Goal: Information Seeking & Learning: Learn about a topic

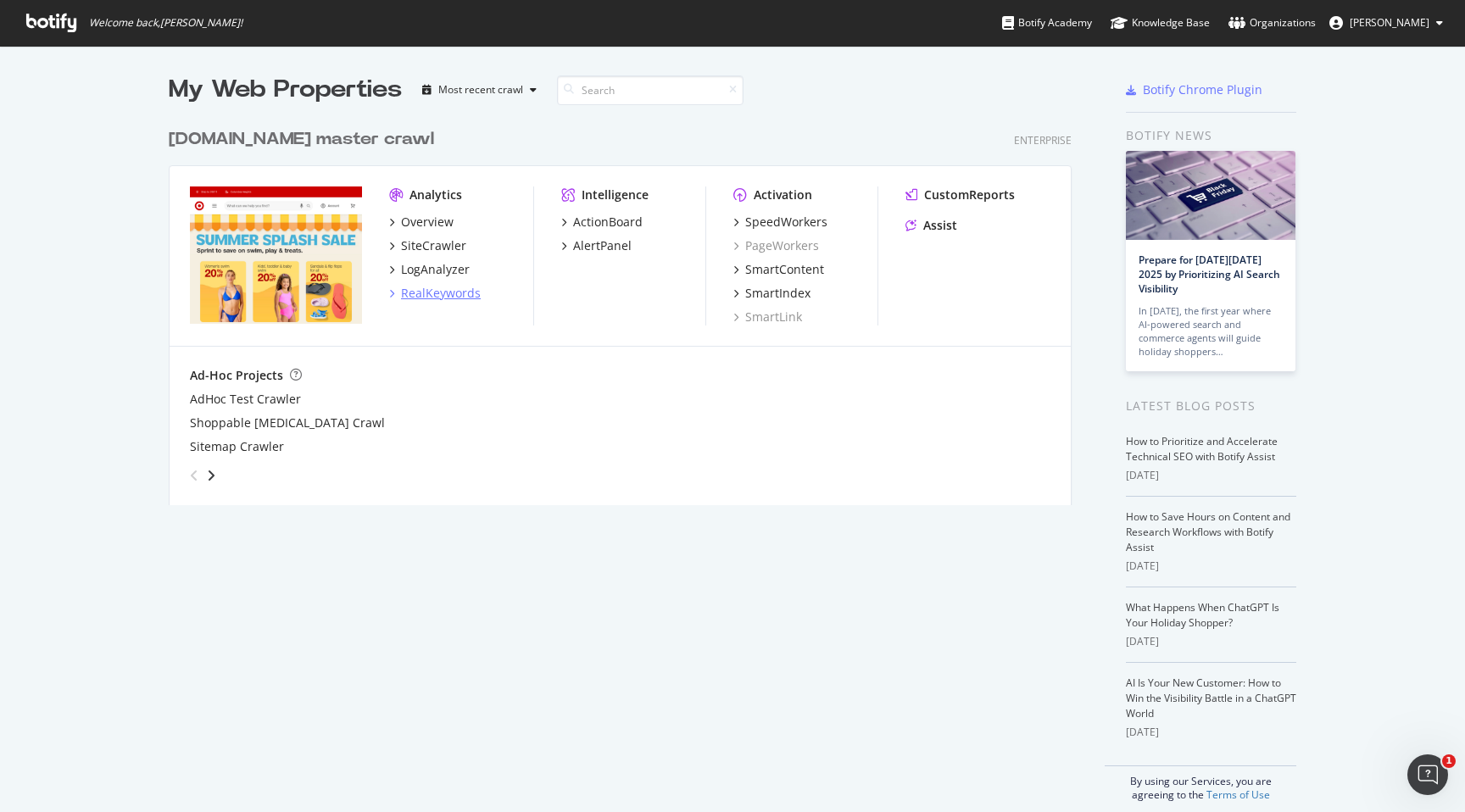
click at [392, 294] on icon "grid" at bounding box center [392, 293] width 5 height 8
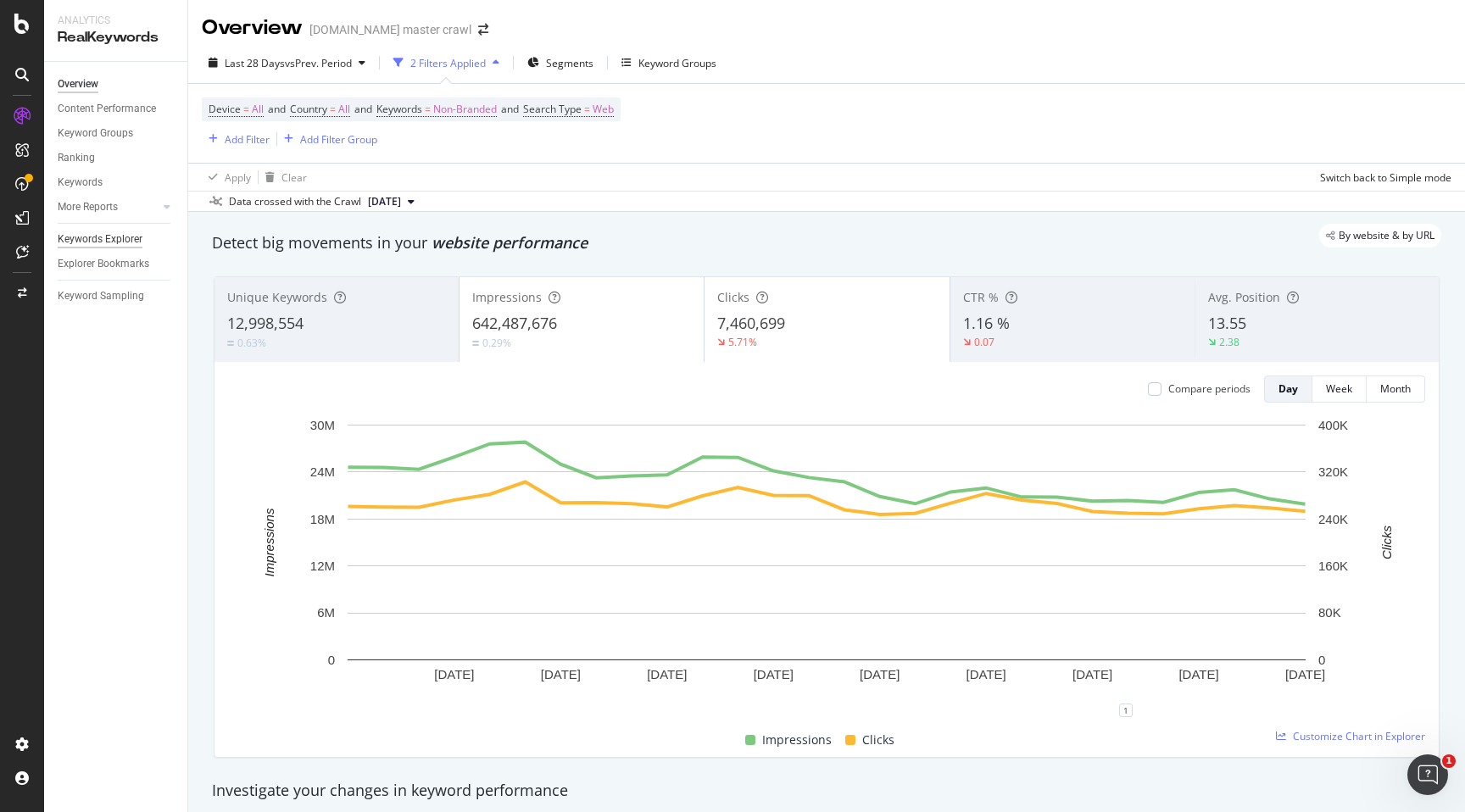
click at [99, 237] on div "Keywords Explorer" at bounding box center [100, 239] width 85 height 18
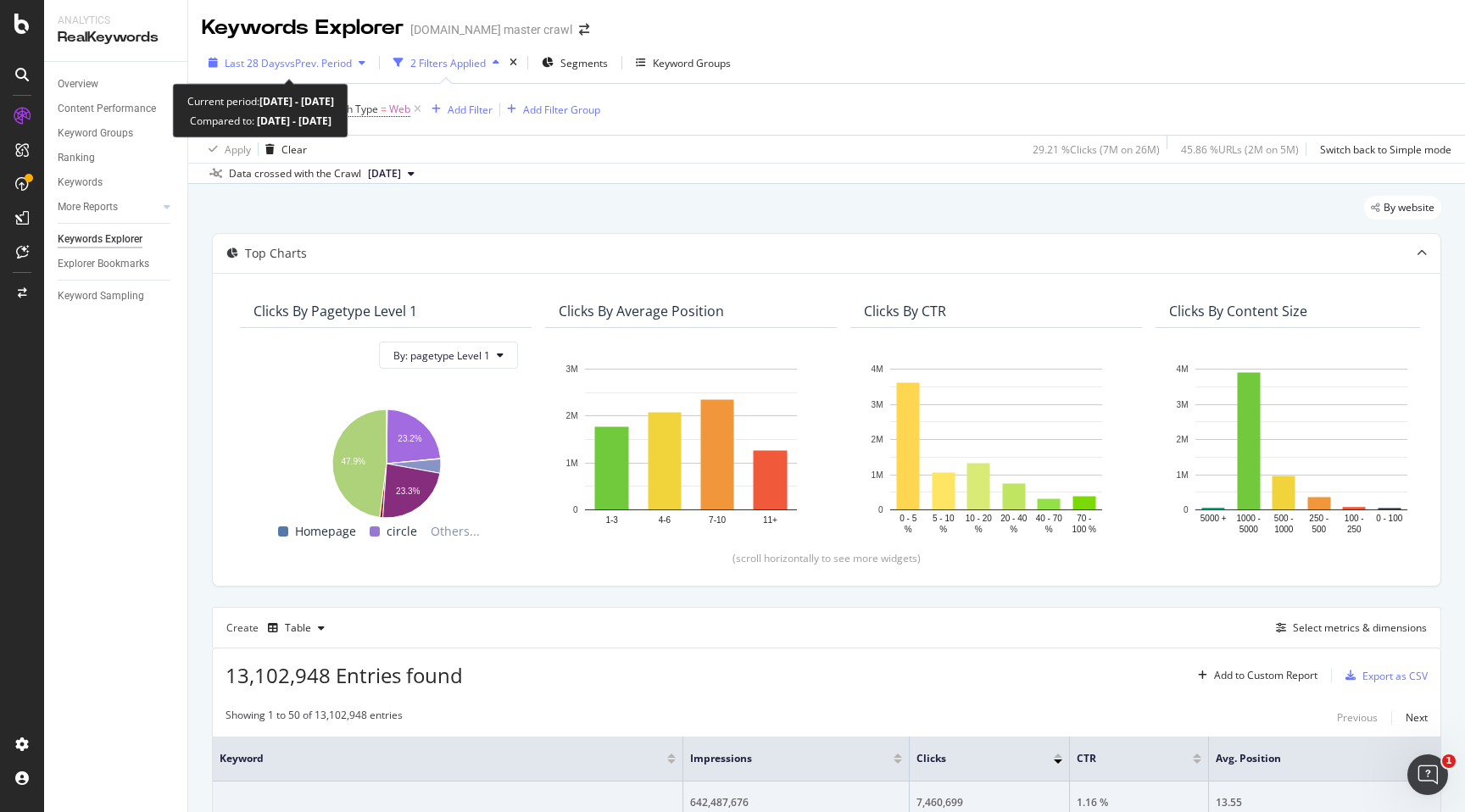
click at [362, 59] on div "button" at bounding box center [362, 62] width 21 height 10
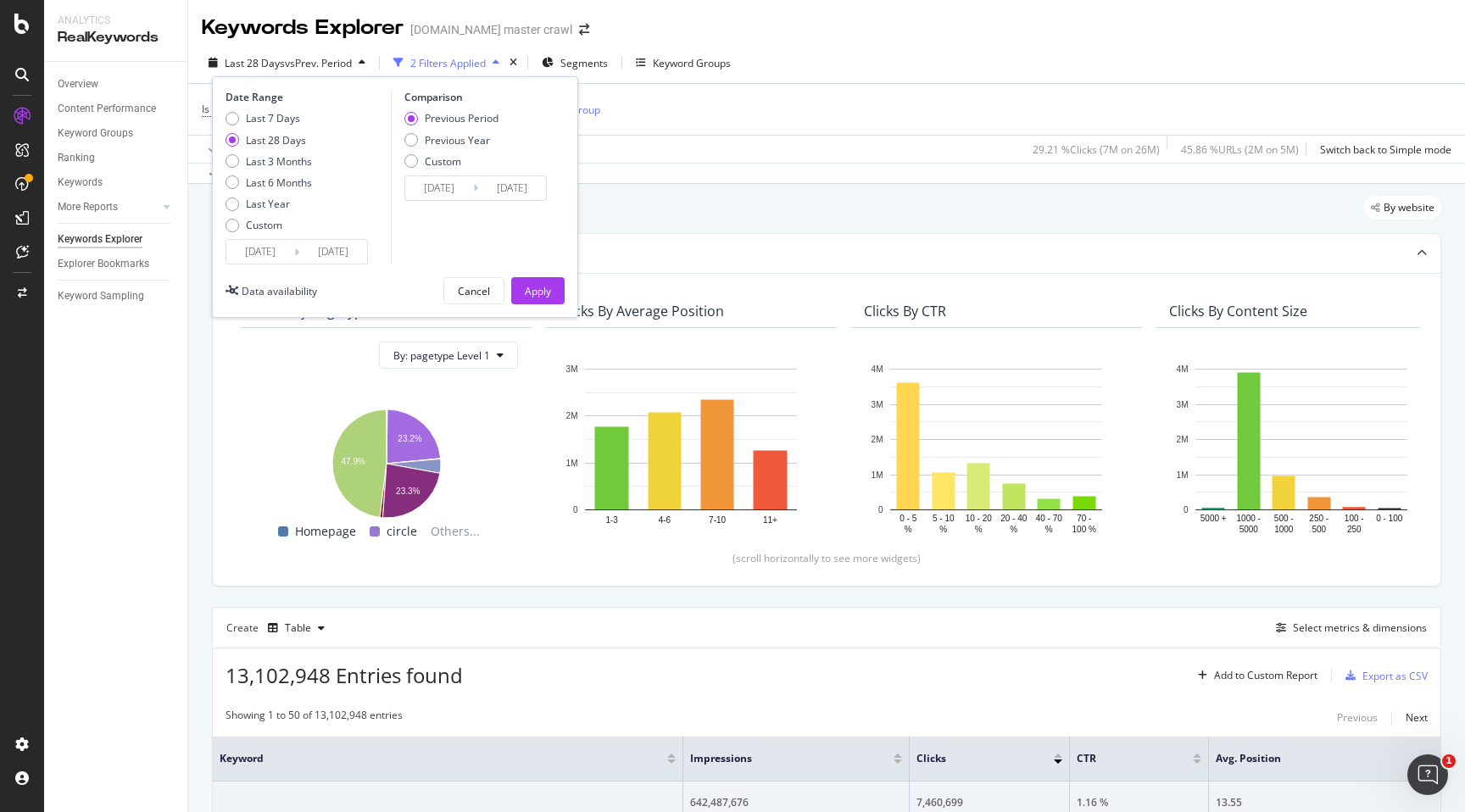
click at [815, 45] on div "Last 28 Days vs Prev. Period 2 Filters Applied Segments Keyword Groups Date Ran…" at bounding box center [827, 113] width 1277 height 141
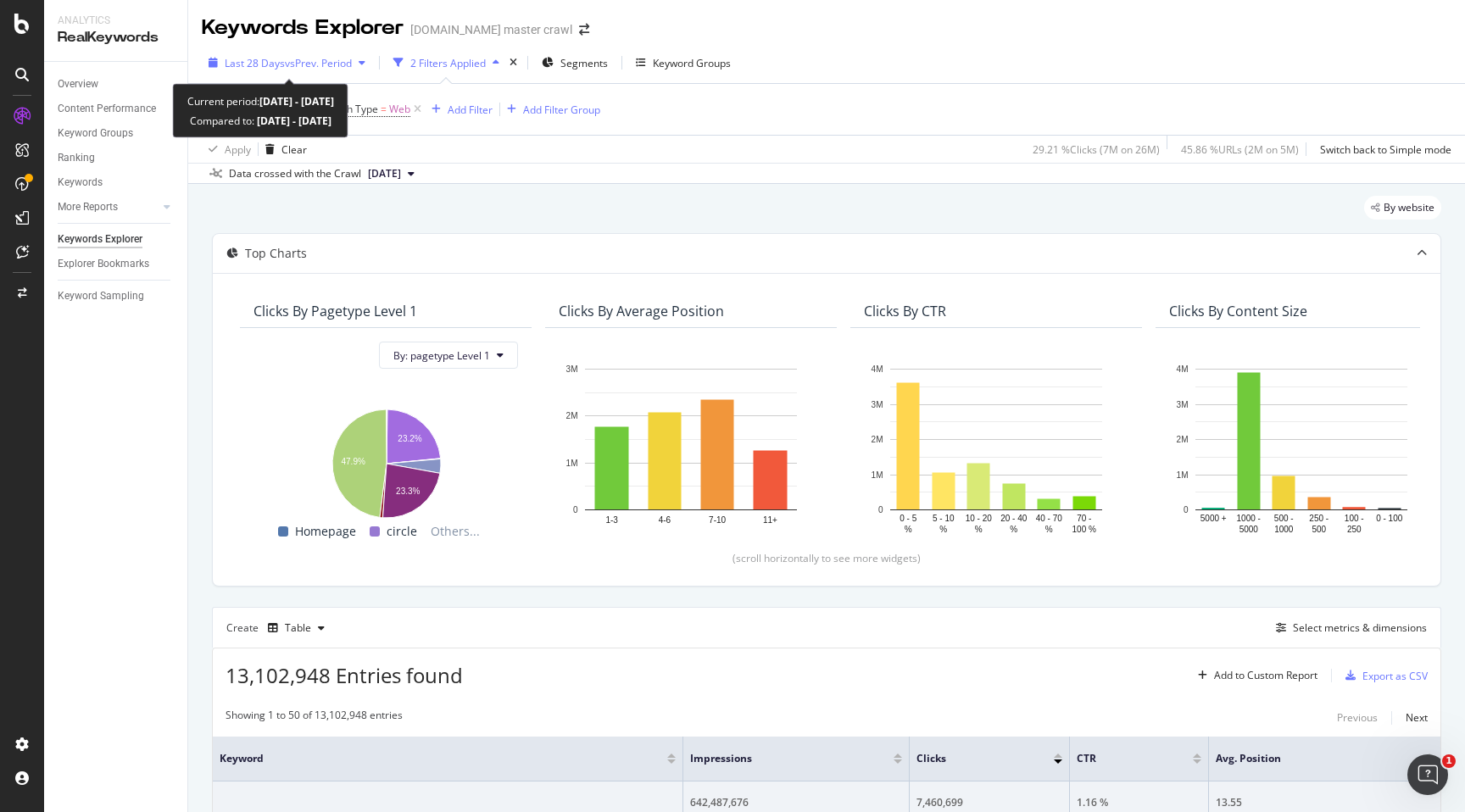
click at [347, 61] on span "vs Prev. Period" at bounding box center [318, 63] width 67 height 14
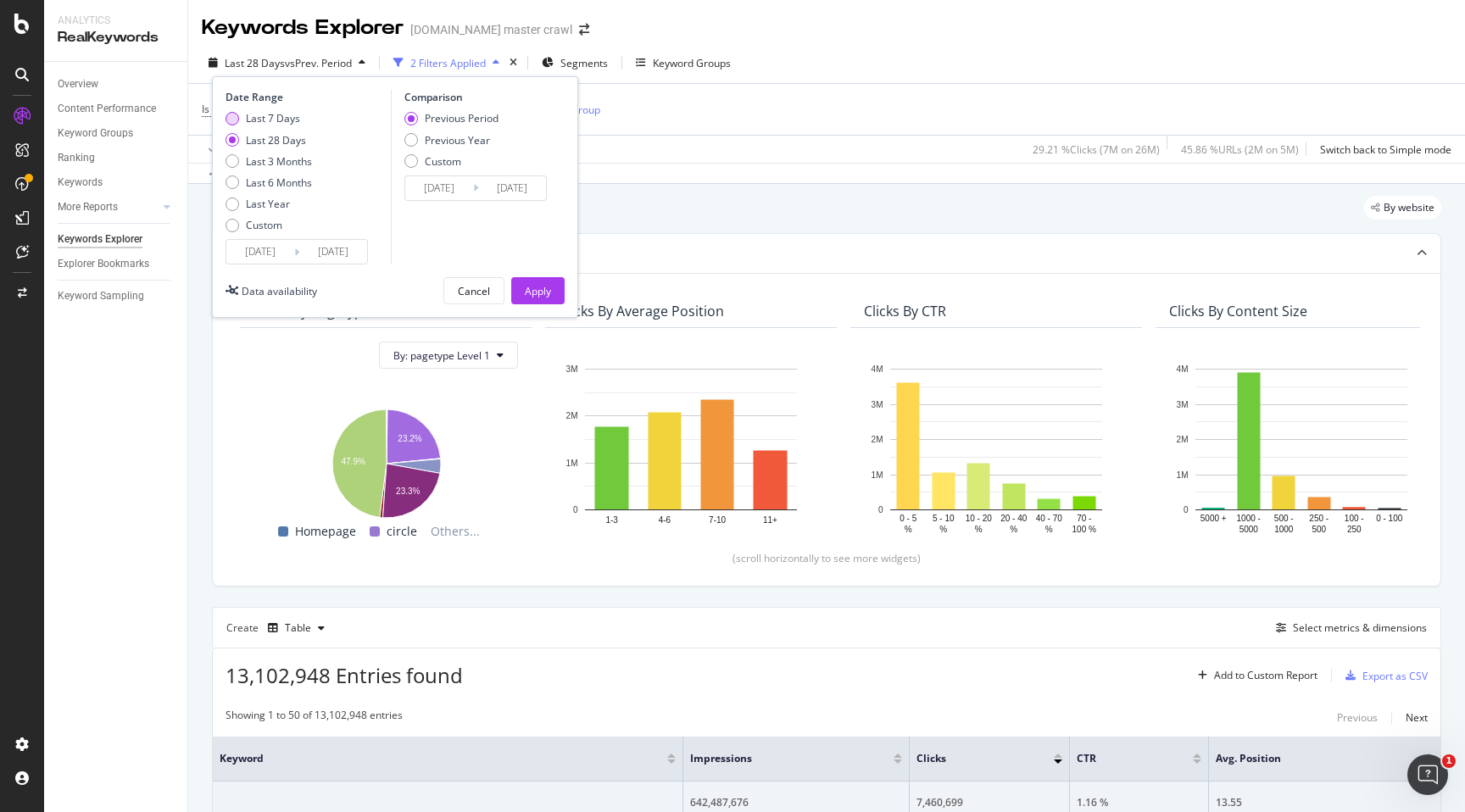
click at [299, 122] on div "Last 7 Days" at bounding box center [273, 118] width 54 height 14
type input "2025/09/17"
type input "2025/09/10"
type input "2025/09/16"
click at [93, 187] on div "Keywords" at bounding box center [80, 183] width 45 height 18
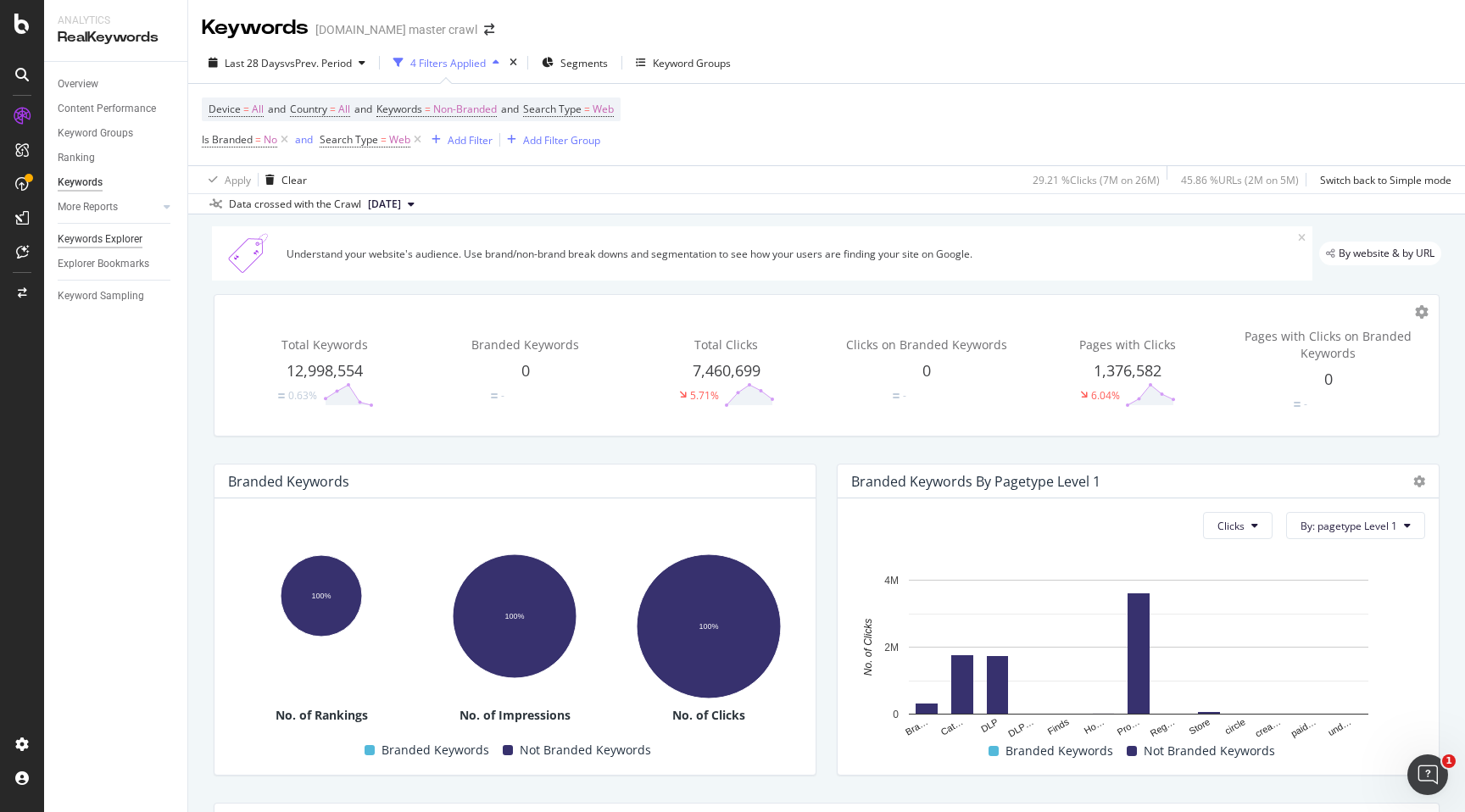
click at [110, 239] on div "Keywords Explorer" at bounding box center [100, 239] width 85 height 18
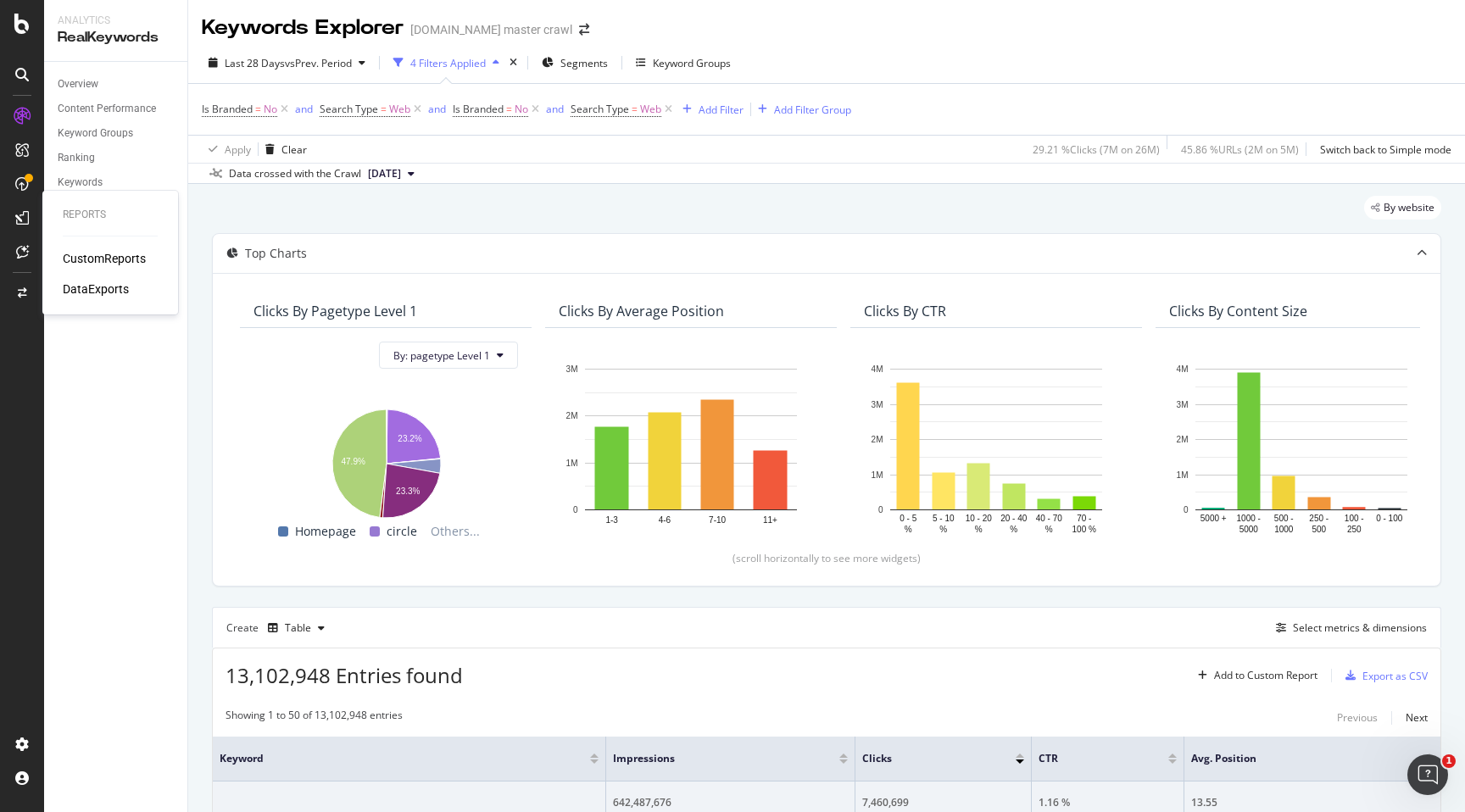
click at [105, 285] on div "DataExports" at bounding box center [95, 289] width 66 height 17
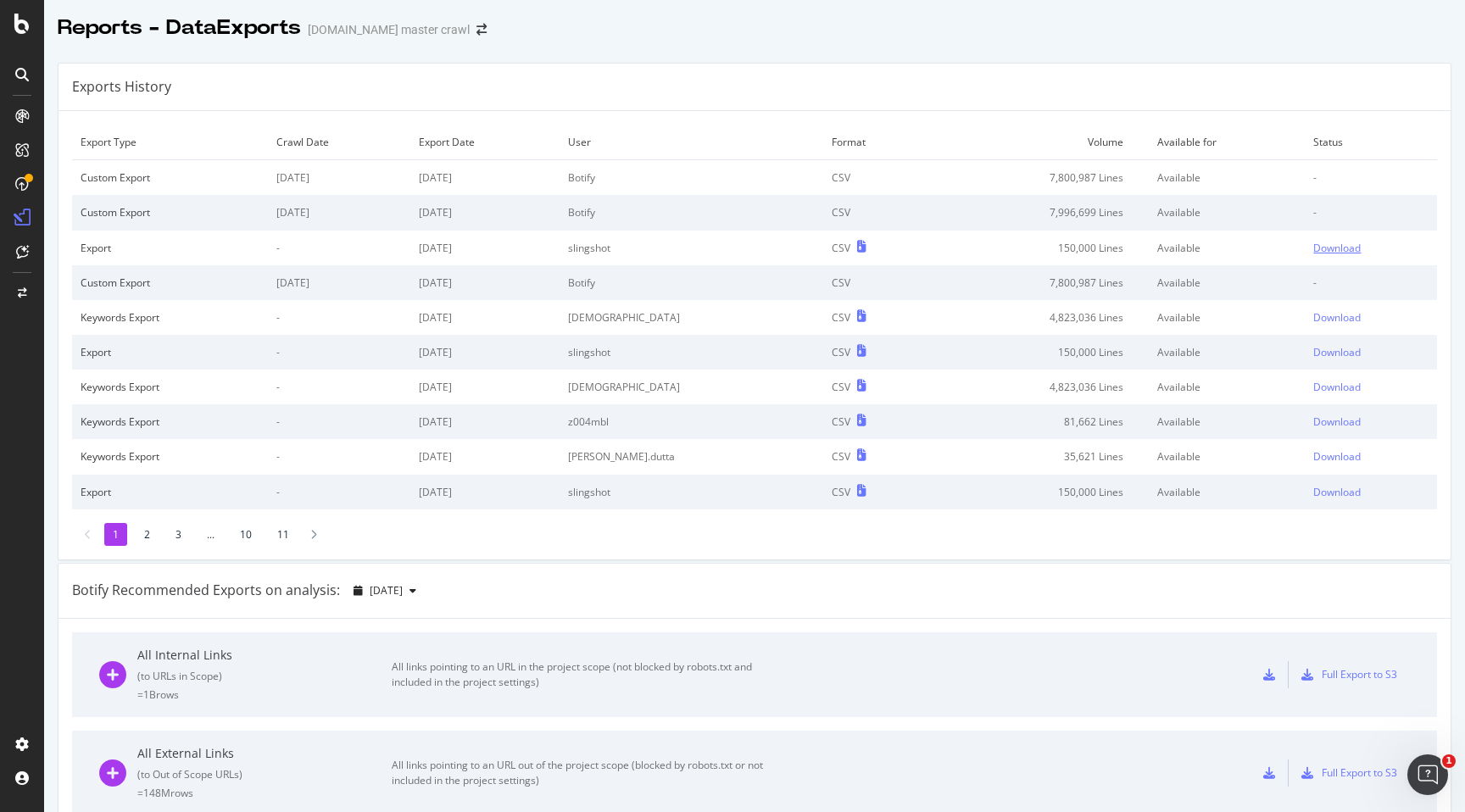
click at [1328, 249] on div "Download" at bounding box center [1337, 248] width 48 height 14
click at [752, 559] on div "Export Type Crawl Date Export Date User Format Volume Available for Status Cust…" at bounding box center [755, 335] width 1392 height 448
click at [90, 193] on div "SiteCrawler" at bounding box center [93, 187] width 60 height 17
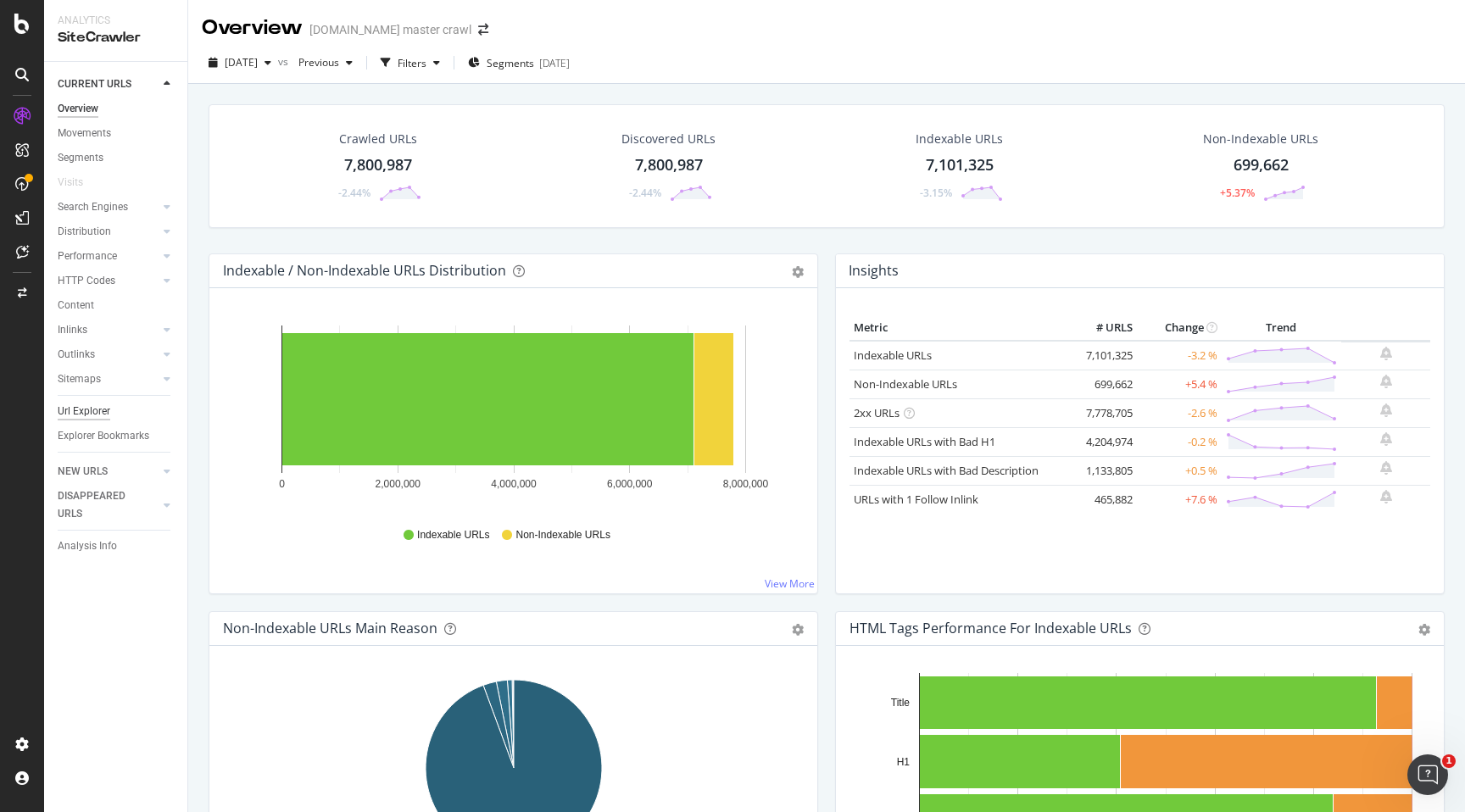
click at [94, 404] on div "Url Explorer" at bounding box center [84, 411] width 52 height 18
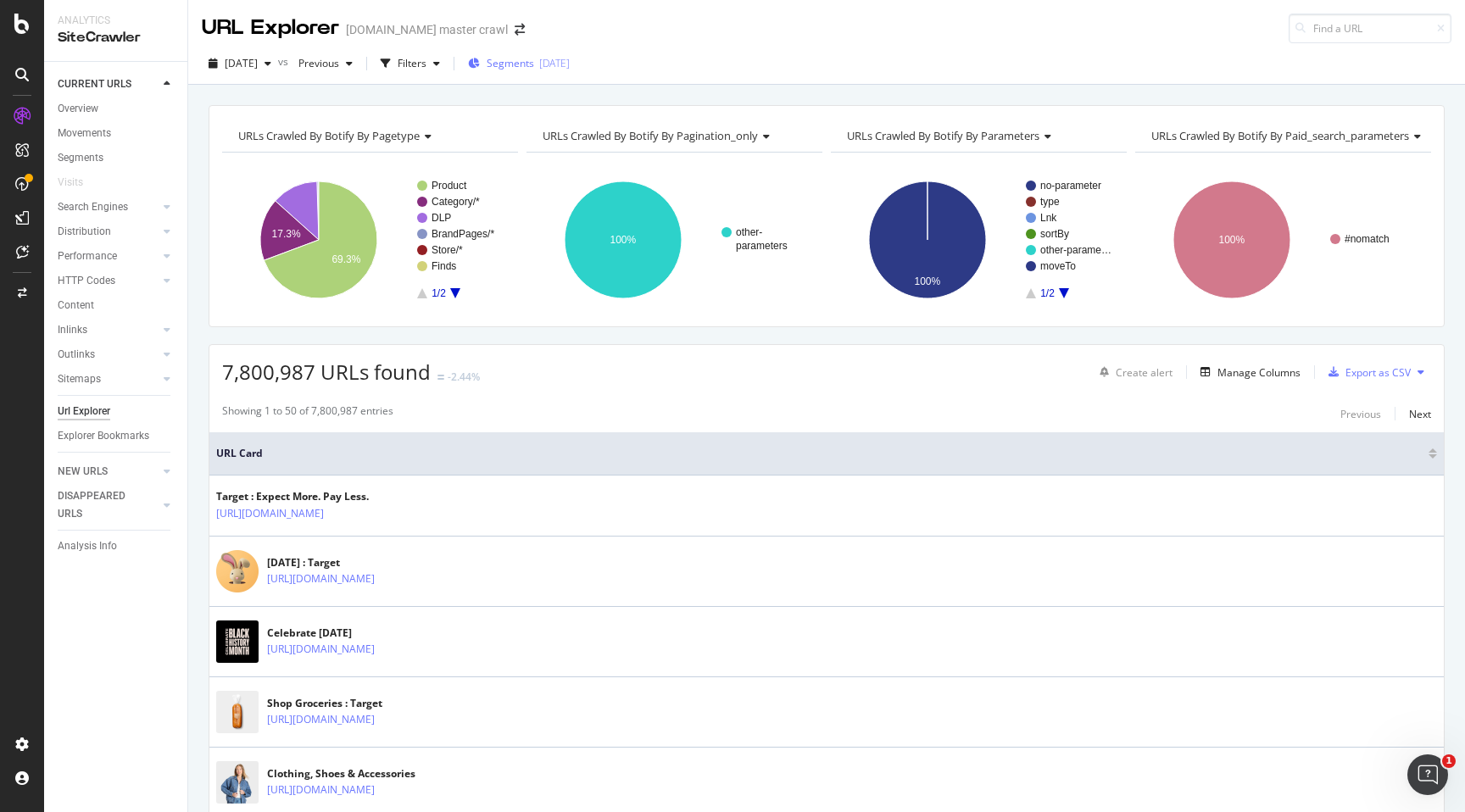
click at [534, 65] on span "Segments" at bounding box center [511, 63] width 48 height 14
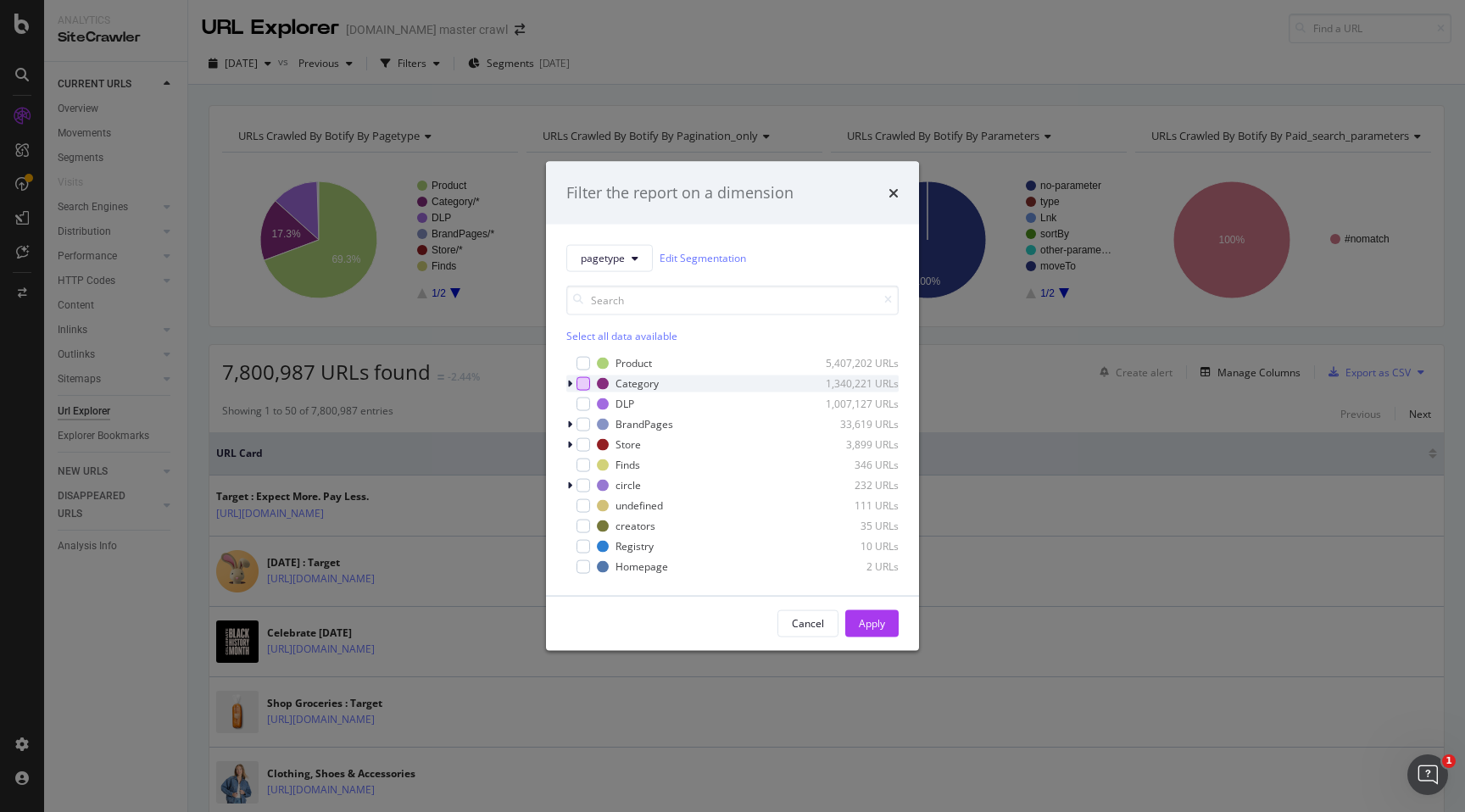
click at [585, 382] on div "modal" at bounding box center [583, 383] width 14 height 14
click at [869, 617] on div "Apply" at bounding box center [872, 624] width 26 height 14
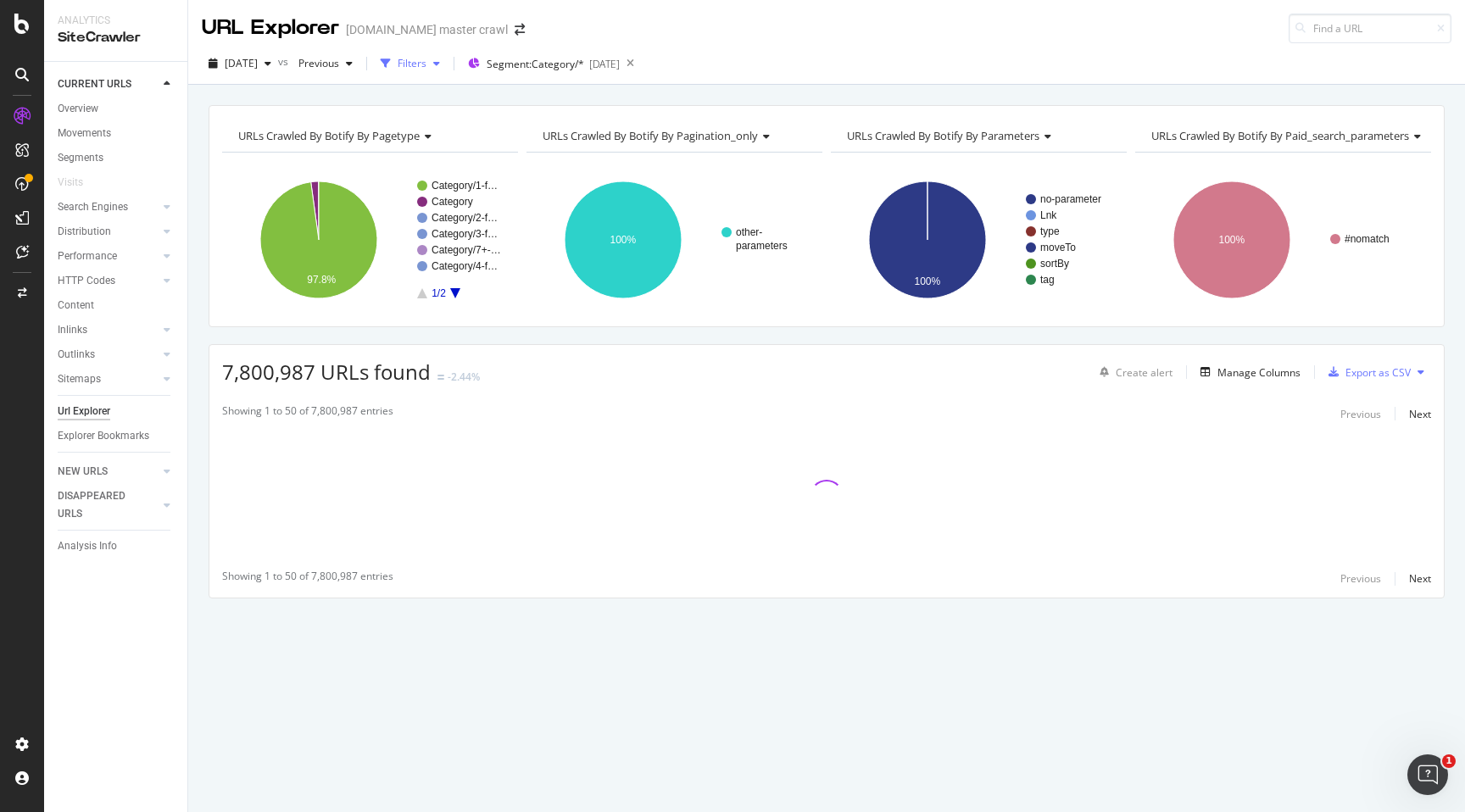
click at [427, 67] on div "Filters" at bounding box center [412, 63] width 29 height 14
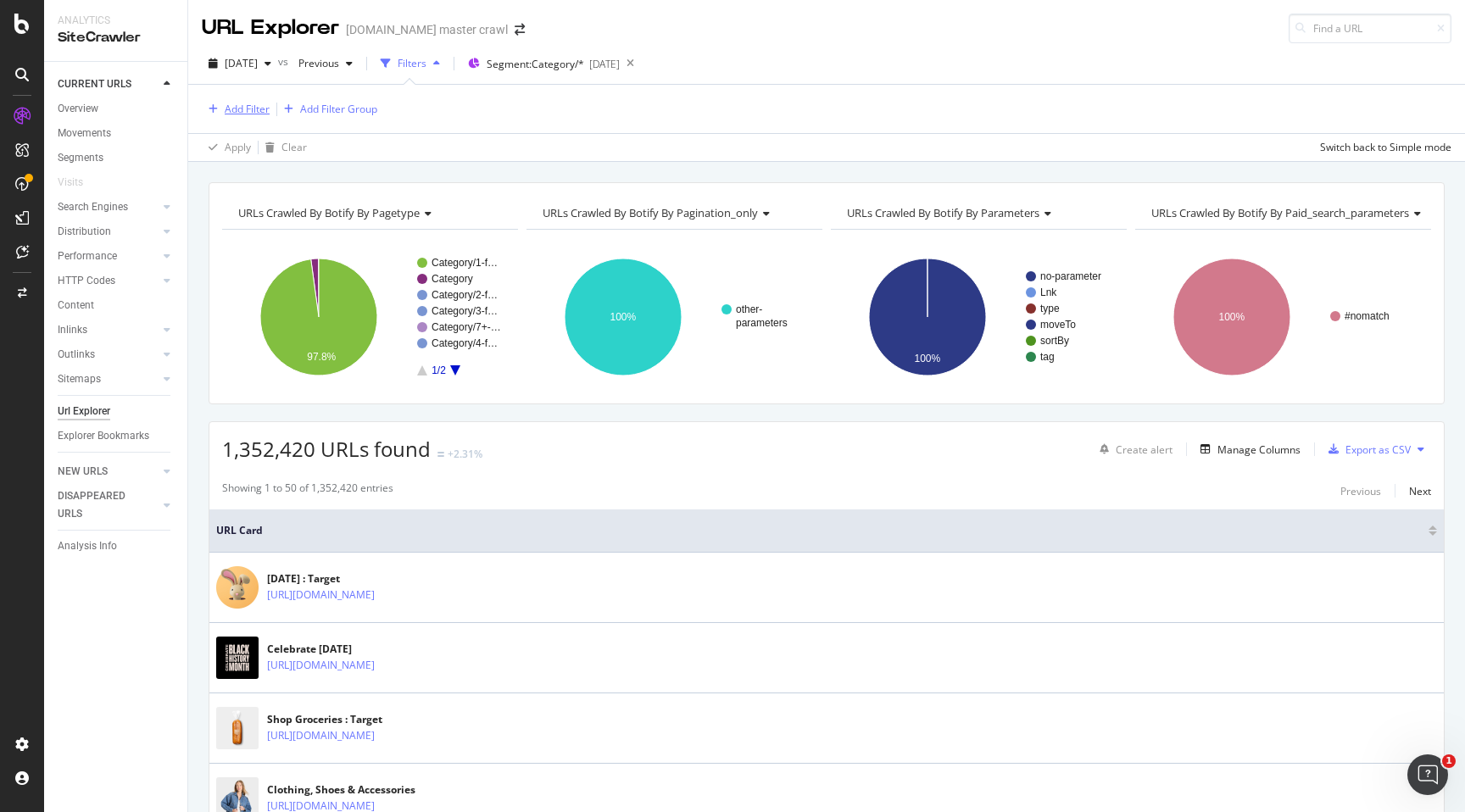
click at [265, 113] on div "Add Filter" at bounding box center [248, 109] width 45 height 14
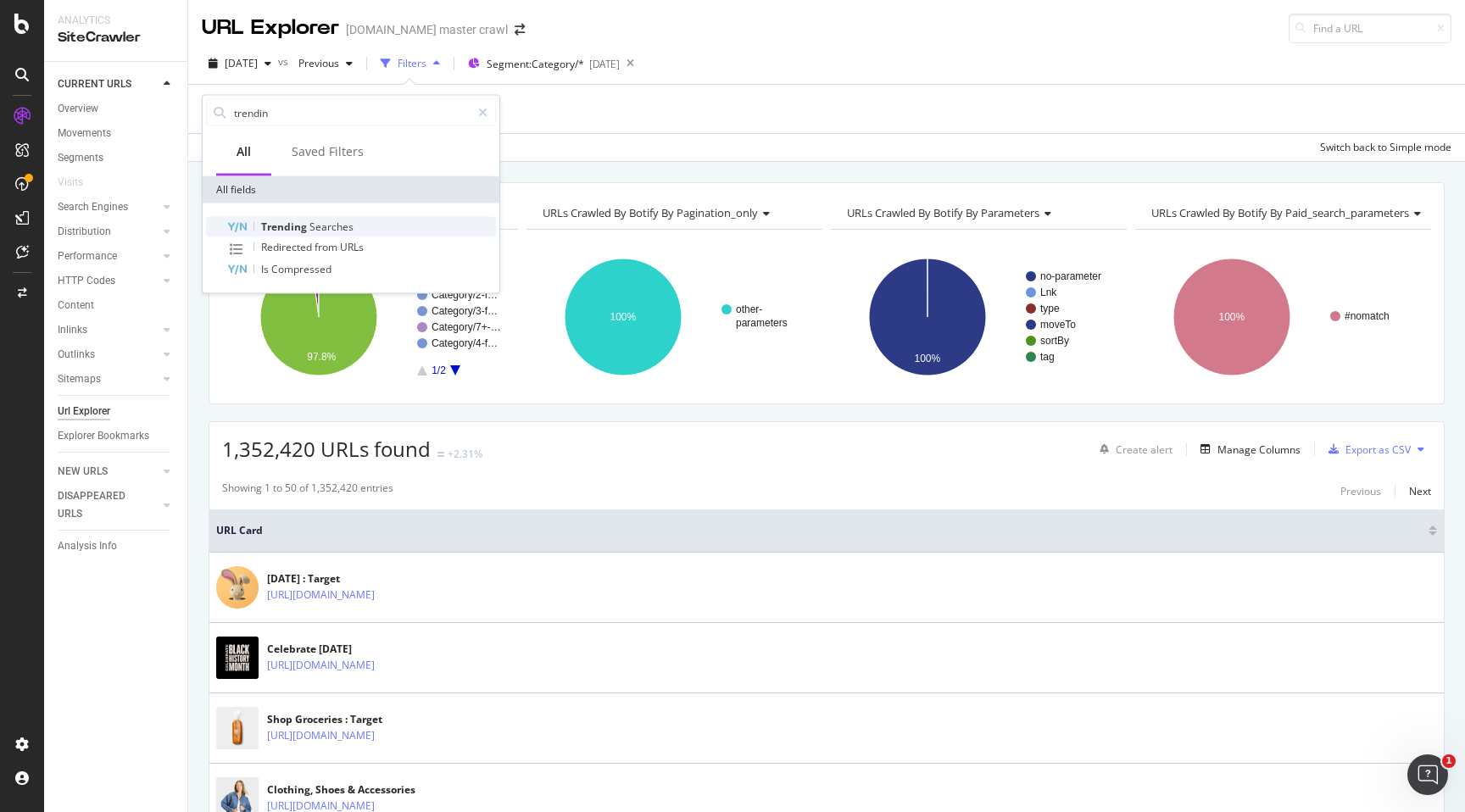
type input "trendin"
click at [299, 217] on div "Trending Searches" at bounding box center [360, 227] width 269 height 21
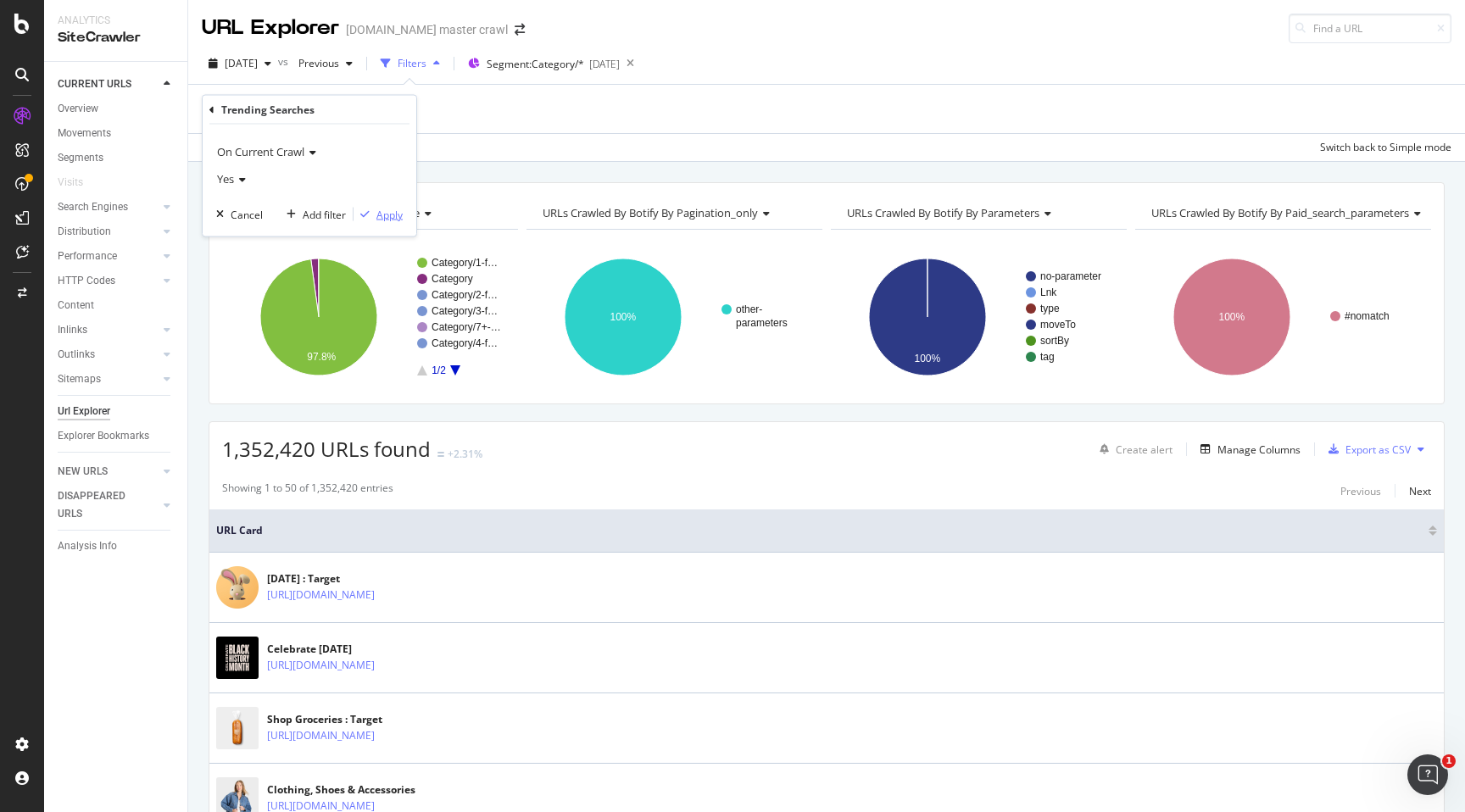
click at [383, 220] on div "Apply" at bounding box center [389, 214] width 26 height 14
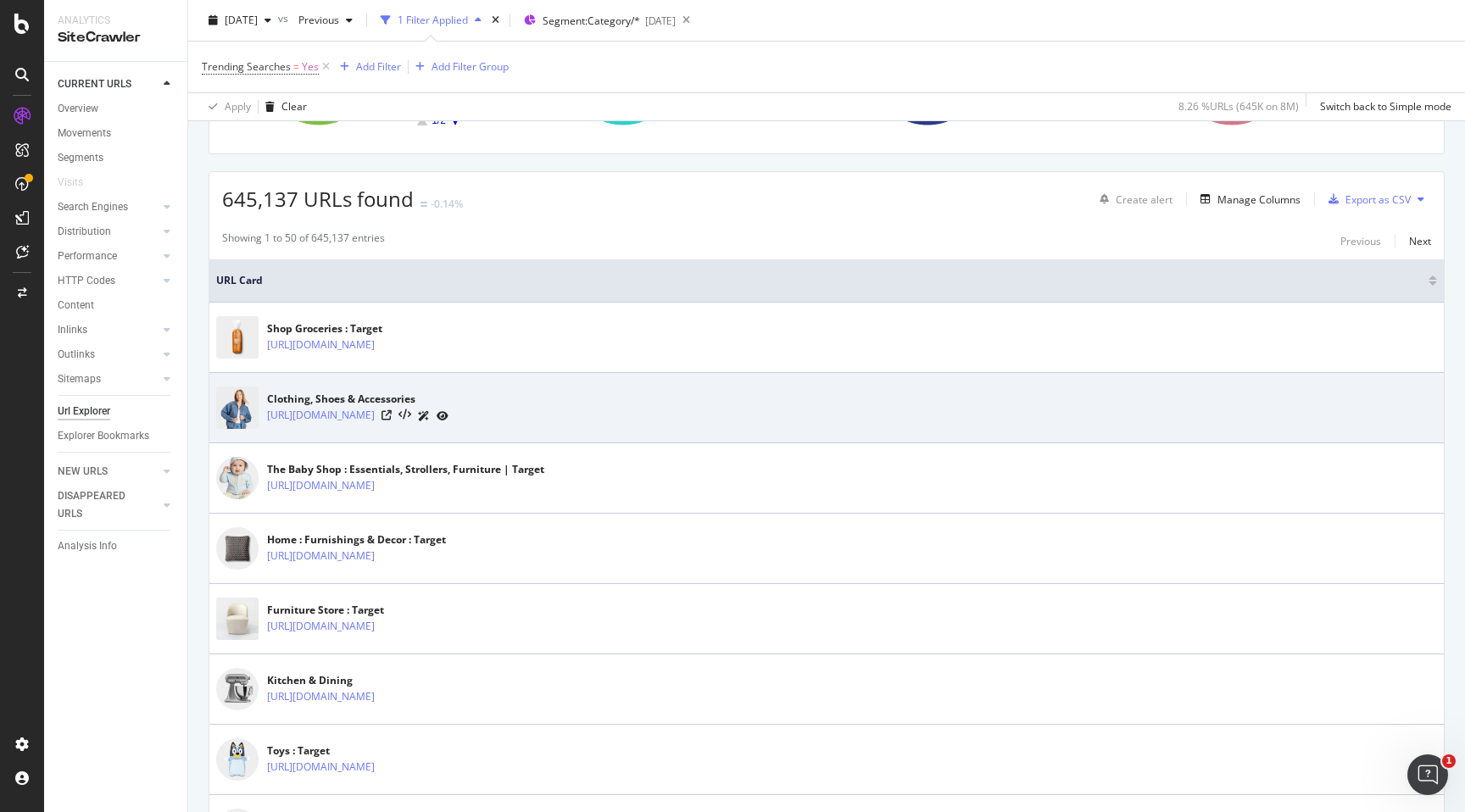
scroll to position [260, 0]
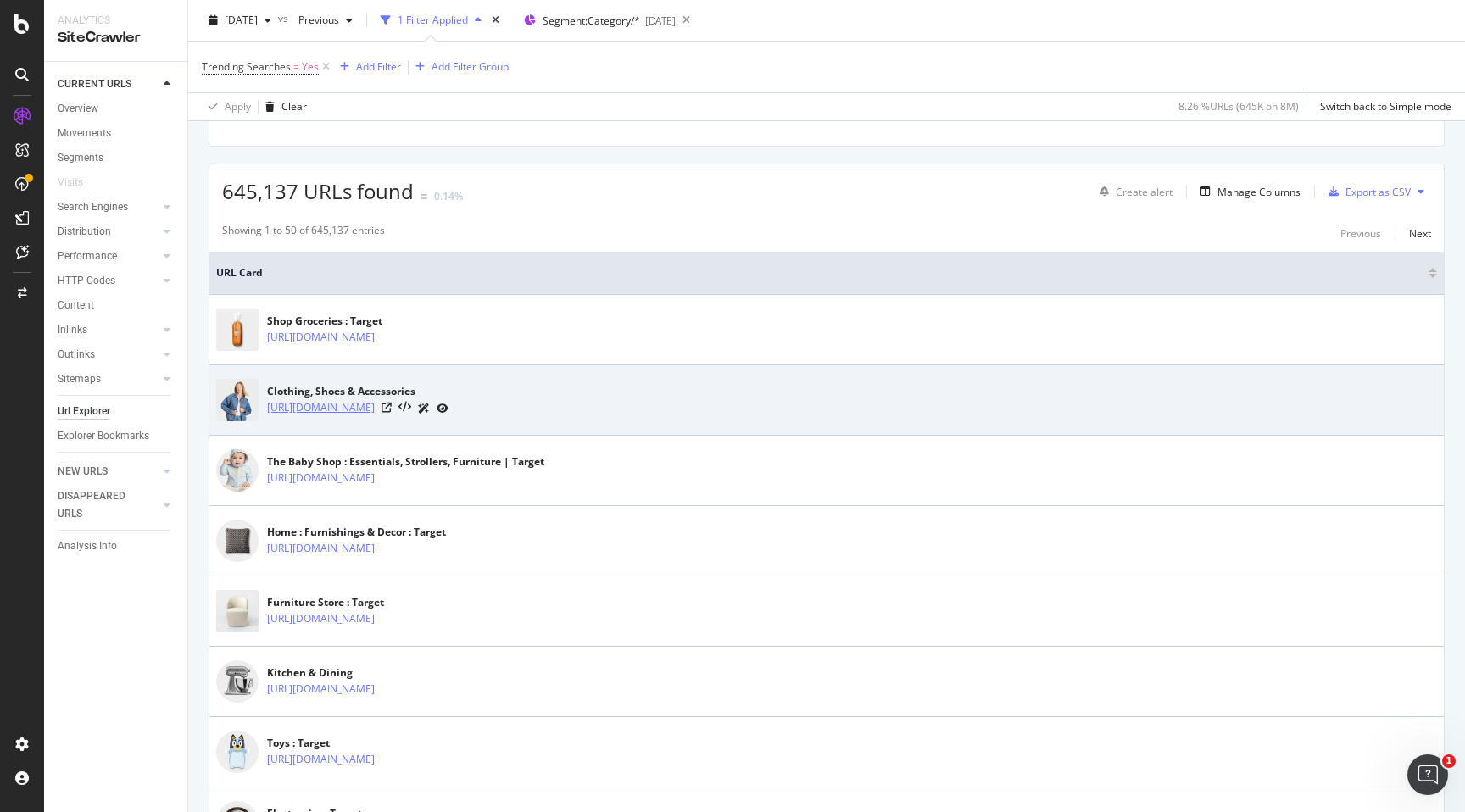
click at [375, 411] on link "https://www.target.com/c/clothing-shoes-accessories/-/N-rdihz" at bounding box center [321, 408] width 108 height 17
click at [392, 407] on icon at bounding box center [386, 407] width 10 height 10
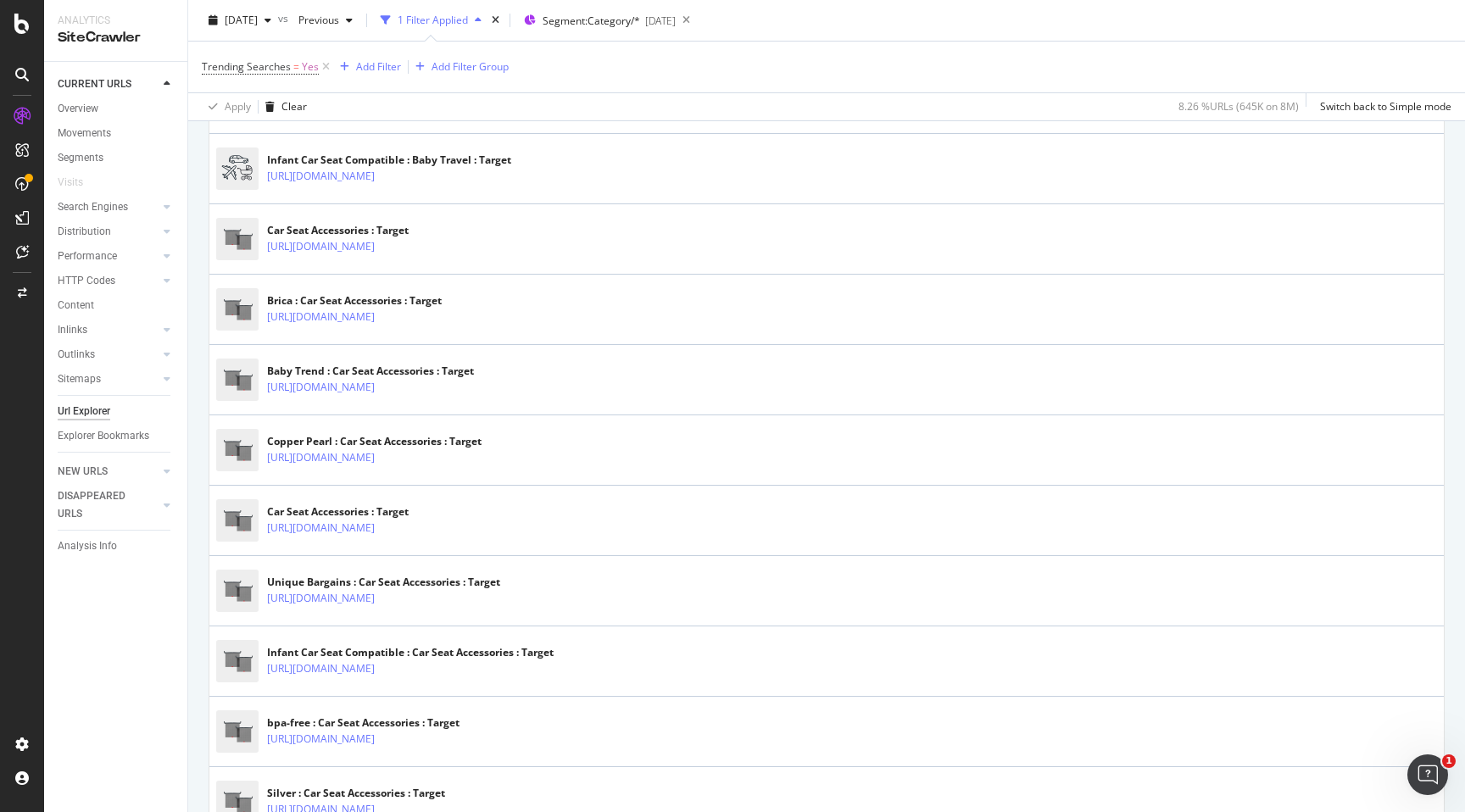
scroll to position [3360, 0]
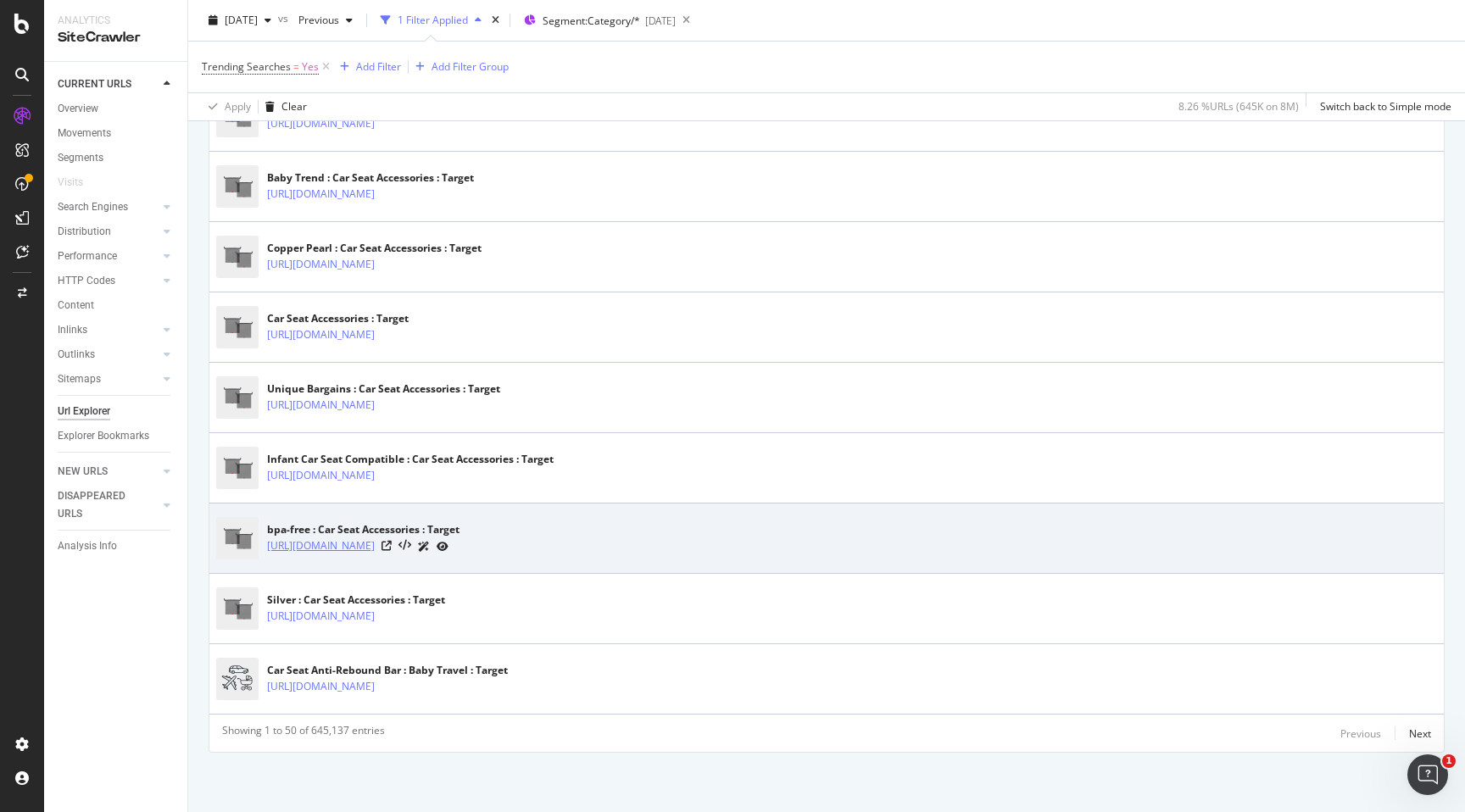
click at [375, 546] on link "[URL][DOMAIN_NAME]" at bounding box center [321, 546] width 108 height 17
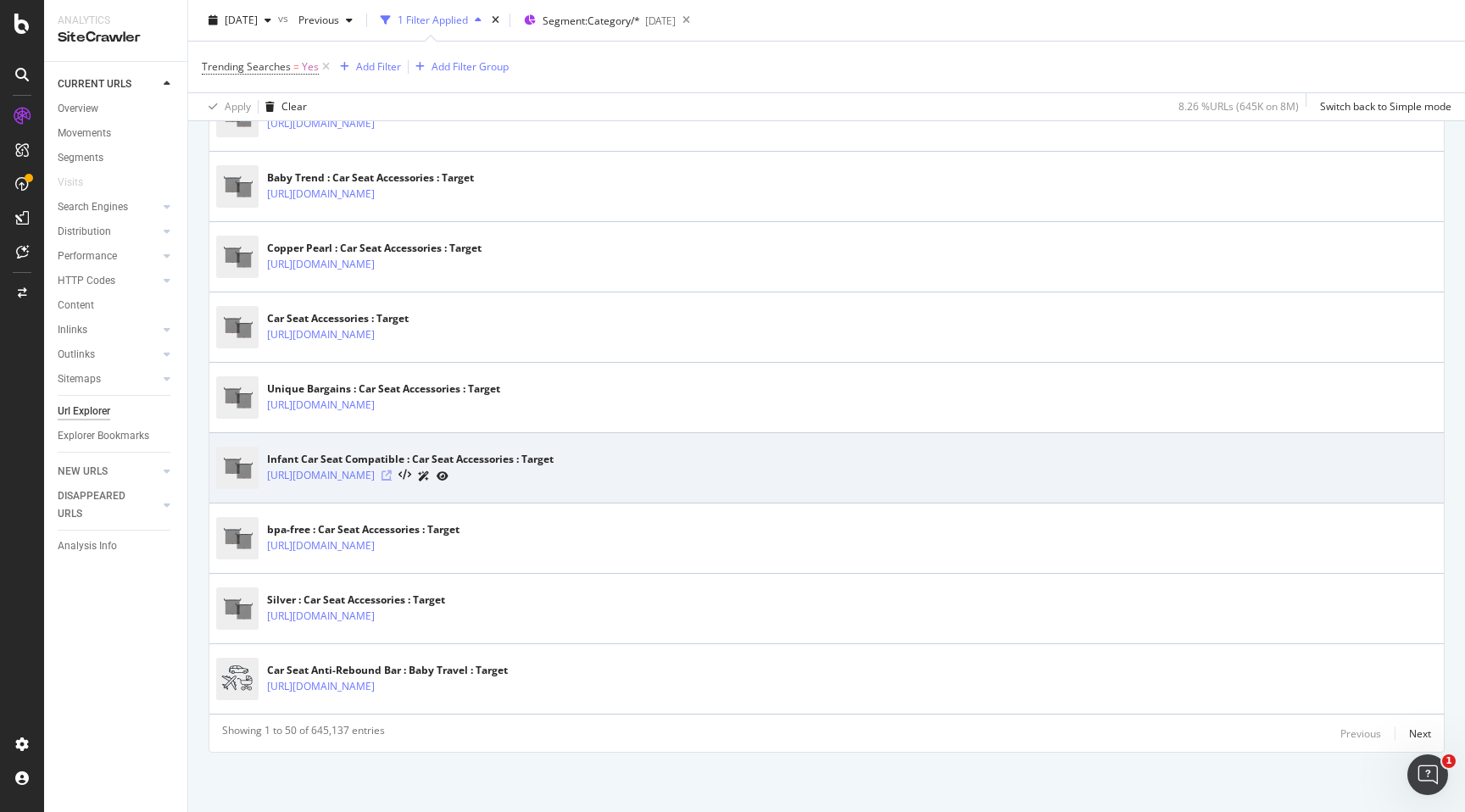
click at [392, 472] on icon at bounding box center [386, 475] width 10 height 10
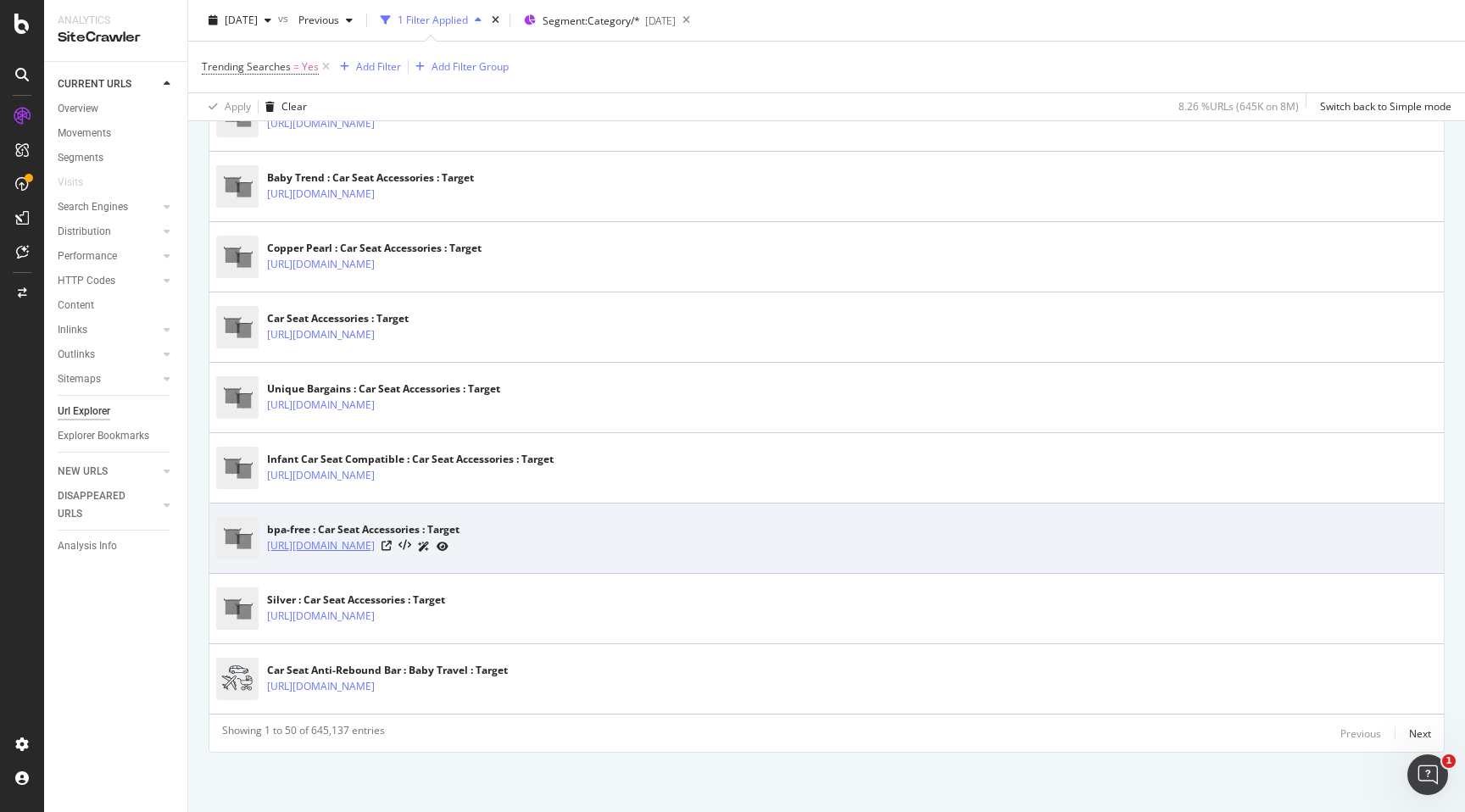
click at [375, 546] on link "[URL][DOMAIN_NAME]" at bounding box center [321, 546] width 108 height 17
click at [392, 542] on icon at bounding box center [386, 546] width 10 height 10
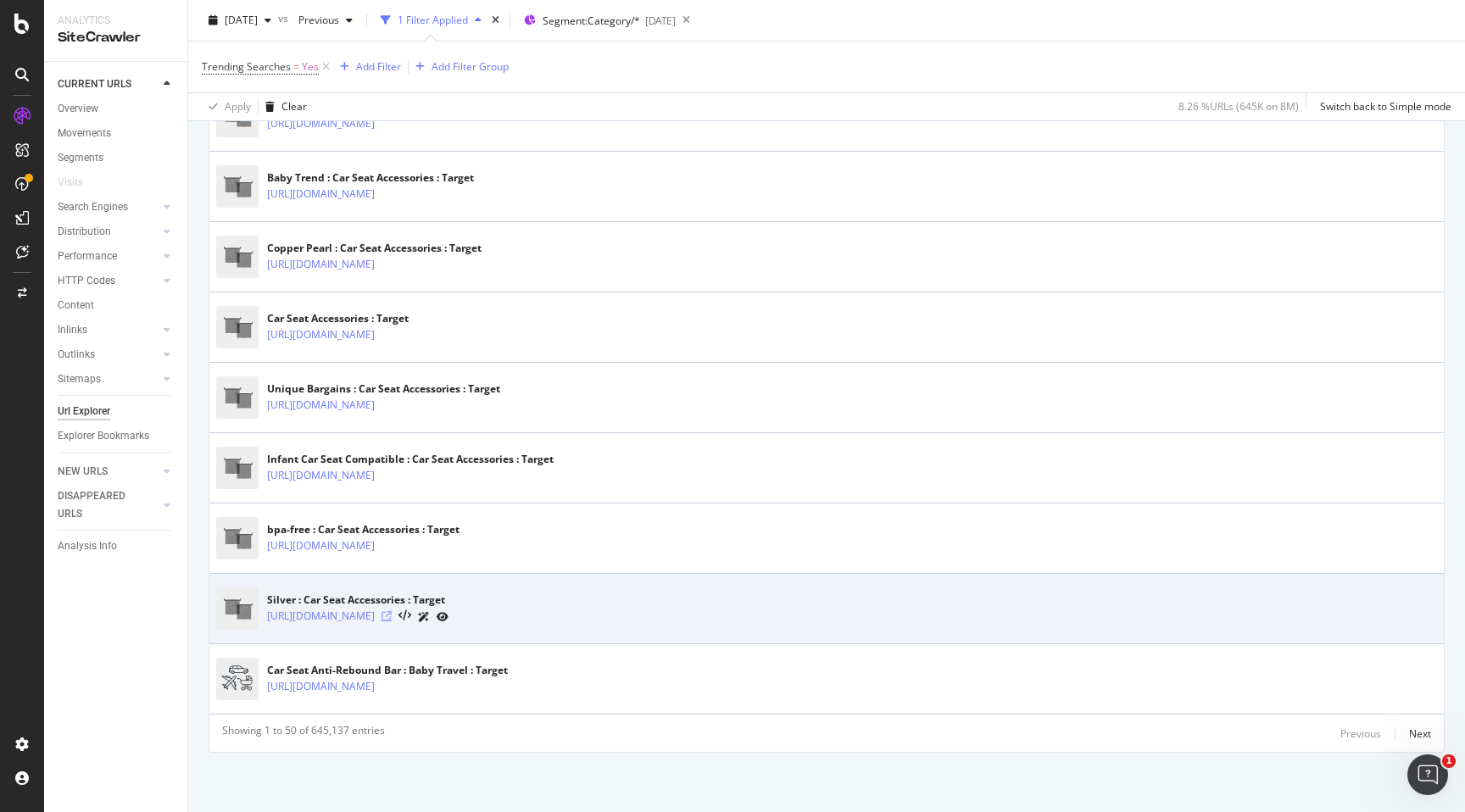
click at [392, 615] on icon at bounding box center [386, 616] width 10 height 10
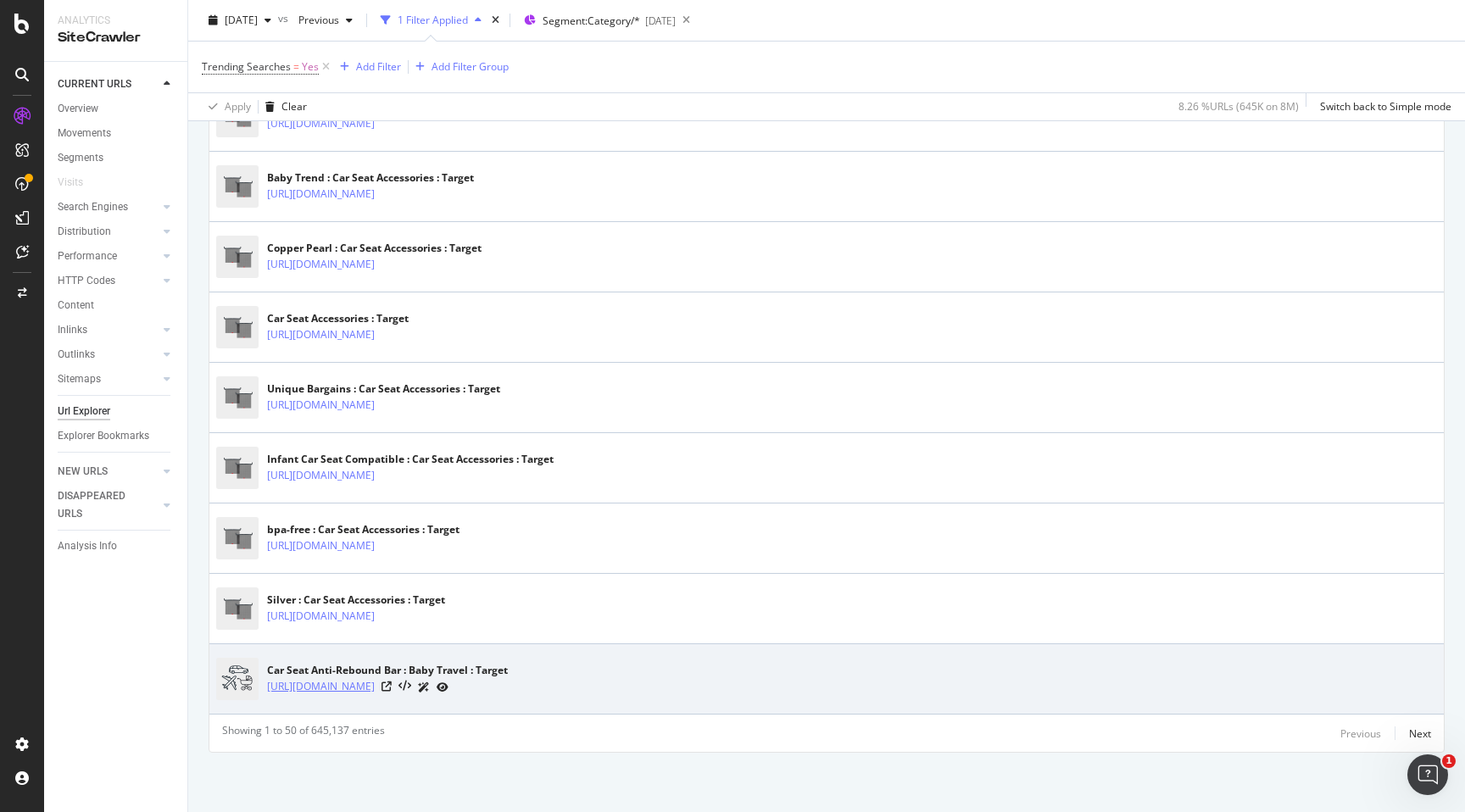
click at [375, 692] on link "https://www.target.com/c/baby-travel/car-seat-anti-rebound-bar/-/N-4jxn4Zal25lf…" at bounding box center [321, 686] width 108 height 17
click at [392, 687] on icon at bounding box center [386, 686] width 10 height 10
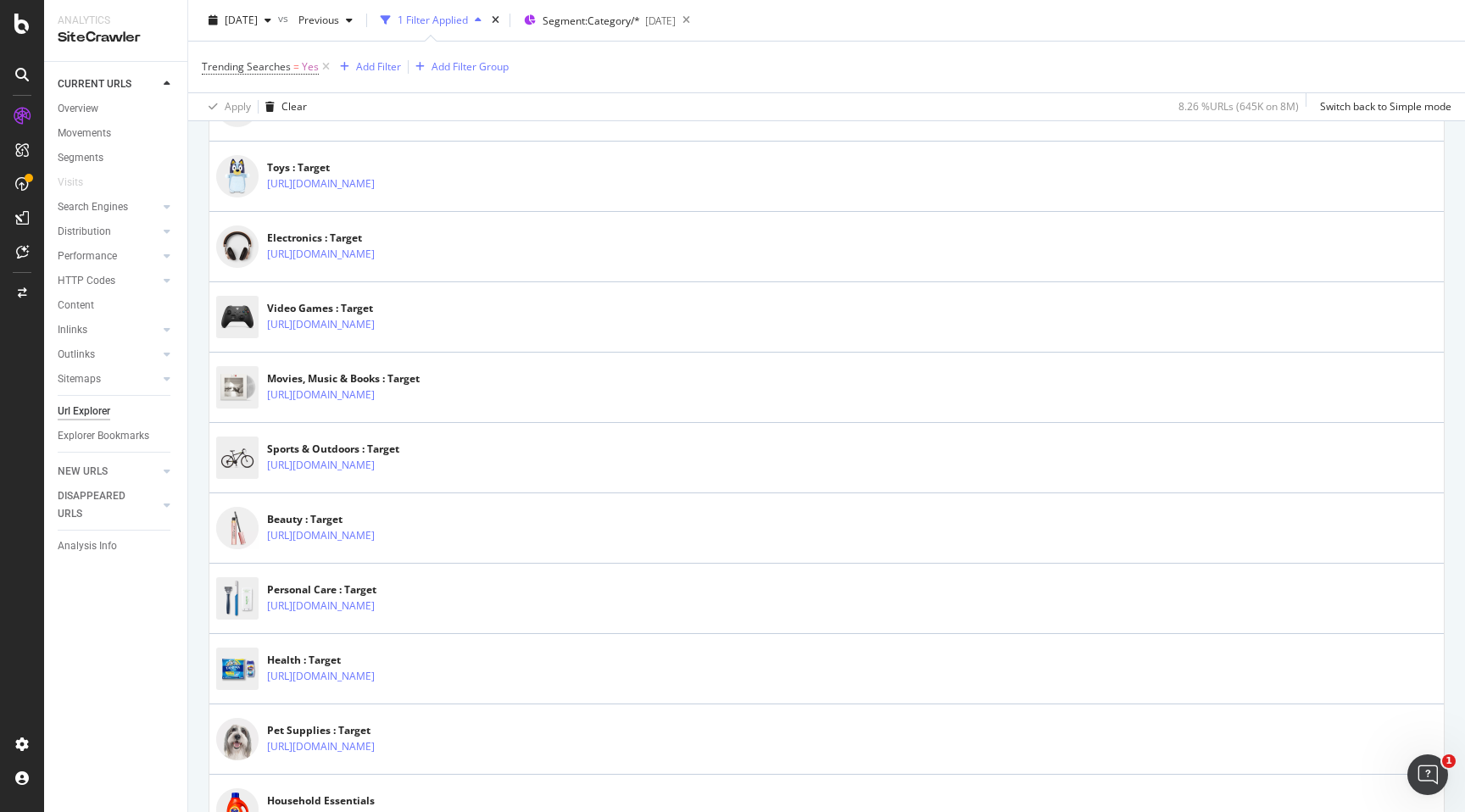
scroll to position [0, 0]
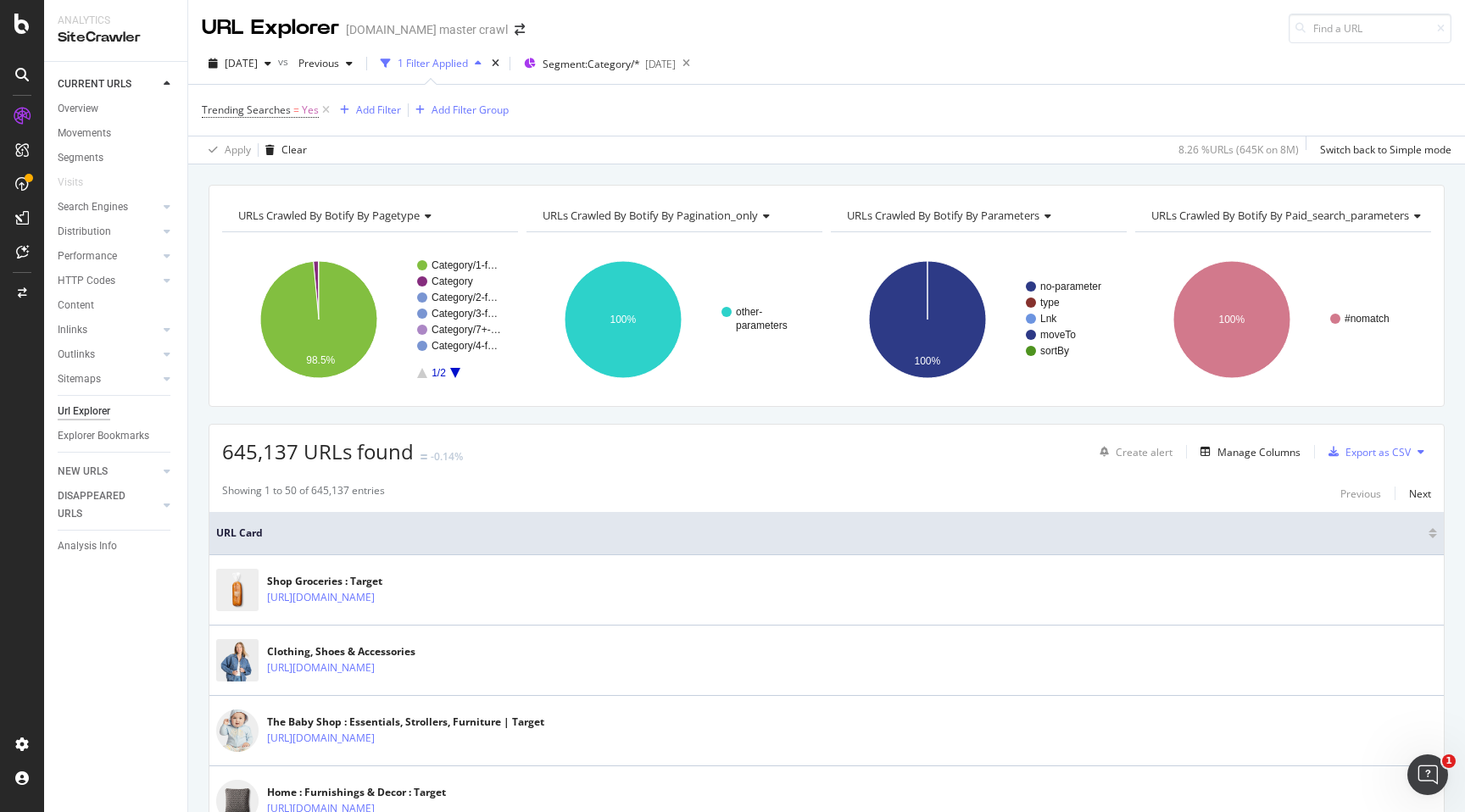
click at [939, 66] on div "2025 Sep. 22nd vs Previous 1 Filter Applied Segment: Category/* 2025-09-17" at bounding box center [827, 68] width 1277 height 34
click at [1014, 113] on div "Trending Searches = Yes Add Filter Add Filter Group" at bounding box center [827, 110] width 1250 height 51
click at [647, 134] on div "Trending Searches = Yes Add Filter Add Filter Group" at bounding box center [827, 110] width 1250 height 51
click at [1241, 459] on div "Manage Columns" at bounding box center [1247, 452] width 107 height 19
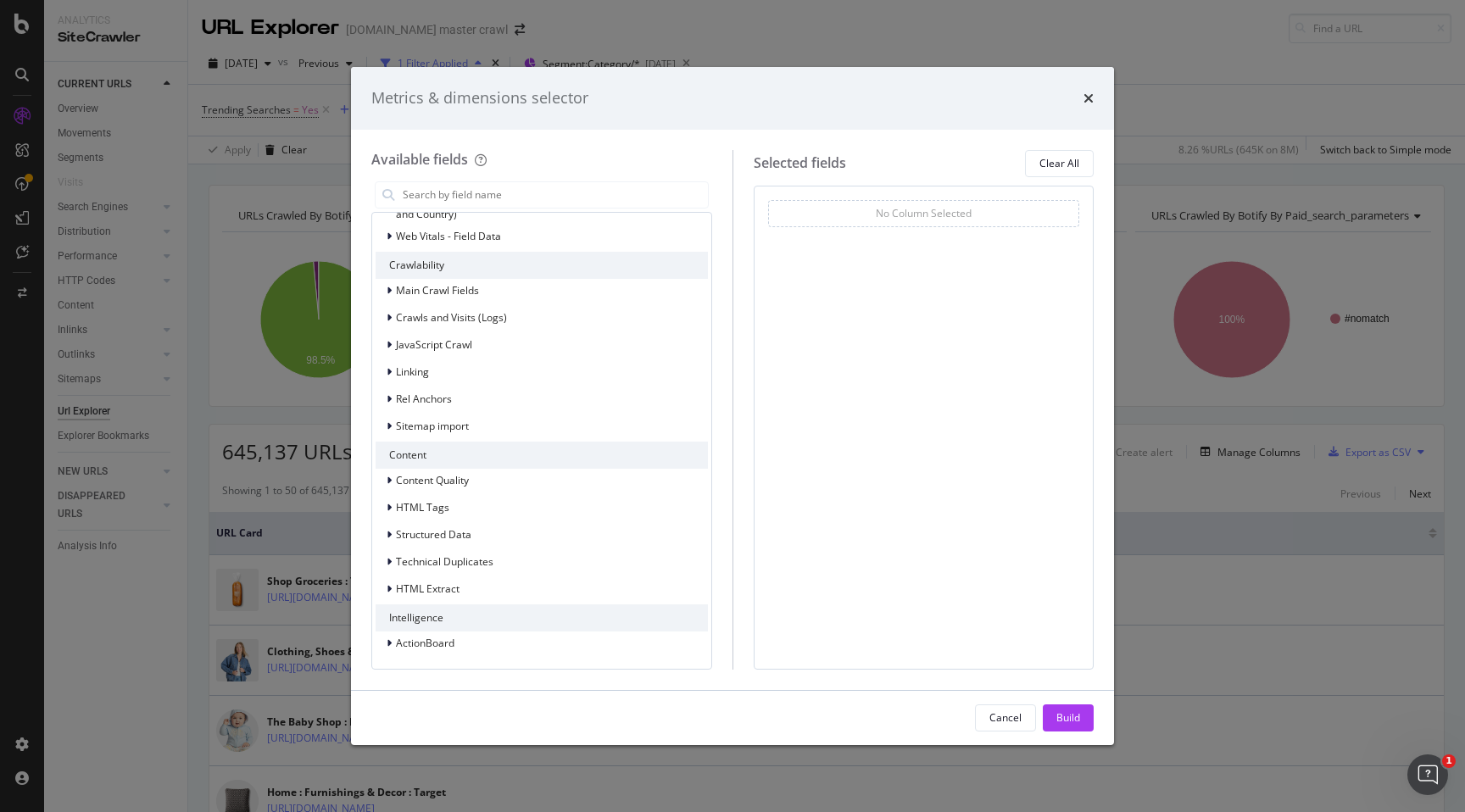
scroll to position [277, 0]
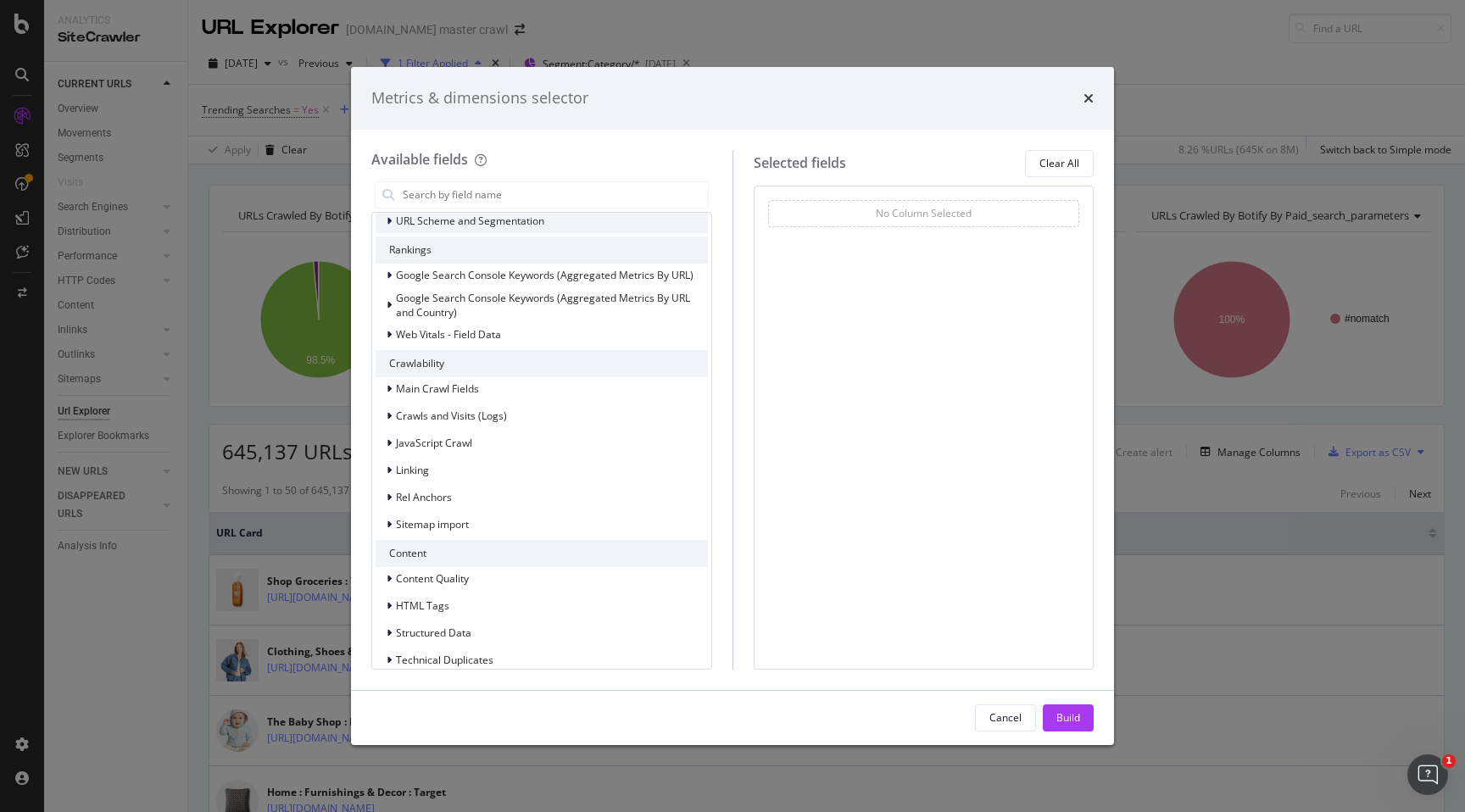
click at [388, 221] on icon "modal" at bounding box center [389, 221] width 5 height 10
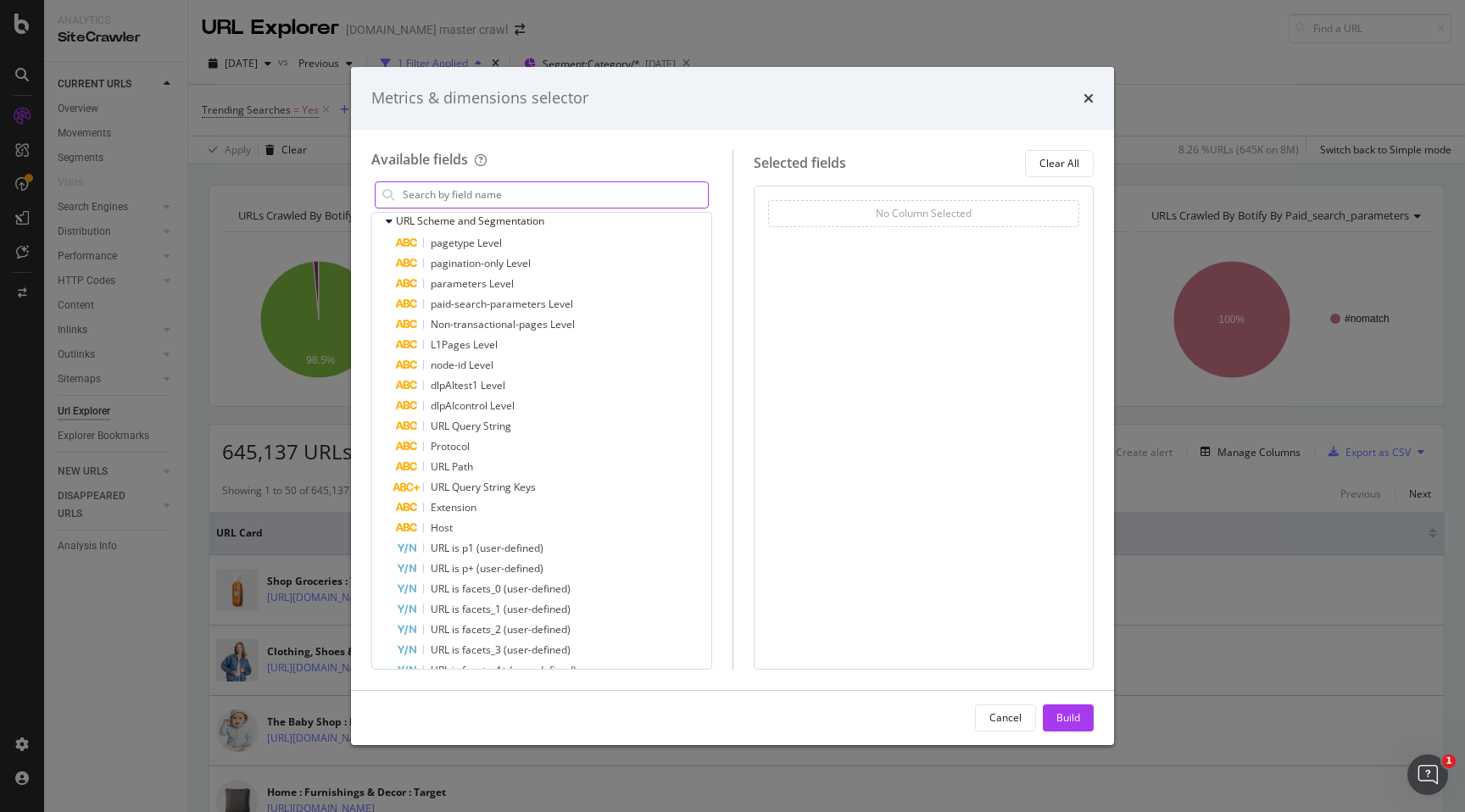
click at [437, 183] on input "modal" at bounding box center [554, 194] width 307 height 25
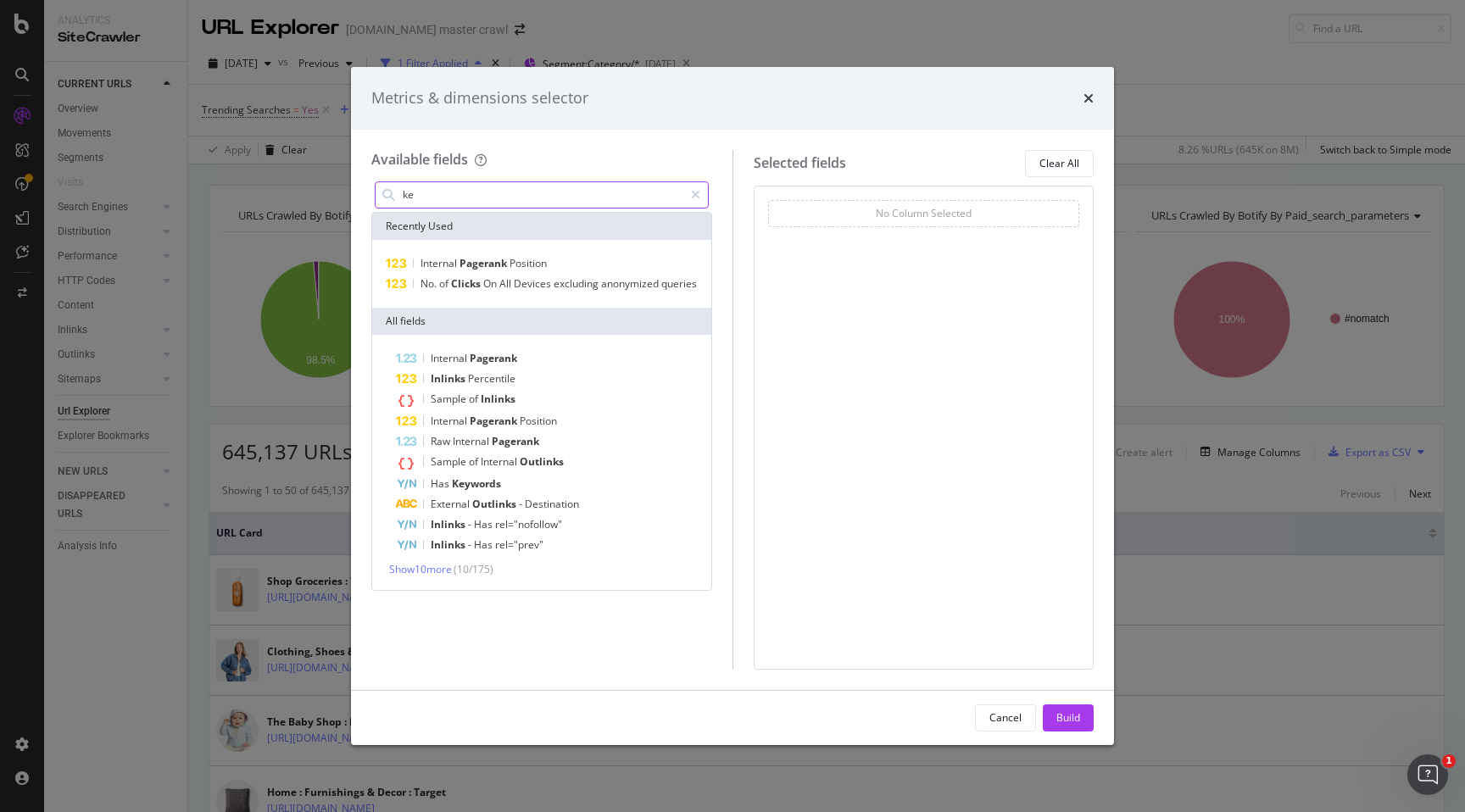
scroll to position [0, 0]
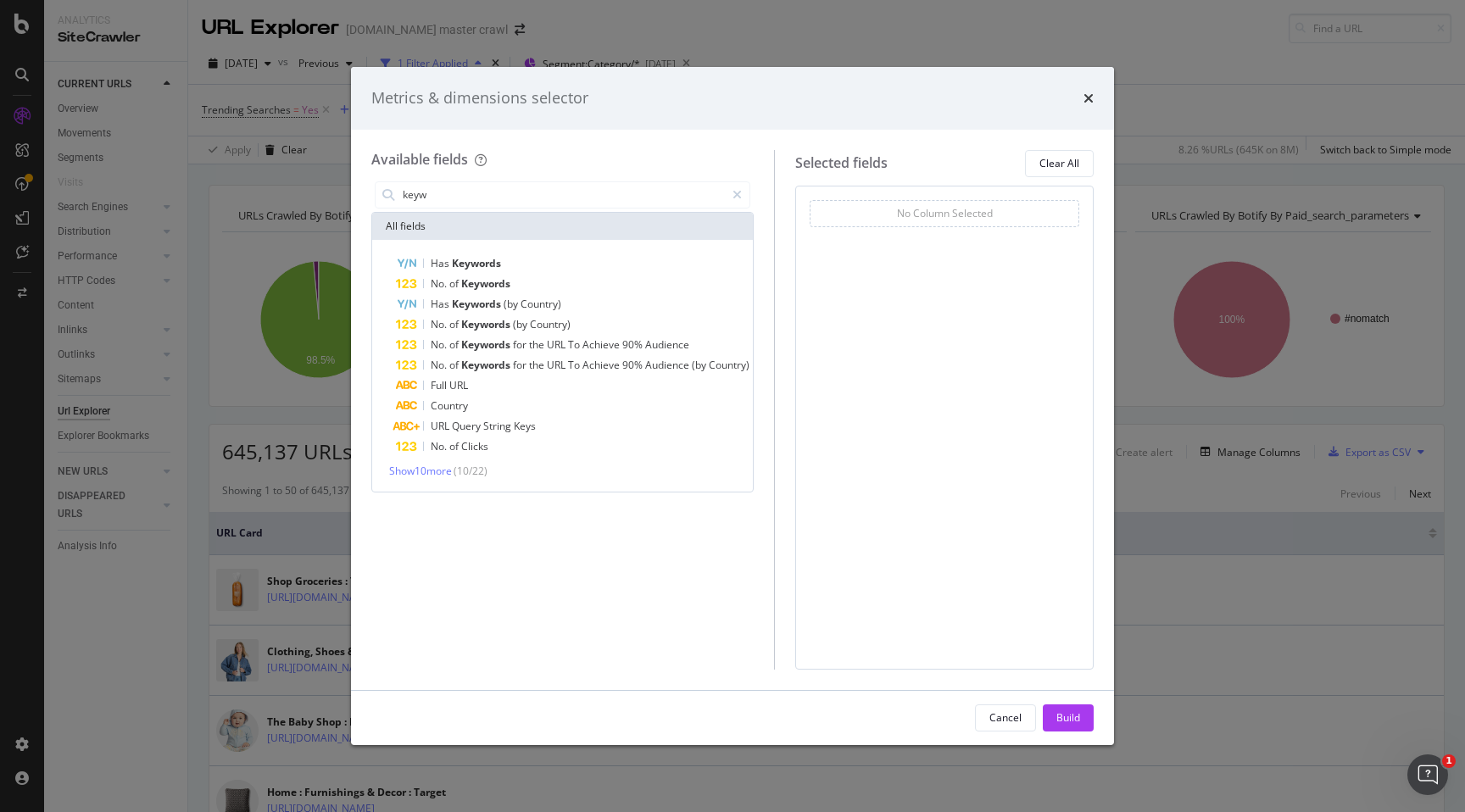
click at [461, 469] on span "( 10 / 22 )" at bounding box center [471, 471] width 34 height 14
click at [440, 470] on span "Show 10 more" at bounding box center [421, 471] width 63 height 14
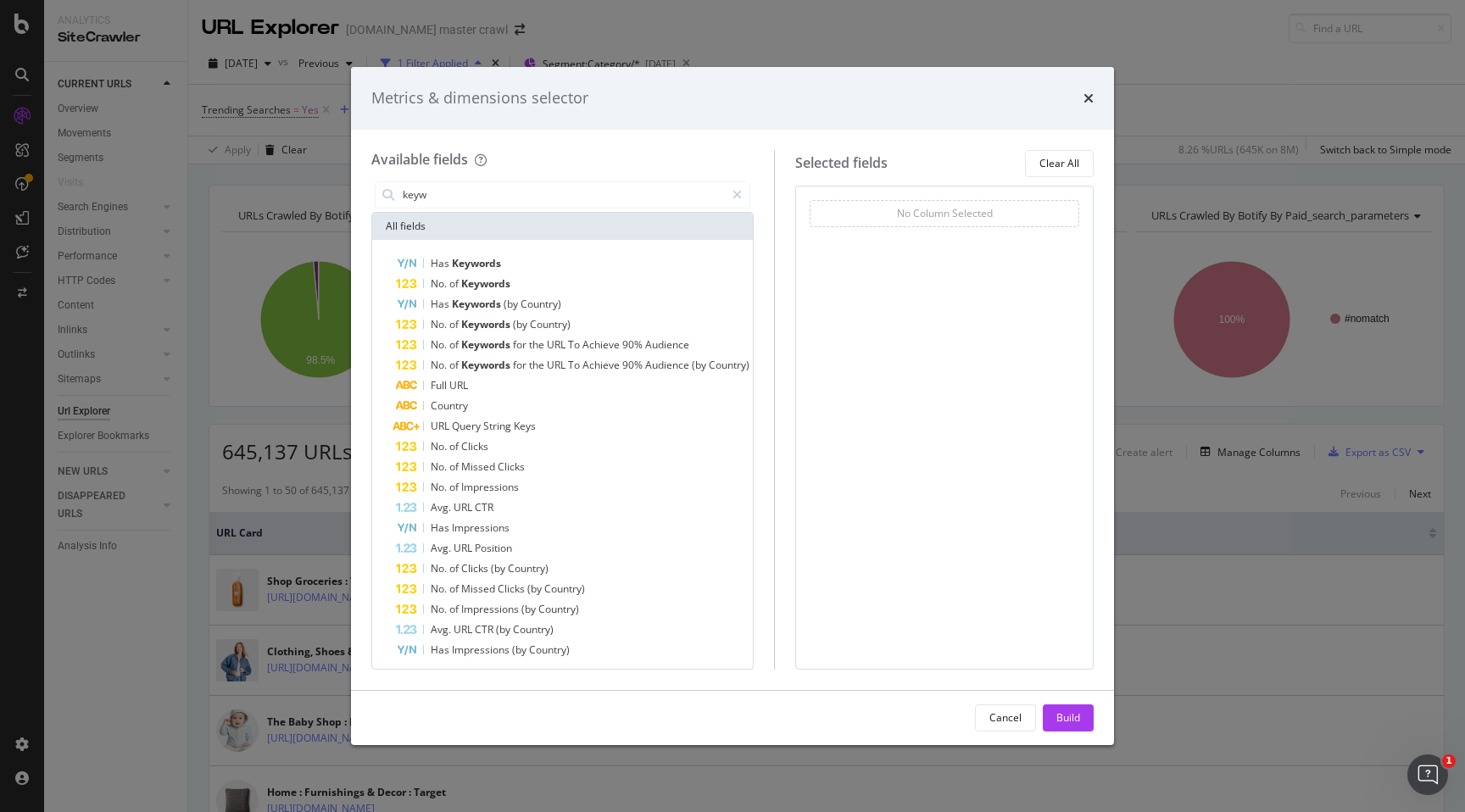
click at [606, 99] on div "Metrics & dimensions selector" at bounding box center [733, 98] width 722 height 22
click at [577, 145] on div "Available fields keyw All fields Has Keywords No. of Keywords Has Keywords (by …" at bounding box center [733, 410] width 764 height 561
click at [532, 196] on input "keyw" at bounding box center [563, 194] width 324 height 25
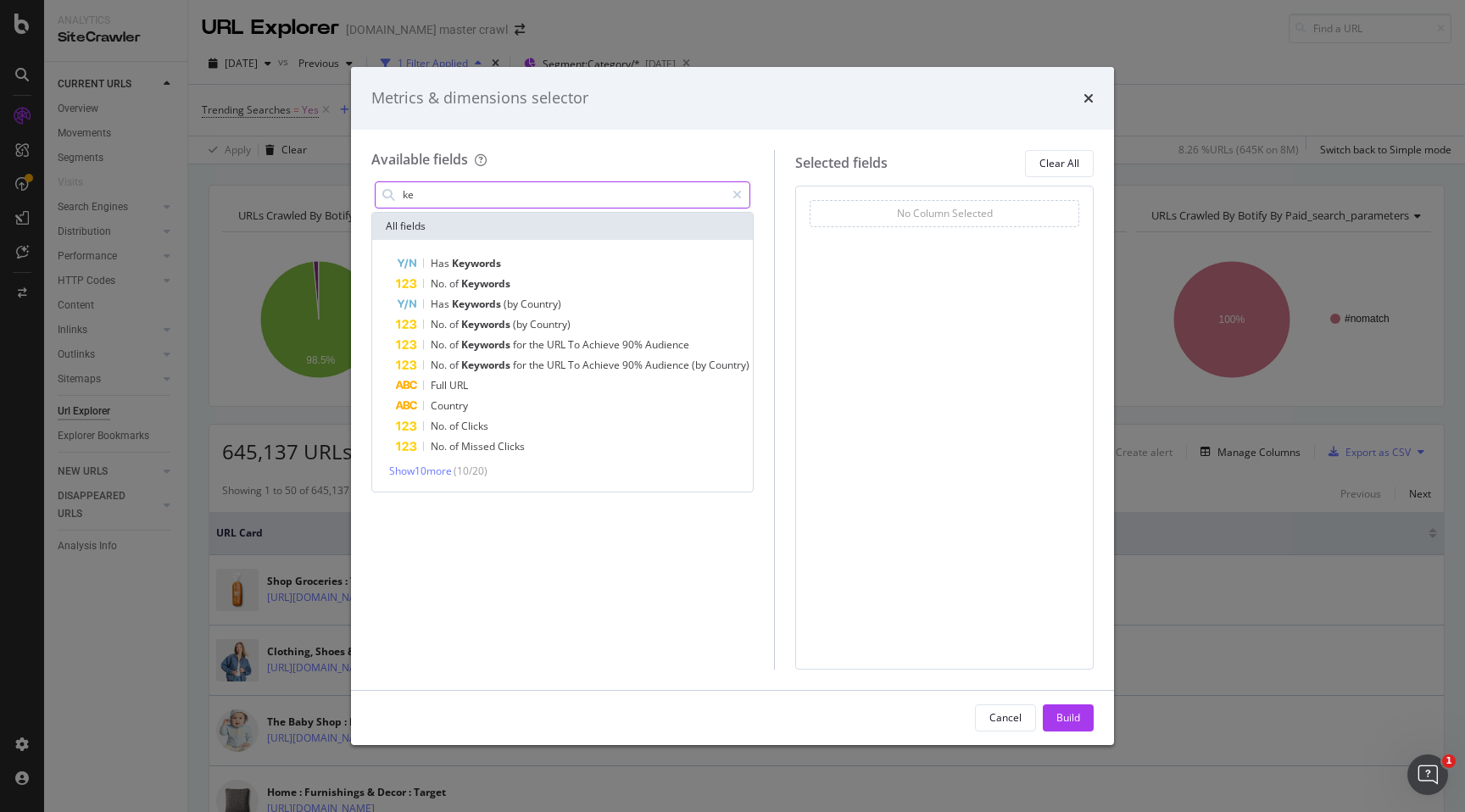
type input "k"
type input "keywor"
click at [429, 472] on span "Show 10 more" at bounding box center [421, 471] width 63 height 14
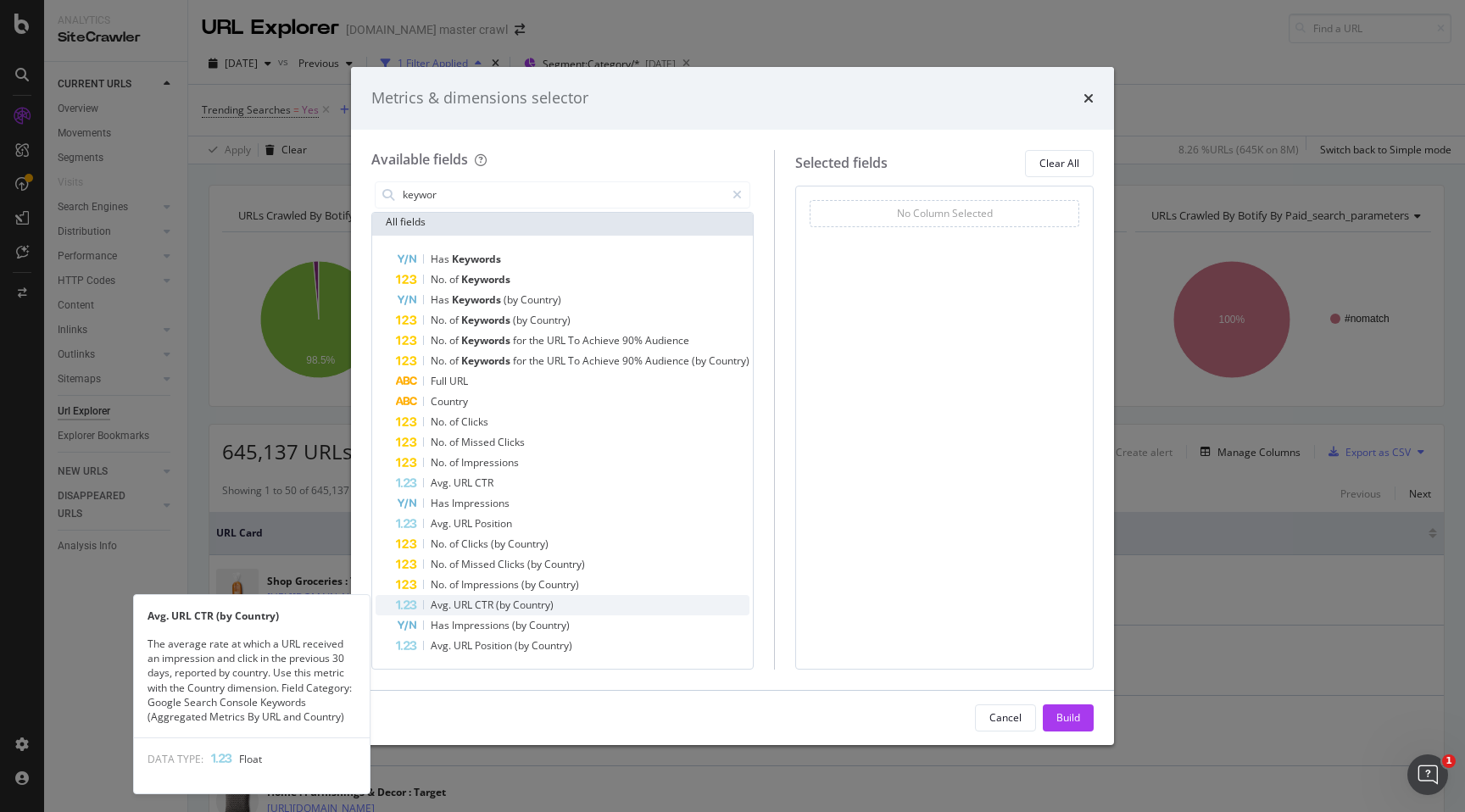
scroll to position [4, 0]
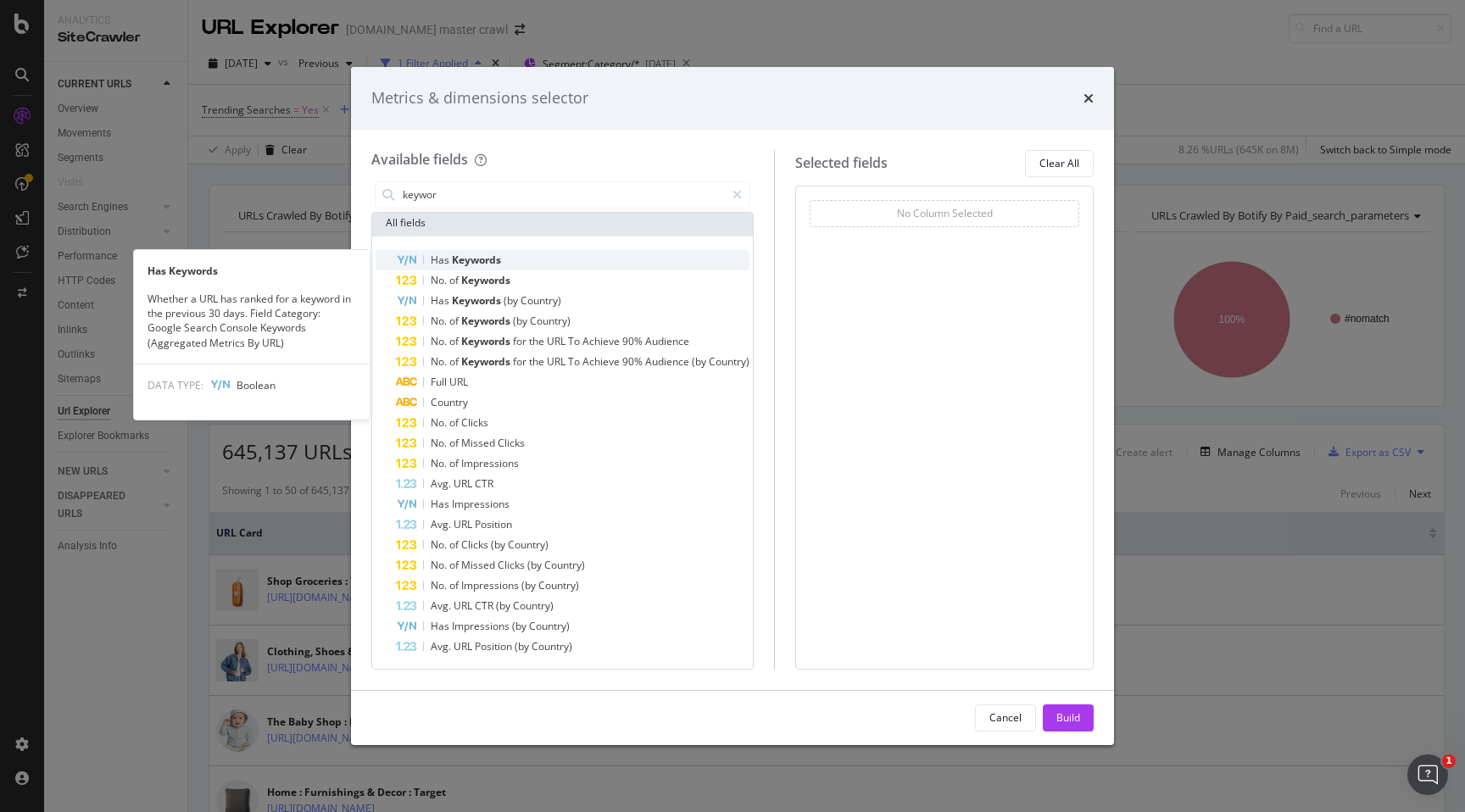
click at [480, 259] on span "Keywords" at bounding box center [476, 260] width 50 height 14
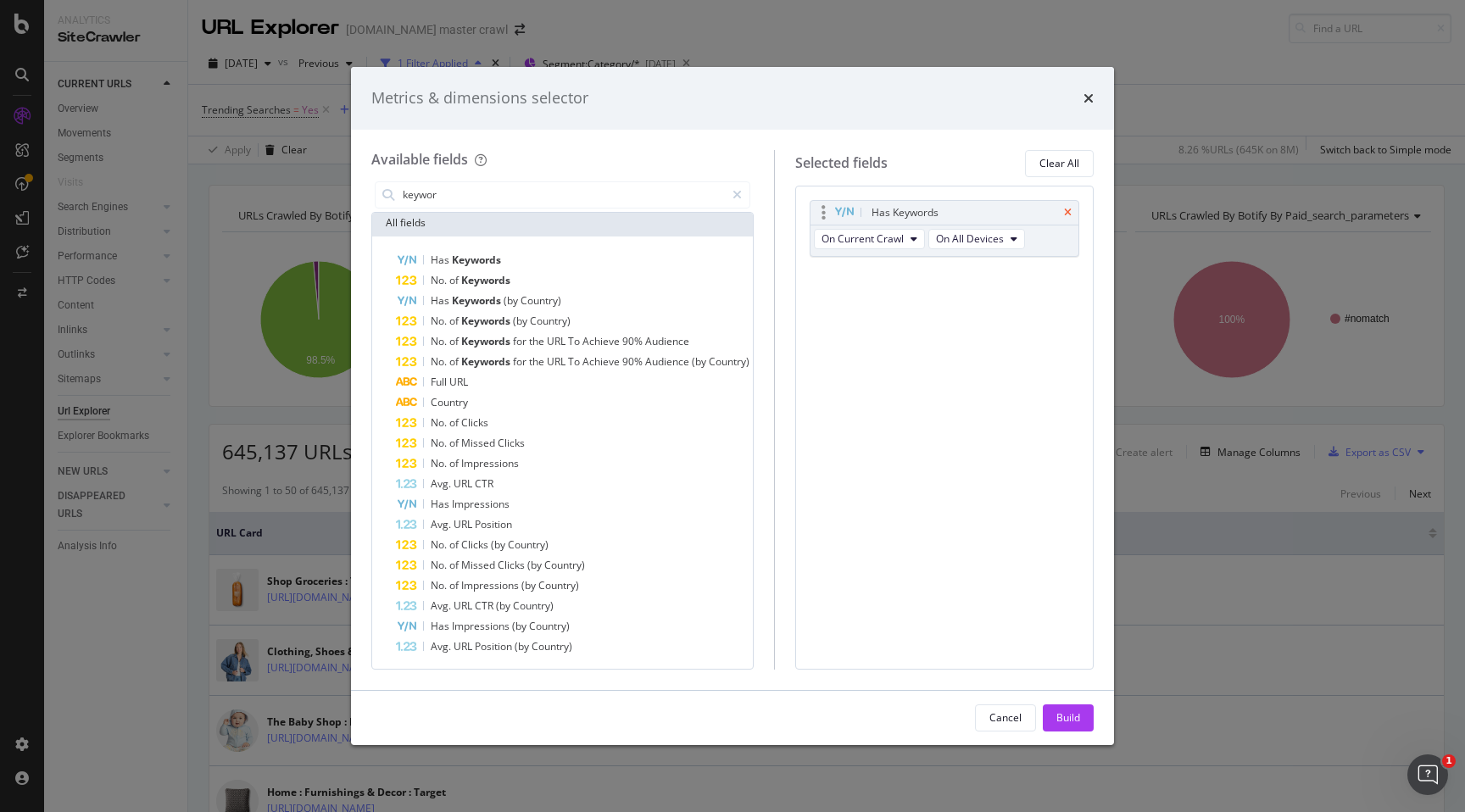
click at [1066, 213] on icon "times" at bounding box center [1068, 212] width 7 height 10
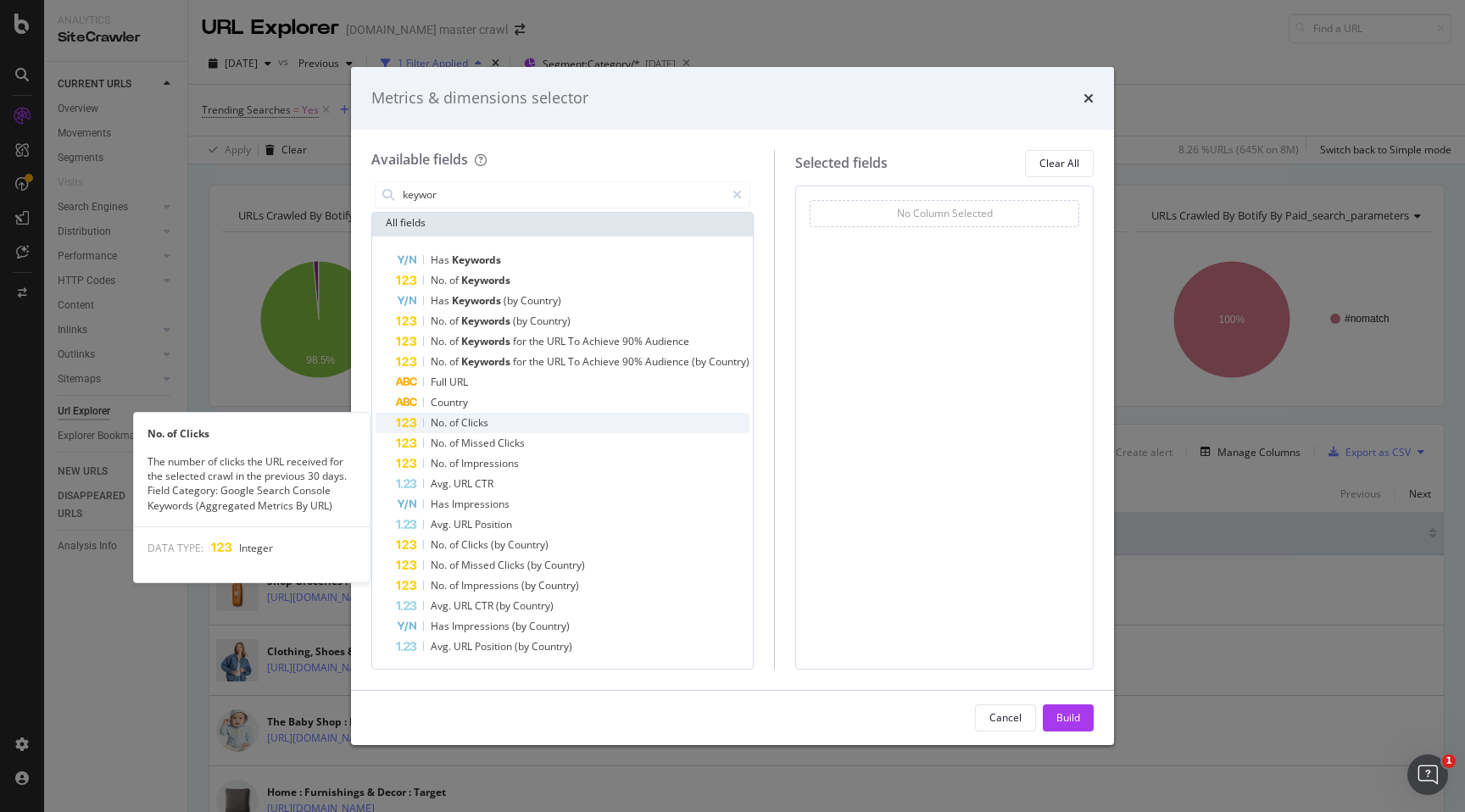
click at [501, 416] on div "No. of Clicks" at bounding box center [573, 423] width 354 height 21
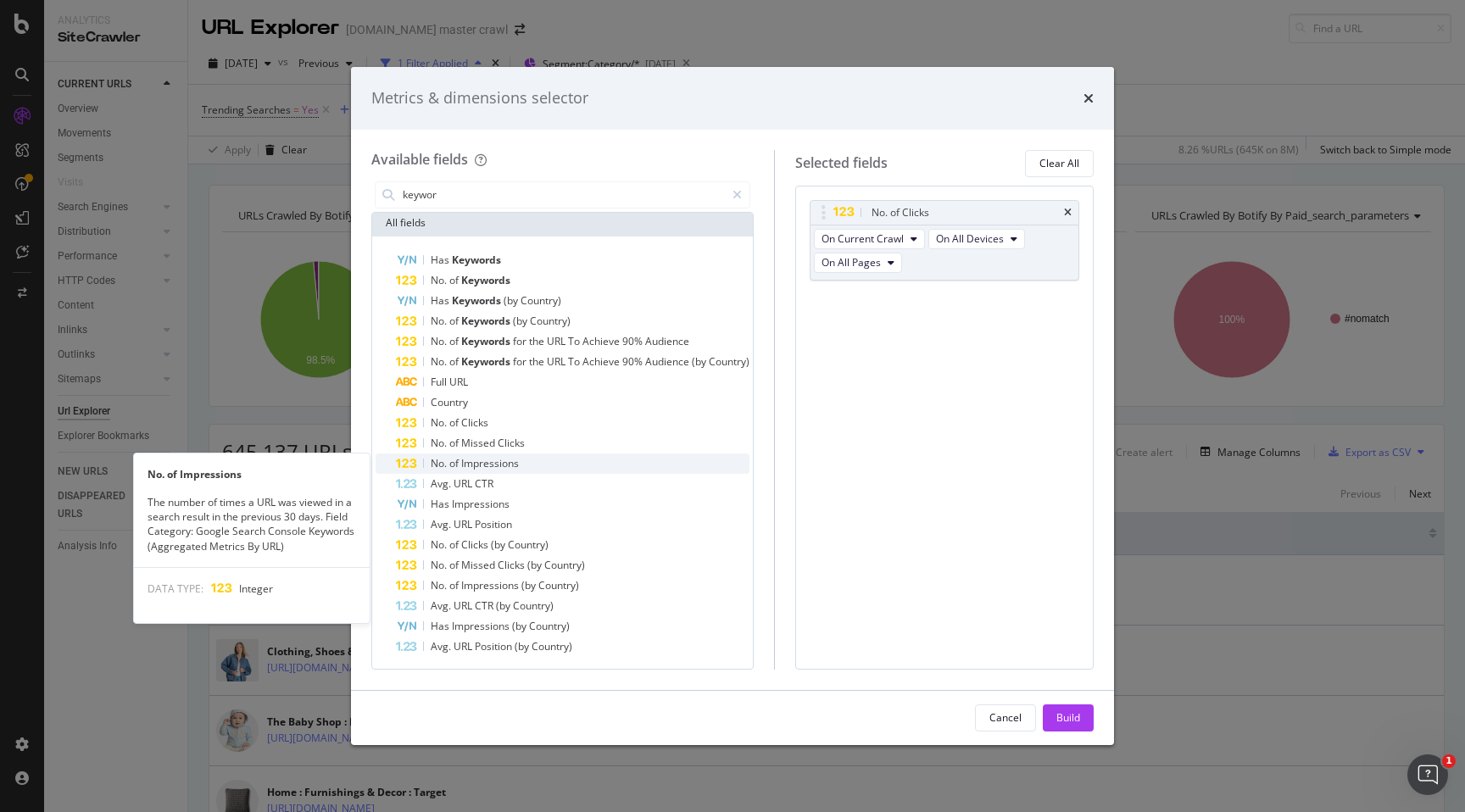
click at [519, 465] on span "Impressions" at bounding box center [490, 464] width 58 height 14
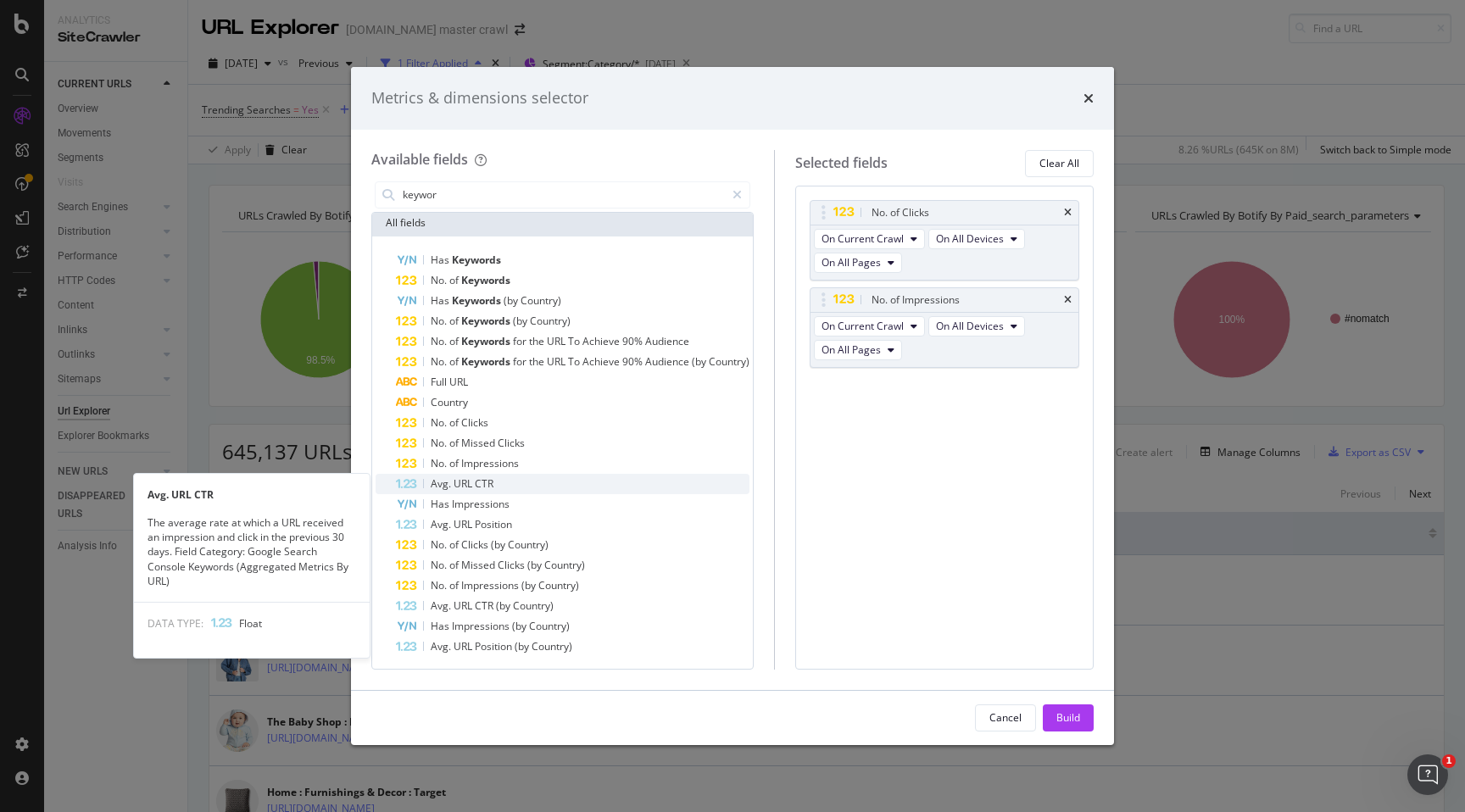
click at [507, 484] on div "Avg. URL CTR" at bounding box center [573, 483] width 354 height 21
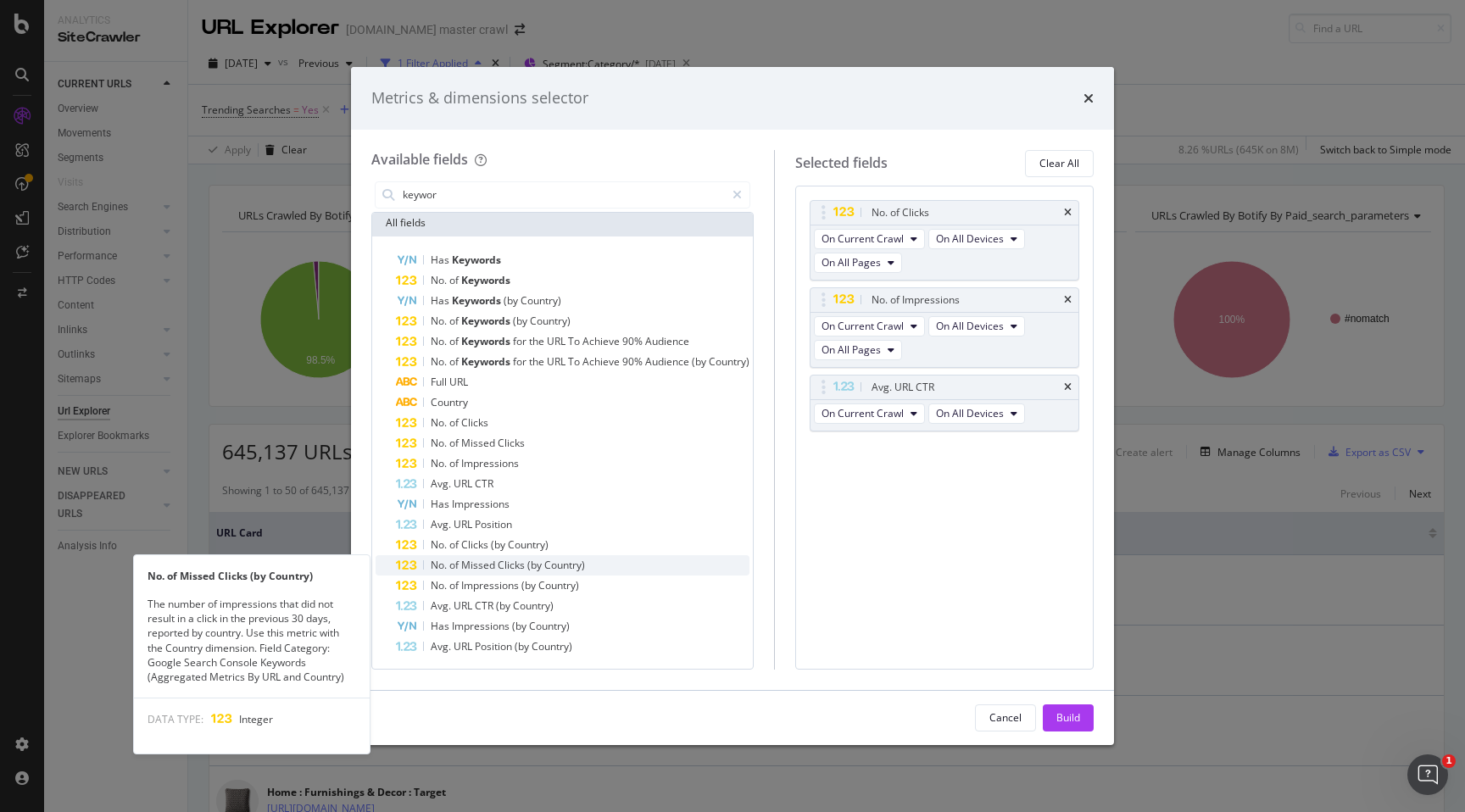
scroll to position [5, 0]
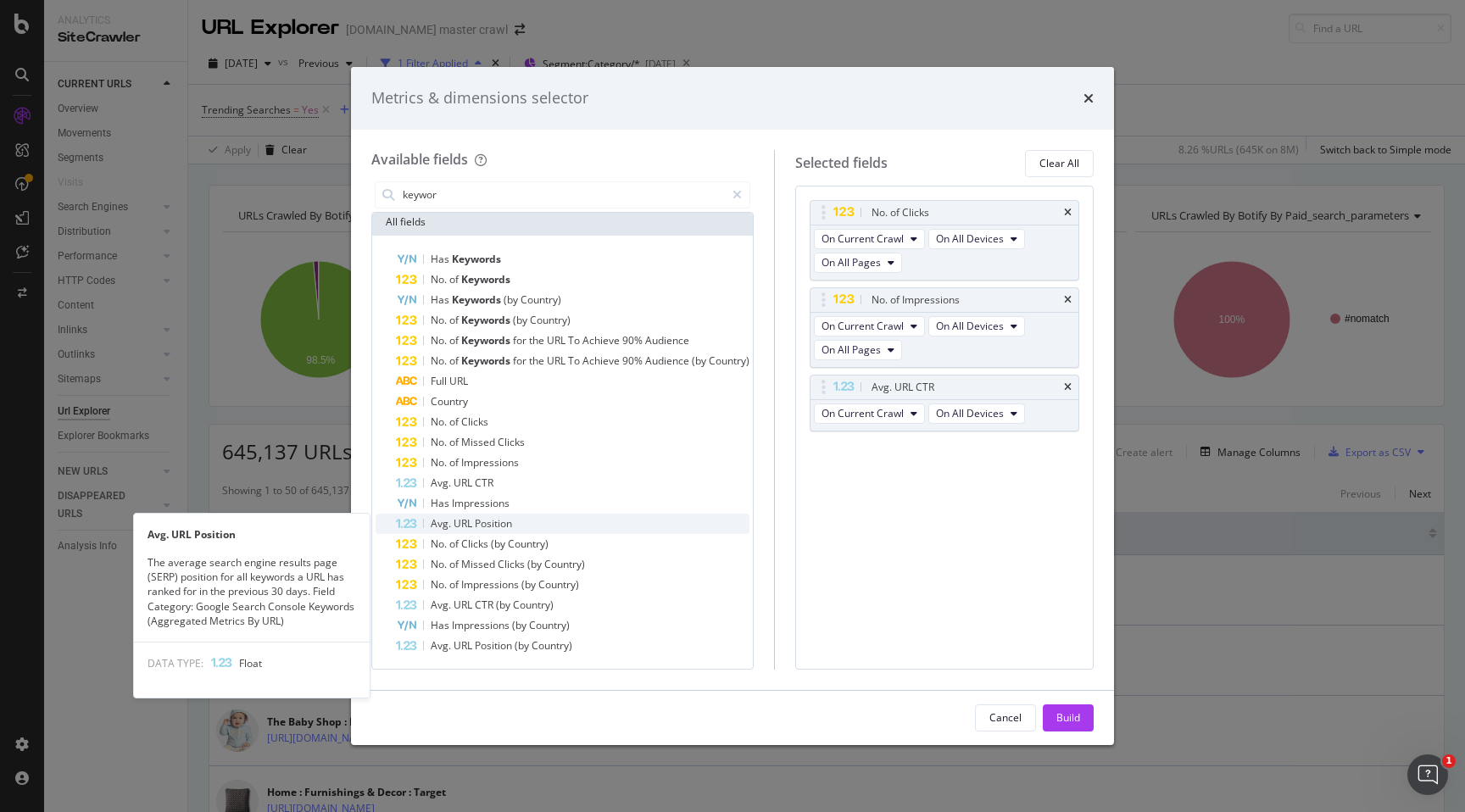
click at [518, 520] on div "Avg. URL Position" at bounding box center [573, 524] width 354 height 21
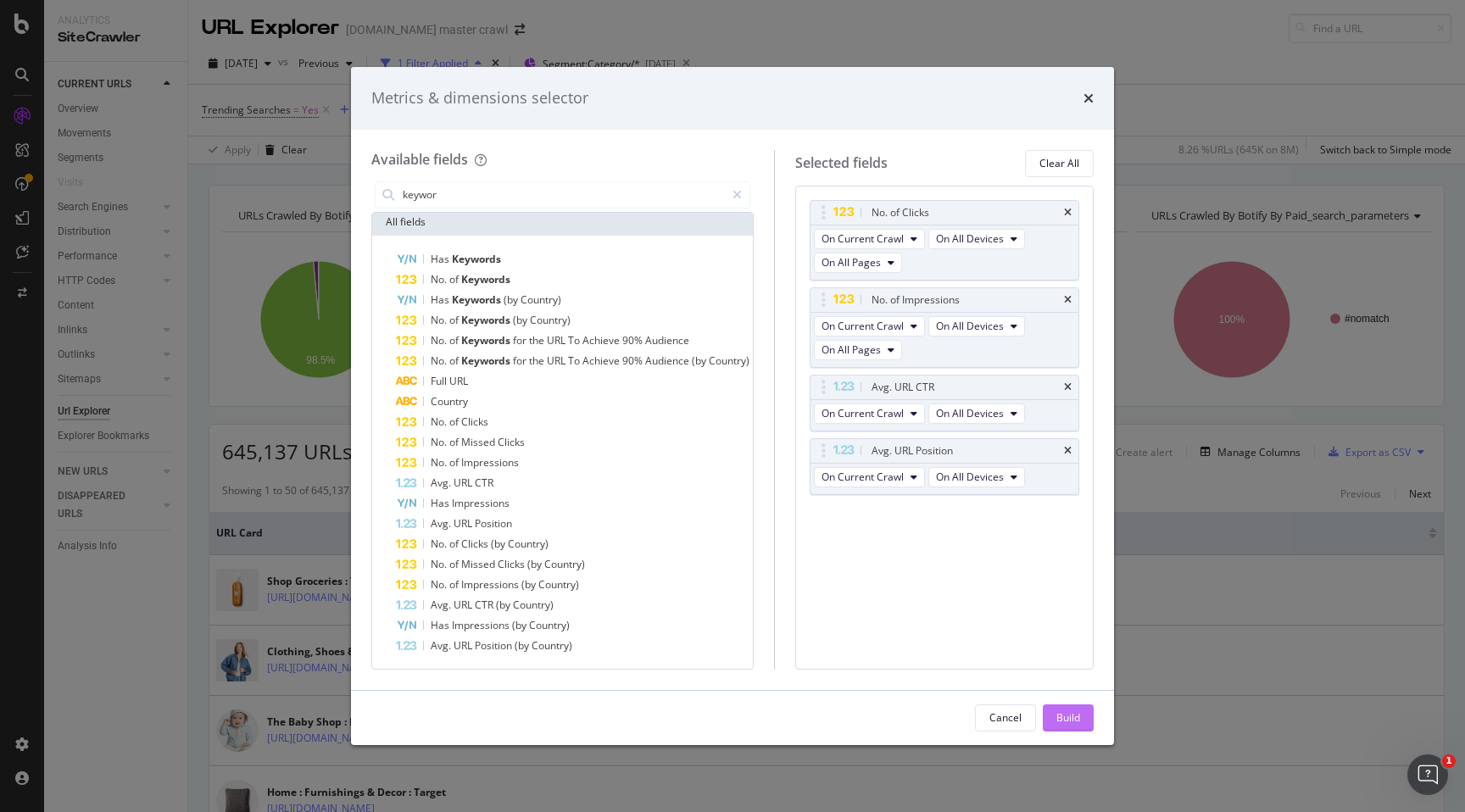
click at [1070, 726] on div "Build" at bounding box center [1068, 718] width 23 height 25
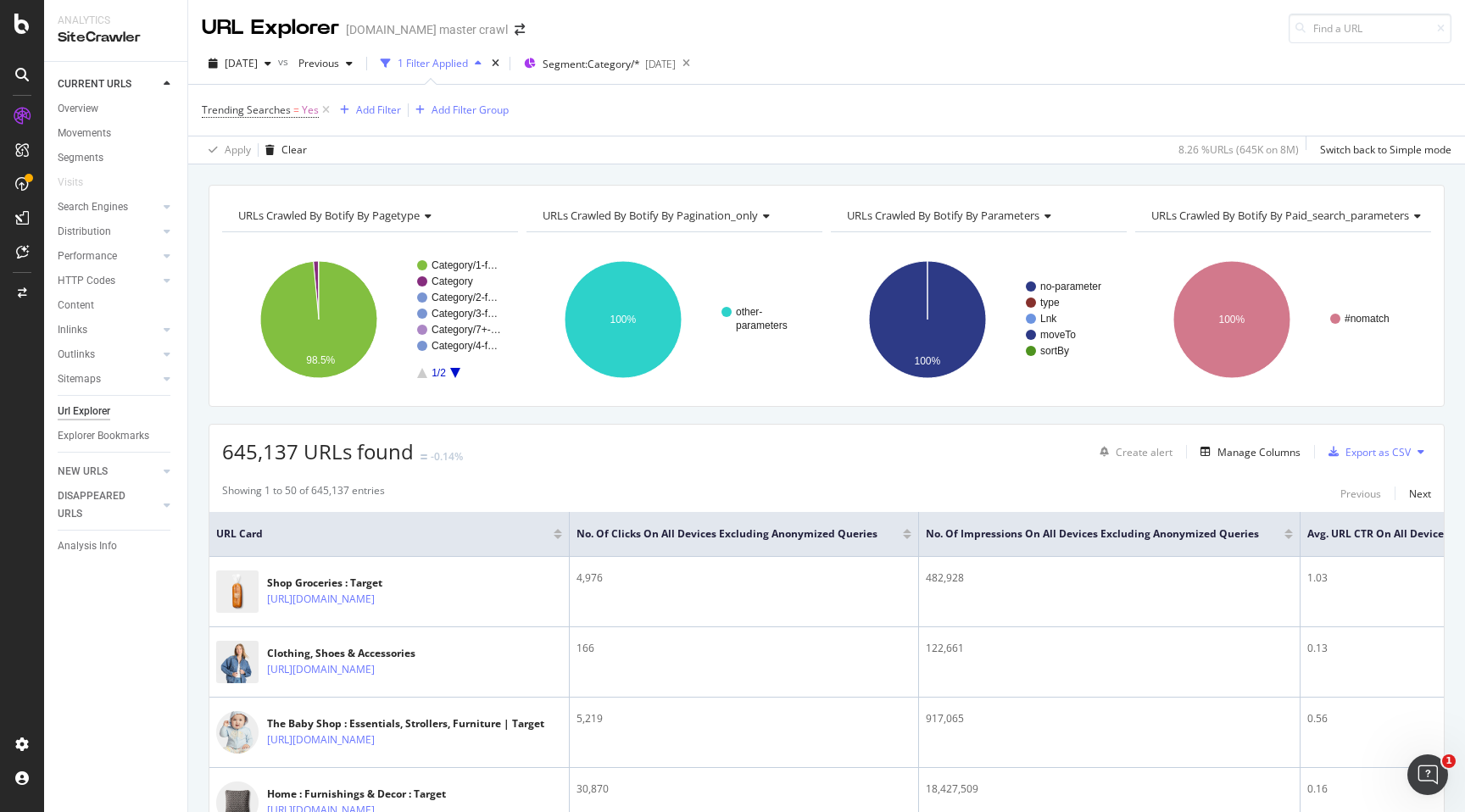
click at [721, 145] on div "Apply Clear 8.26 % URLs ( 645K on 8M ) Switch back to Simple mode" at bounding box center [827, 149] width 1277 height 28
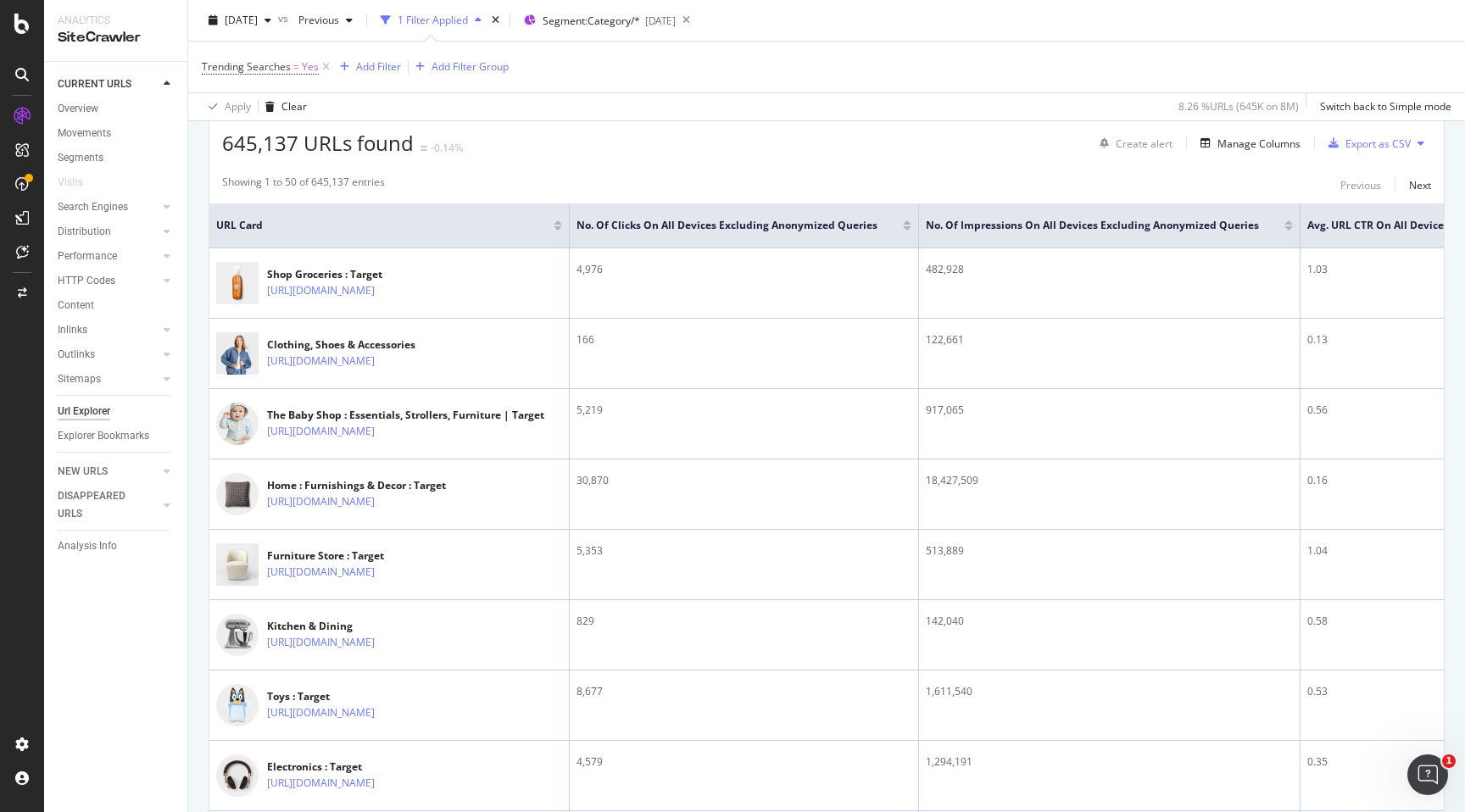
scroll to position [287, 0]
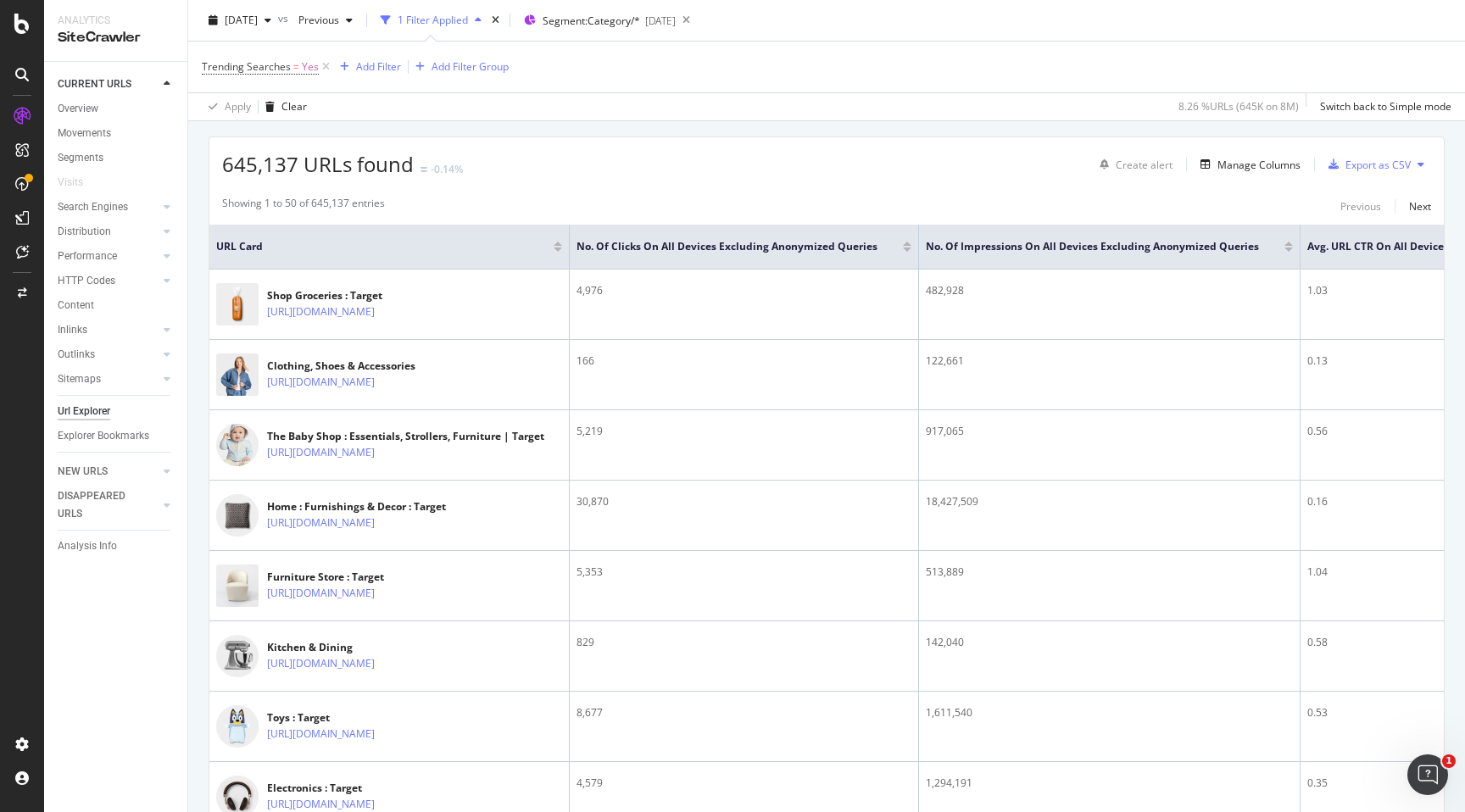
click at [779, 172] on div "645,137 URLs found -0.14% Create alert Manage Columns Export as CSV" at bounding box center [827, 158] width 1234 height 41
click at [815, 176] on div "645,137 URLs found -0.14% Create alert Manage Columns Export as CSV" at bounding box center [827, 158] width 1234 height 41
drag, startPoint x: 224, startPoint y: 166, endPoint x: 477, endPoint y: 164, distance: 253.0
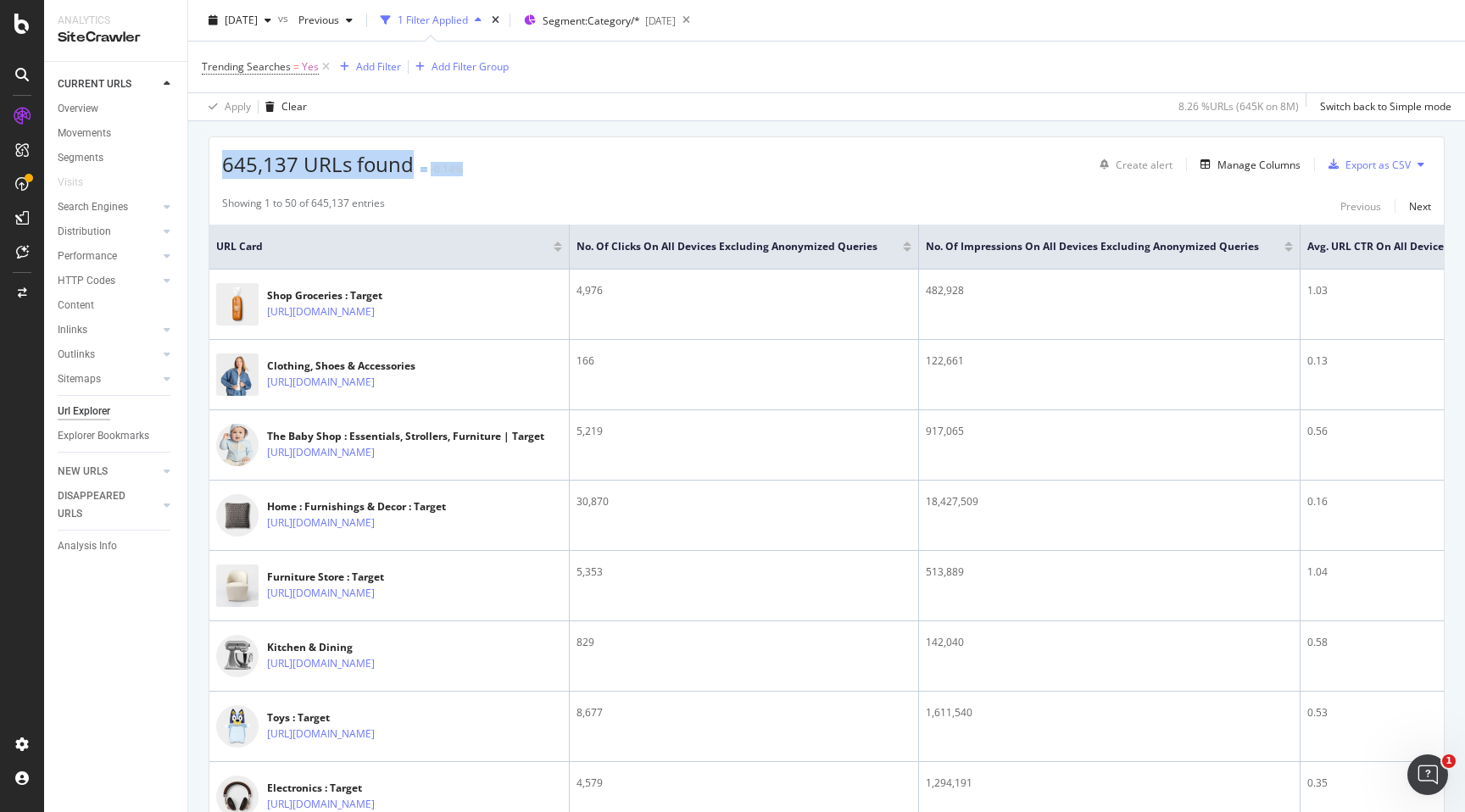
click at [477, 164] on div "645,137 URLs found -0.14% Create alert Manage Columns Export as CSV" at bounding box center [827, 158] width 1234 height 41
click at [664, 141] on div "645,137 URLs found -0.14% Create alert Manage Columns Export as CSV" at bounding box center [827, 158] width 1234 height 41
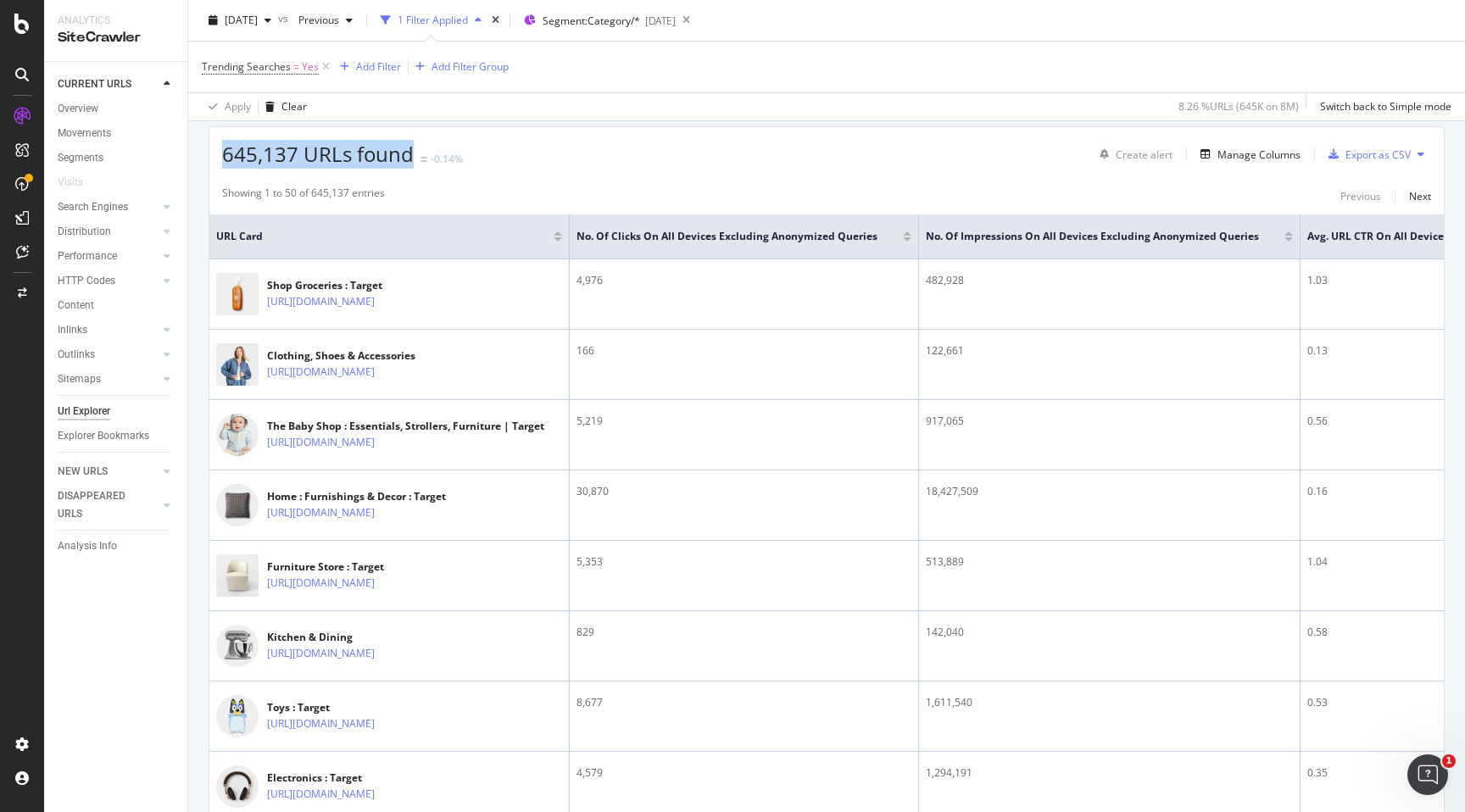
drag, startPoint x: 226, startPoint y: 153, endPoint x: 422, endPoint y: 152, distance: 196.0
click at [422, 152] on div "645,137 URLs found -0.14%" at bounding box center [342, 154] width 240 height 29
click at [715, 153] on div "645,137 URLs found -0.14% Create alert Manage Columns Export as CSV" at bounding box center [827, 148] width 1234 height 41
click at [919, 239] on th "No. of Clicks On All Devices excluding anonymized queries" at bounding box center [745, 237] width 349 height 45
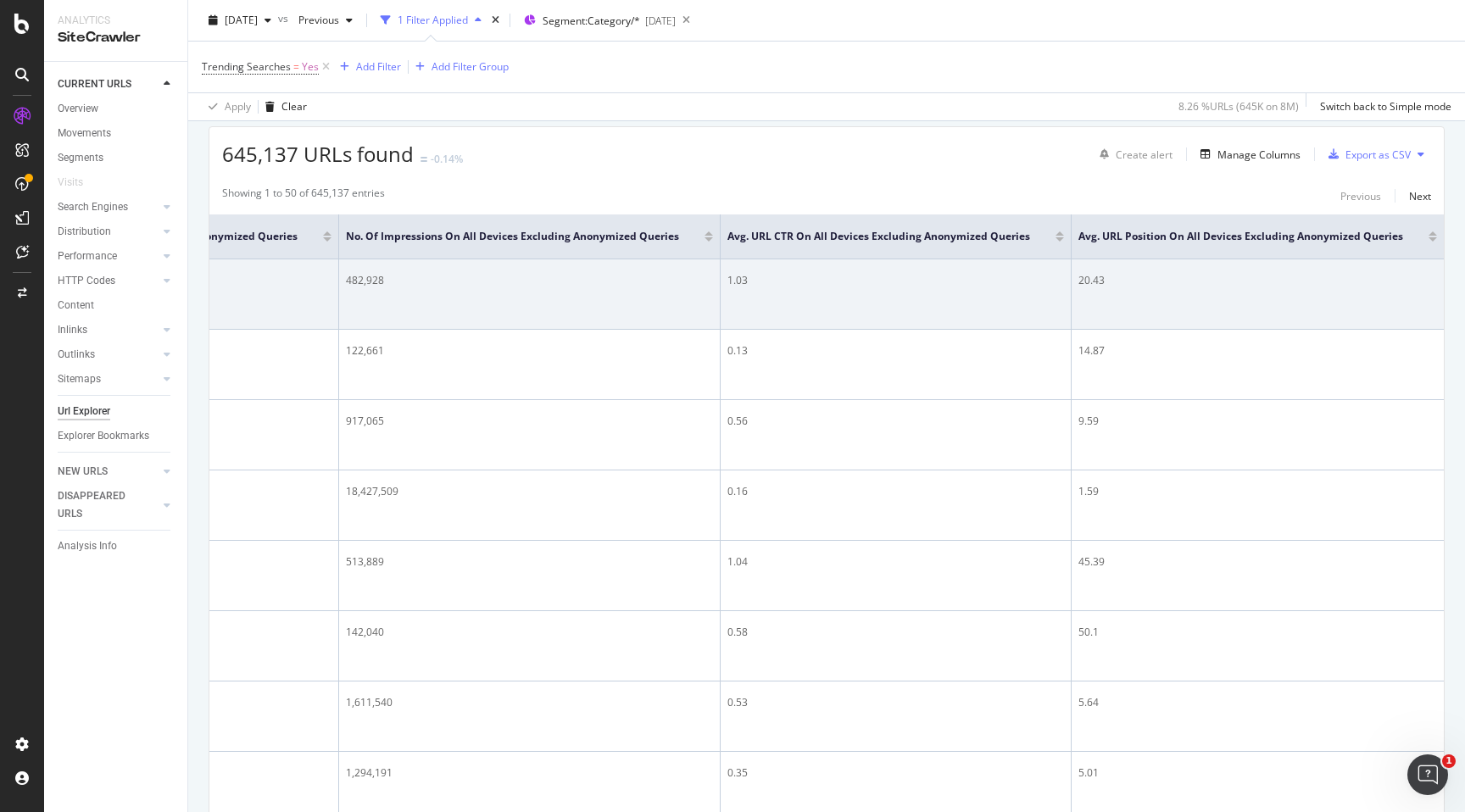
scroll to position [0, 0]
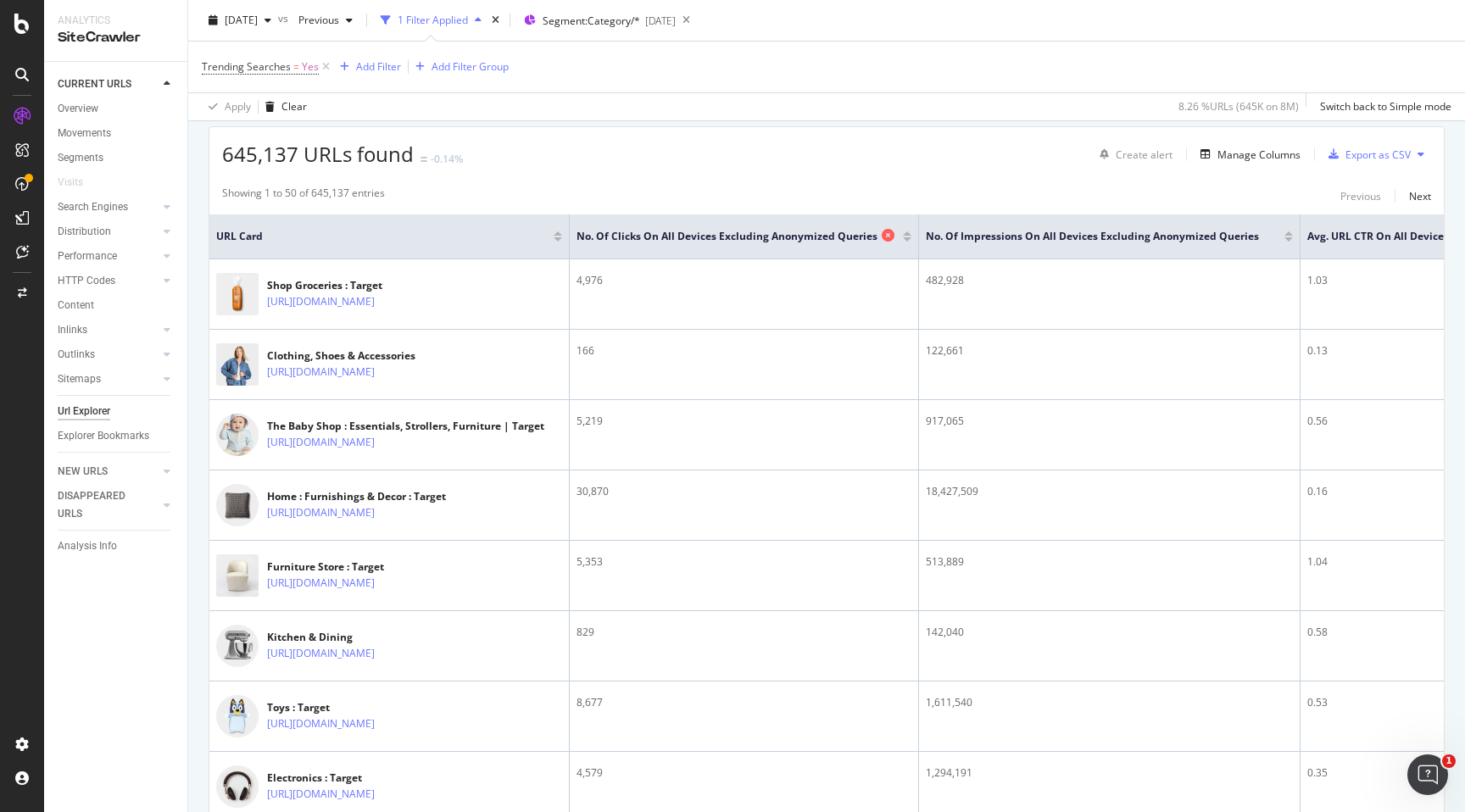
click at [730, 230] on span "No. of Clicks On All Devices excluding anonymized queries" at bounding box center [727, 236] width 301 height 15
click at [730, 187] on div "Showing 1 to 50 of 645,137 entries Previous Next" at bounding box center [827, 195] width 1234 height 21
click at [740, 226] on th "No. of Clicks On All Devices excluding anonymized queries" at bounding box center [745, 237] width 349 height 45
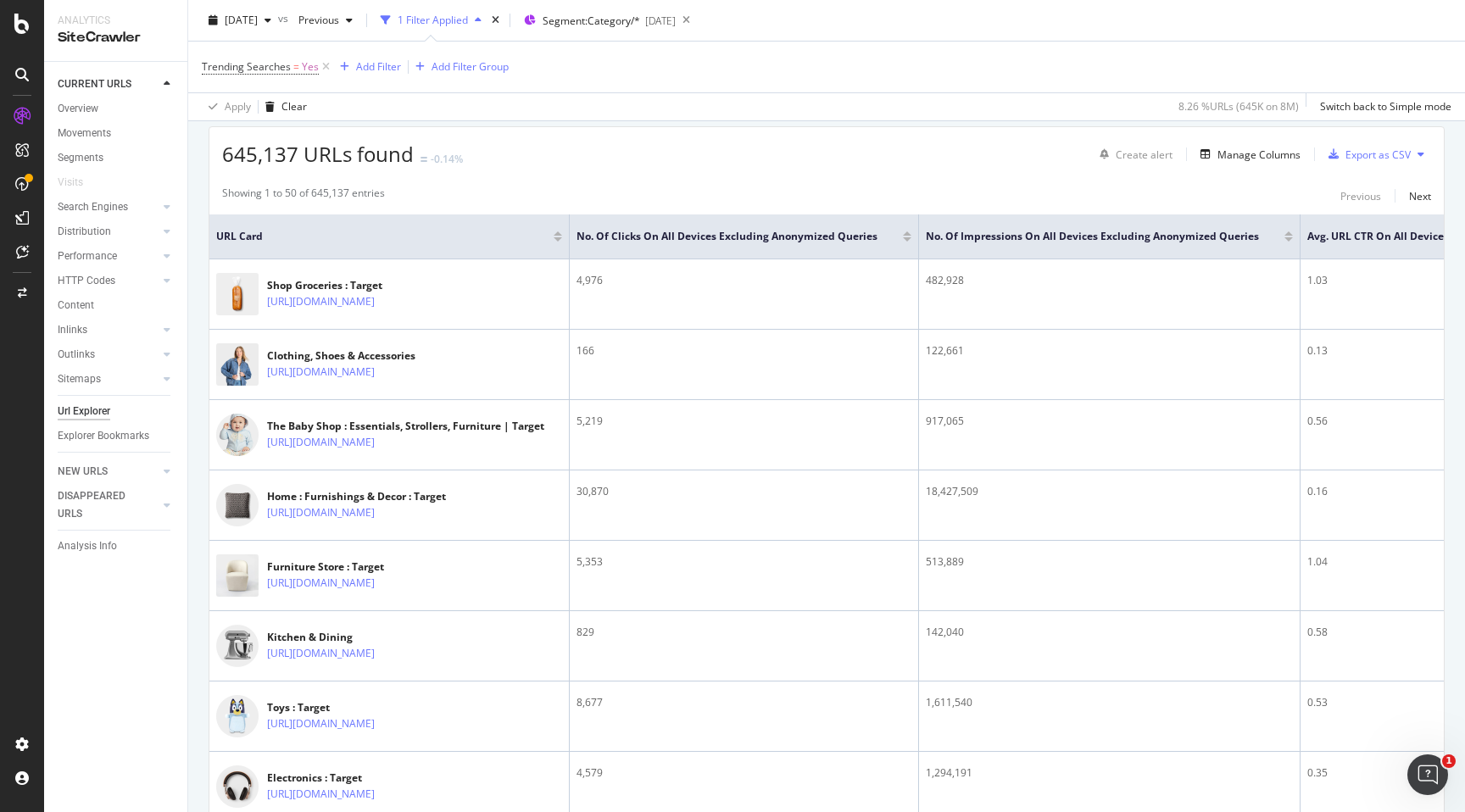
click at [740, 226] on th "No. of Clicks On All Devices excluding anonymized queries" at bounding box center [745, 237] width 349 height 45
click at [752, 230] on span "No. of Clicks On All Devices excluding anonymized queries" at bounding box center [727, 236] width 301 height 15
click at [1058, 234] on span "No. of Impressions On All Devices excluding anonymized queries" at bounding box center [1092, 236] width 333 height 15
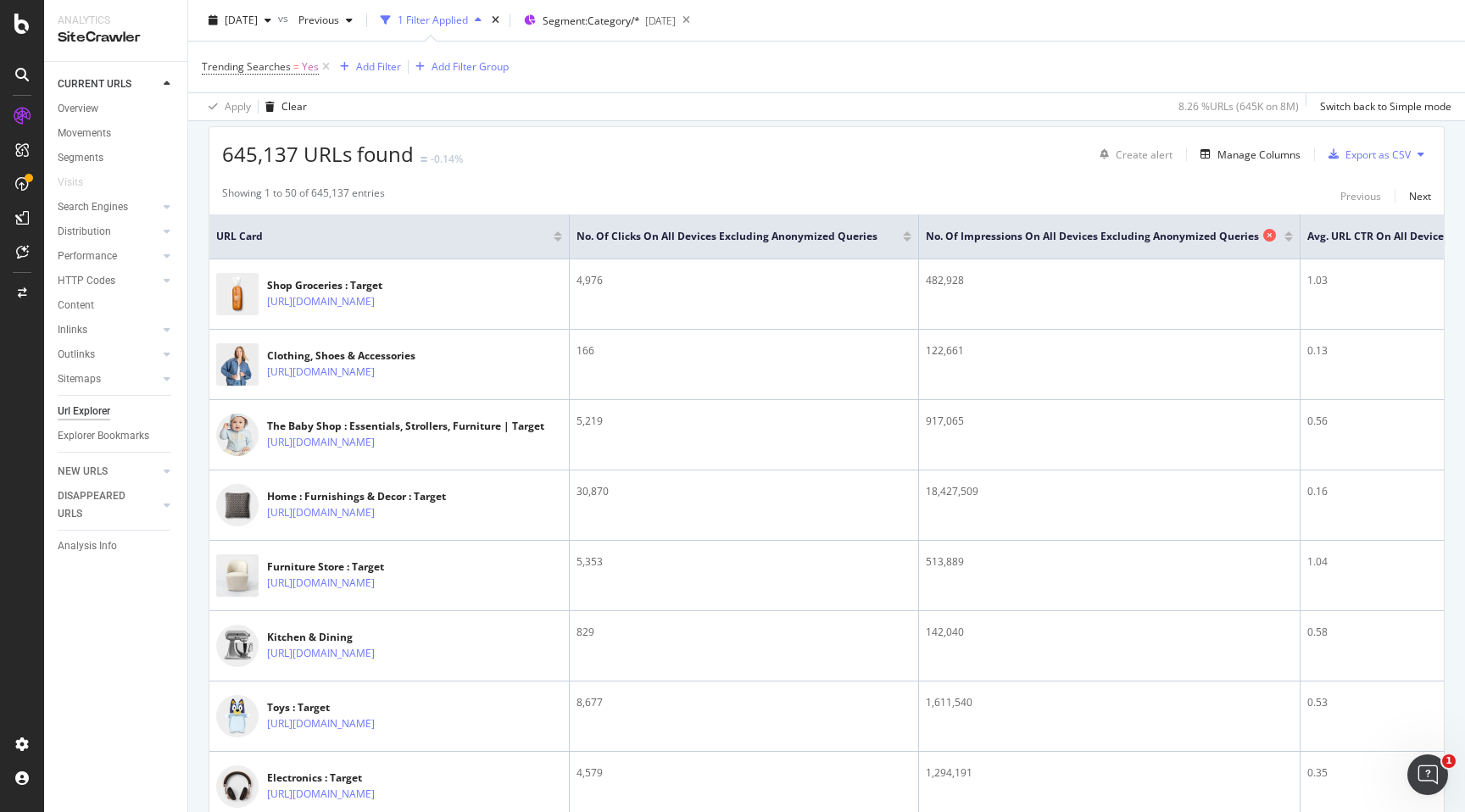
click at [1058, 234] on span "No. of Impressions On All Devices excluding anonymized queries" at bounding box center [1092, 236] width 333 height 15
click at [981, 167] on div "645,137 URLs found -0.14% Create alert Manage Columns Export as CSV" at bounding box center [827, 148] width 1234 height 41
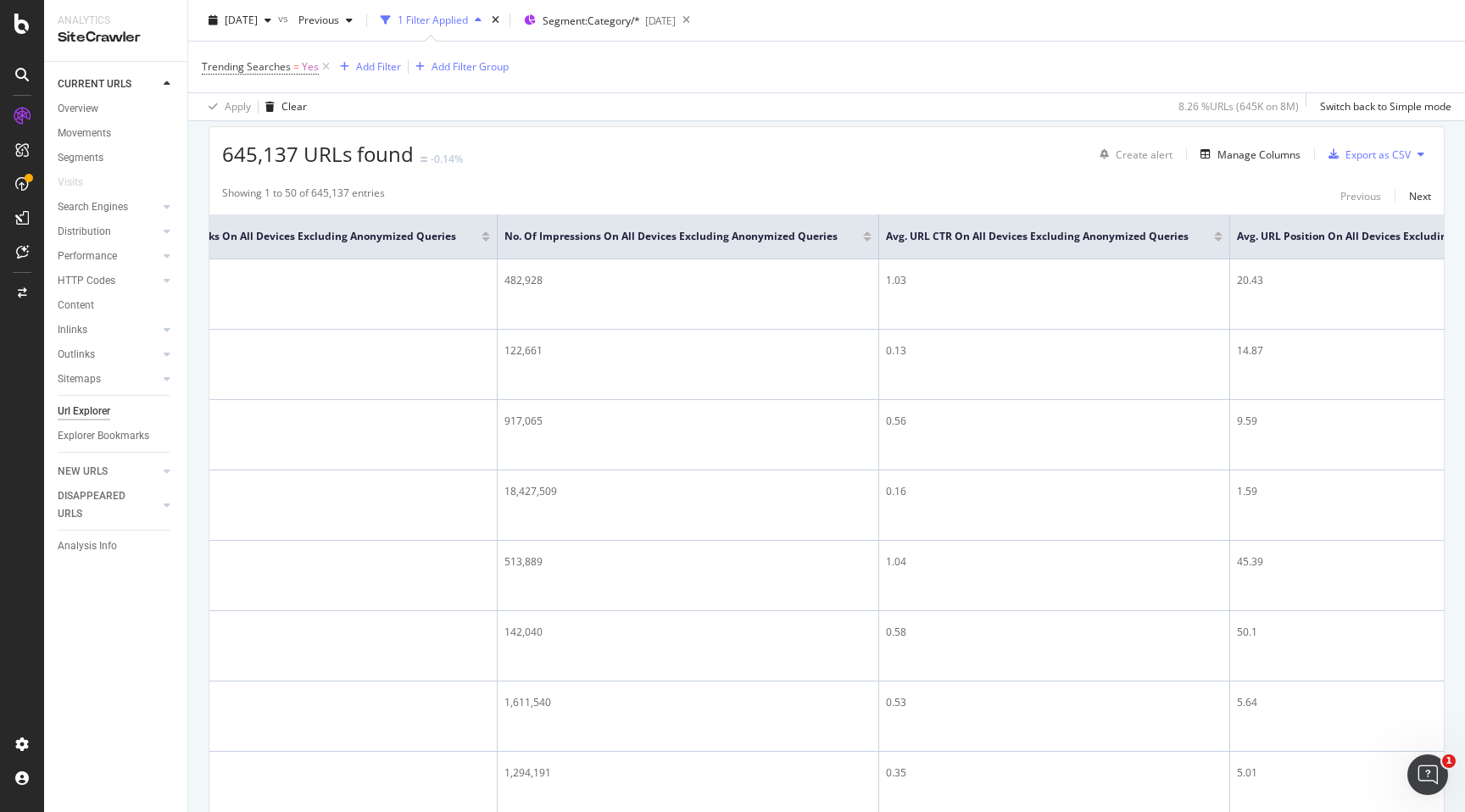
scroll to position [0, 632]
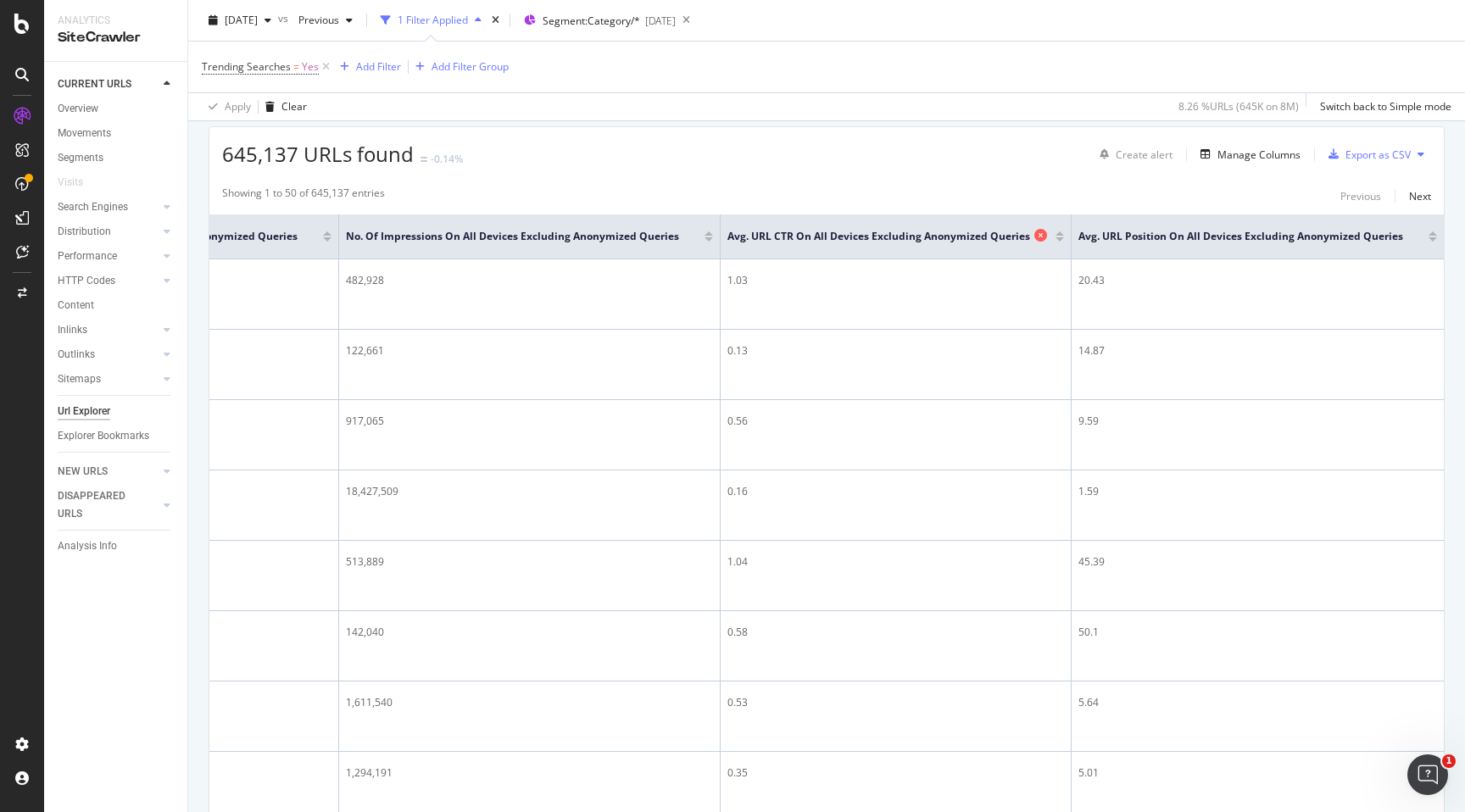
click at [1010, 228] on div "Avg. URL CTR On All Devices excluding anonymized queries" at bounding box center [891, 236] width 328 height 17
click at [1183, 229] on span "Avg. URL Position On All Devices excluding anonymized queries" at bounding box center [1241, 236] width 325 height 15
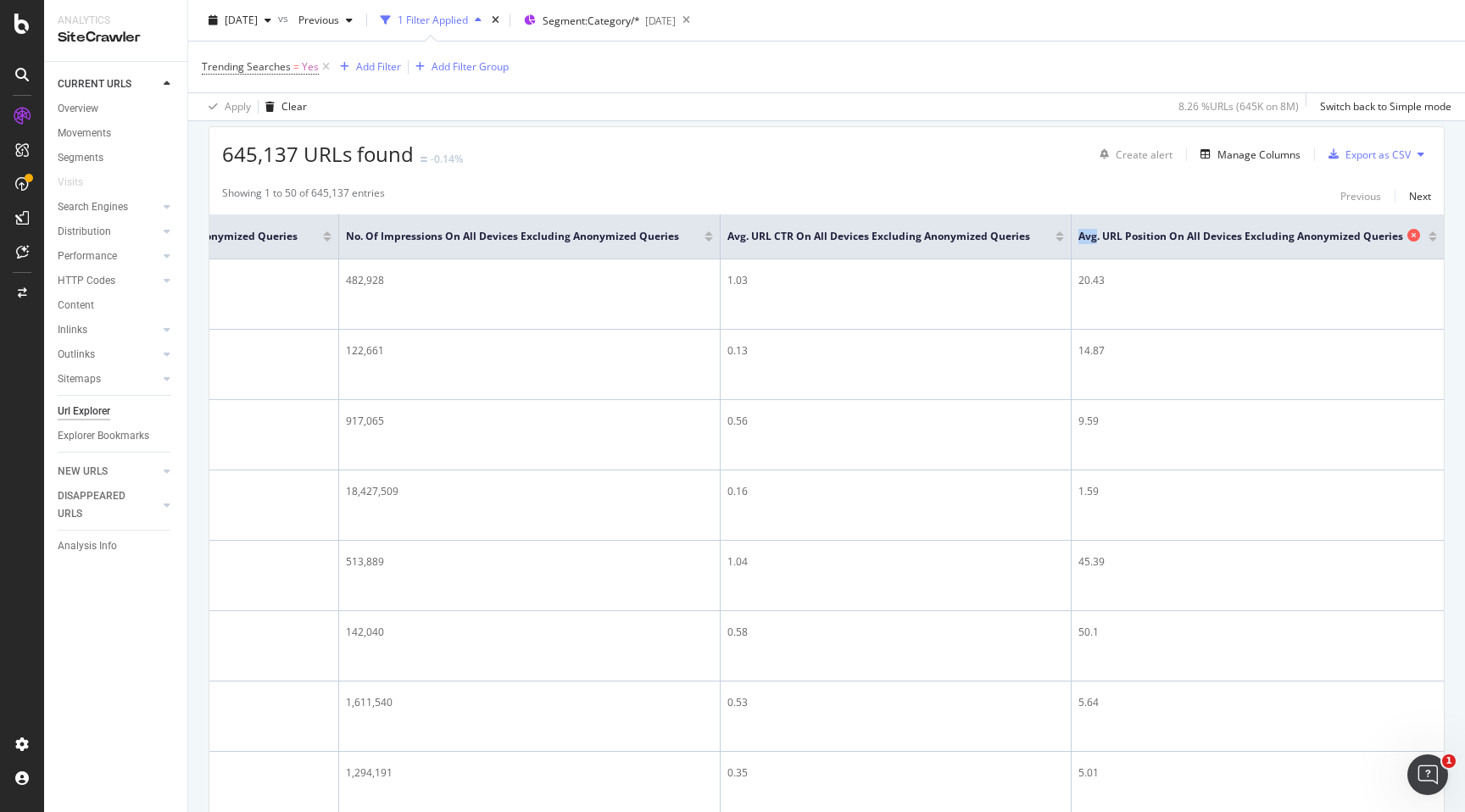
click at [1183, 229] on span "Avg. URL Position On All Devices excluding anonymized queries" at bounding box center [1241, 236] width 325 height 15
click at [842, 206] on div "Showing 1 to 50 of 645,137 entries Previous Next" at bounding box center [827, 195] width 1234 height 21
click at [851, 240] on span "Avg. URL CTR On All Devices excluding anonymized queries" at bounding box center [879, 236] width 303 height 15
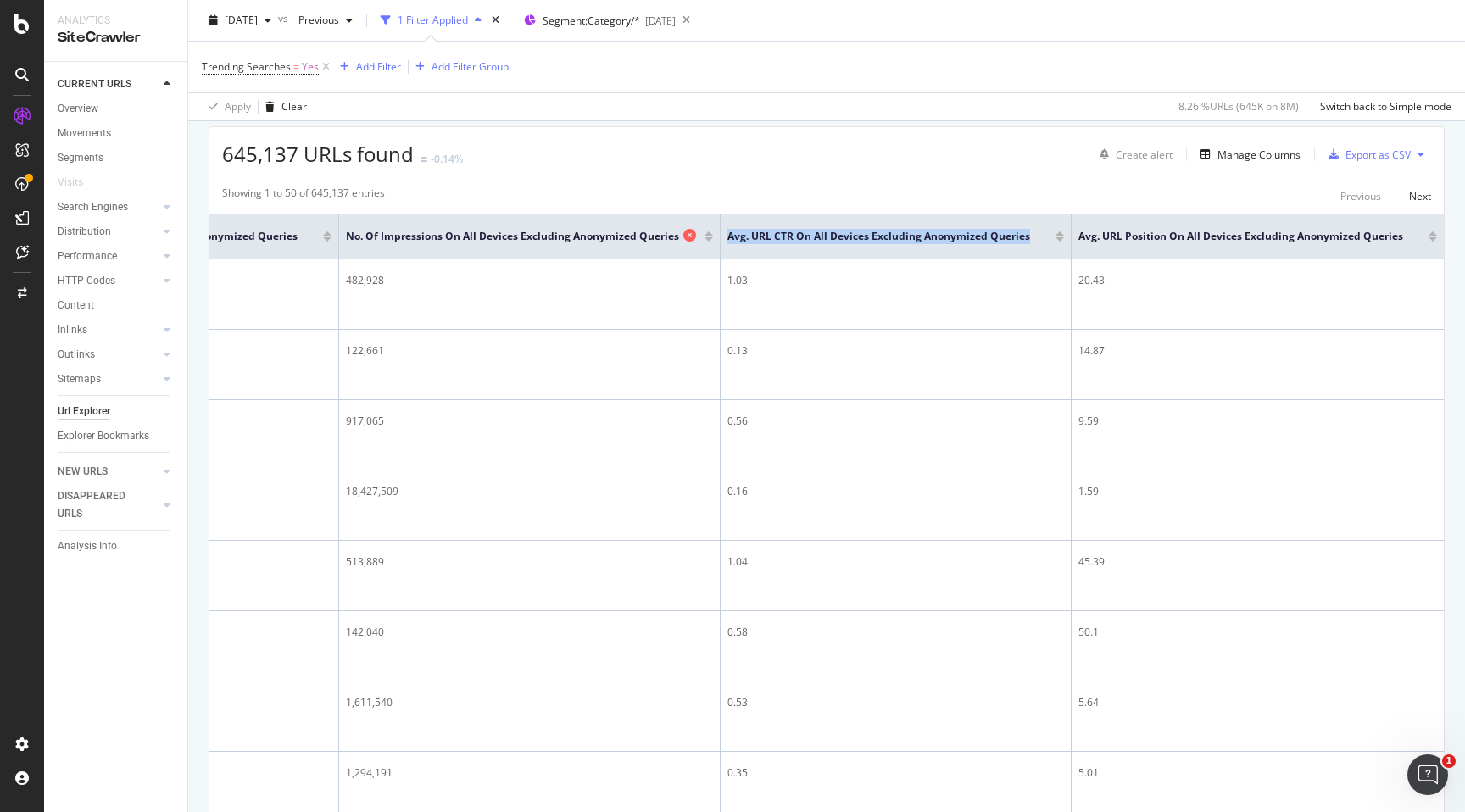
click at [608, 243] on span "No. of Impressions On All Devices excluding anonymized queries" at bounding box center [512, 236] width 333 height 15
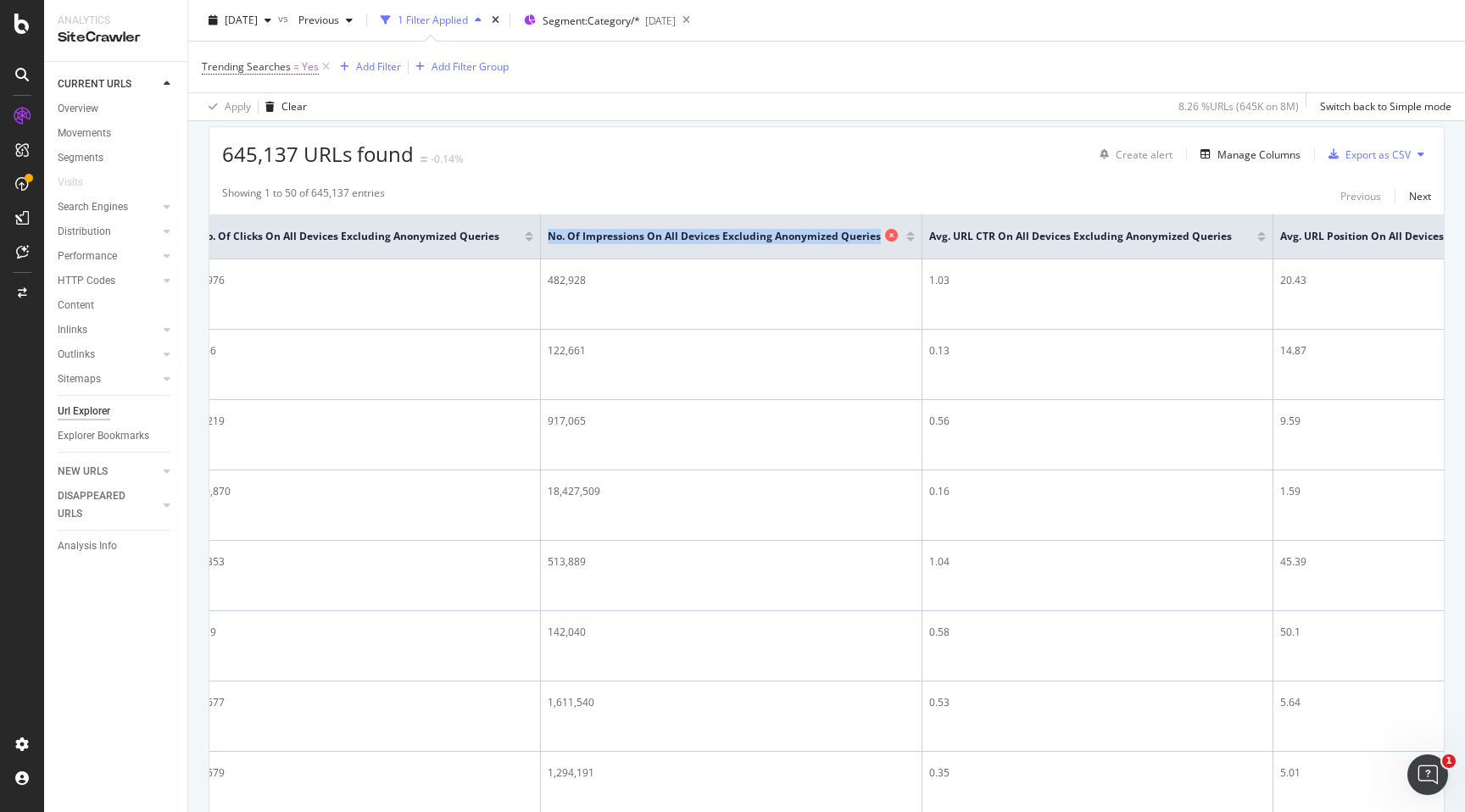
scroll to position [0, 220]
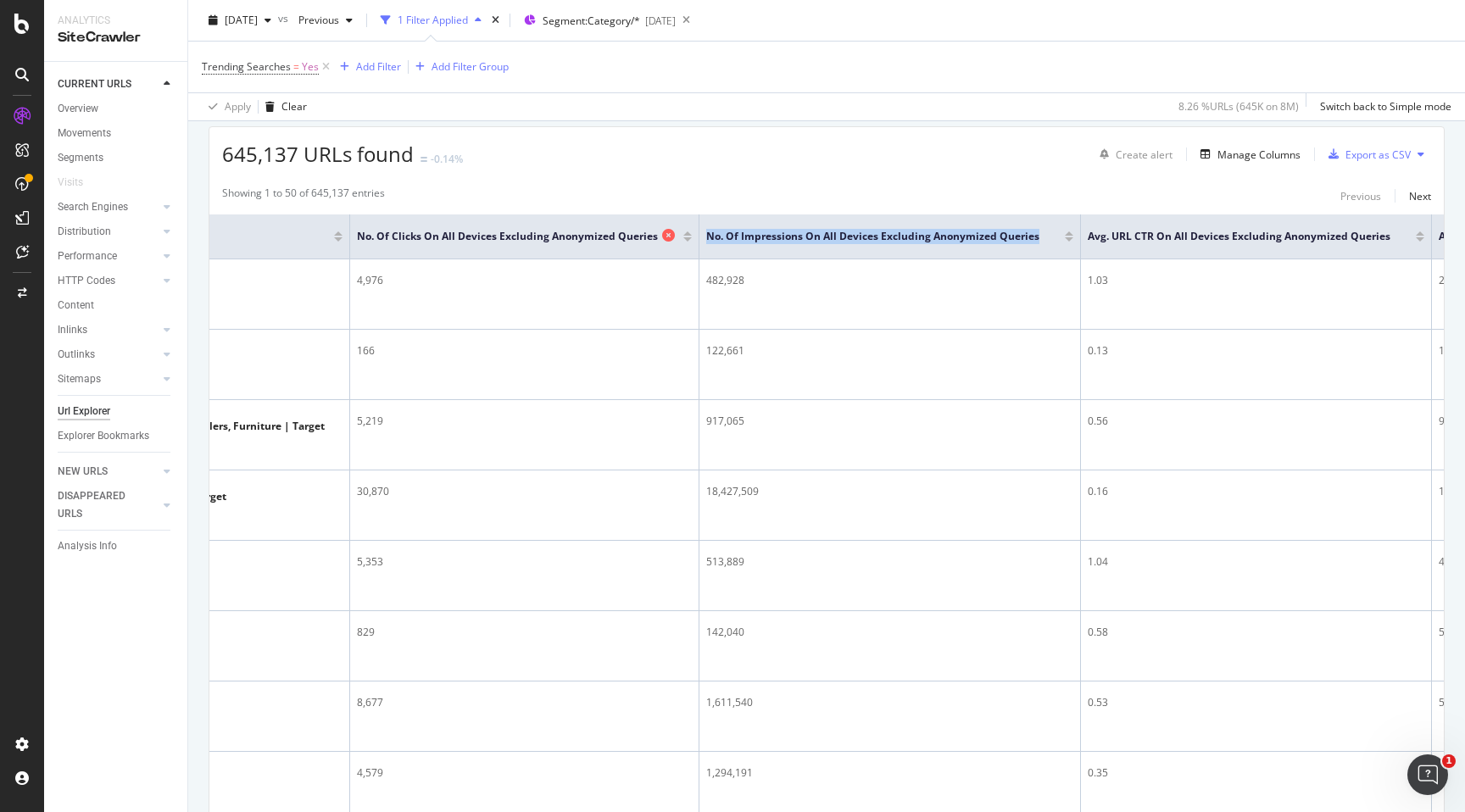
click at [582, 233] on span "No. of Clicks On All Devices excluding anonymized queries" at bounding box center [508, 236] width 301 height 15
click at [603, 197] on div "Showing 1 to 50 of 645,137 entries Previous Next" at bounding box center [827, 195] width 1234 height 21
click at [581, 238] on span "No. of Clicks On All Devices excluding anonymized queries" at bounding box center [508, 236] width 301 height 15
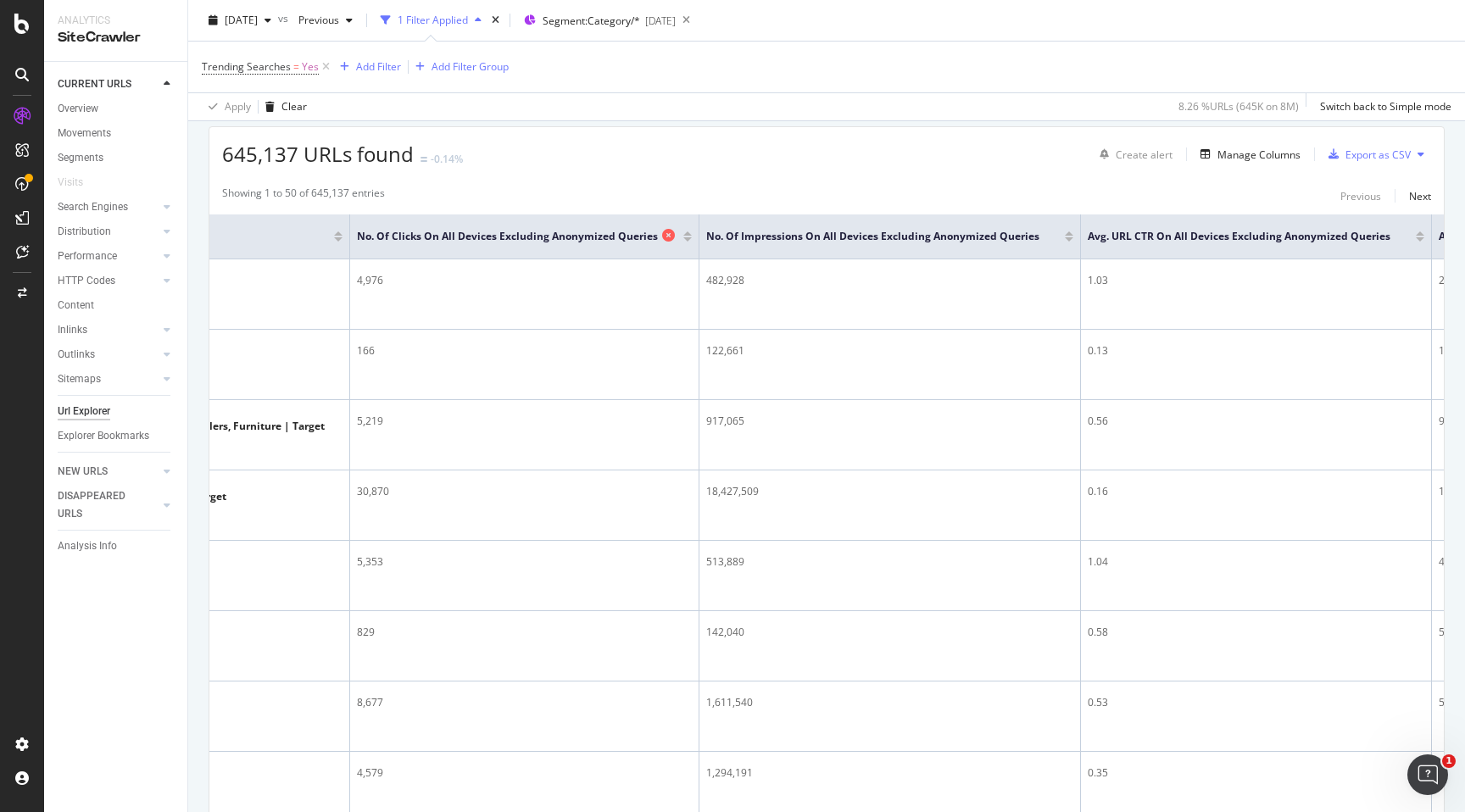
click at [581, 238] on span "No. of Clicks On All Devices excluding anonymized queries" at bounding box center [508, 236] width 301 height 15
click at [835, 226] on th "No. of Impressions On All Devices excluding anonymized queries" at bounding box center [891, 237] width 382 height 45
click at [835, 228] on div "No. of Impressions On All Devices excluding anonymized queries" at bounding box center [886, 236] width 358 height 17
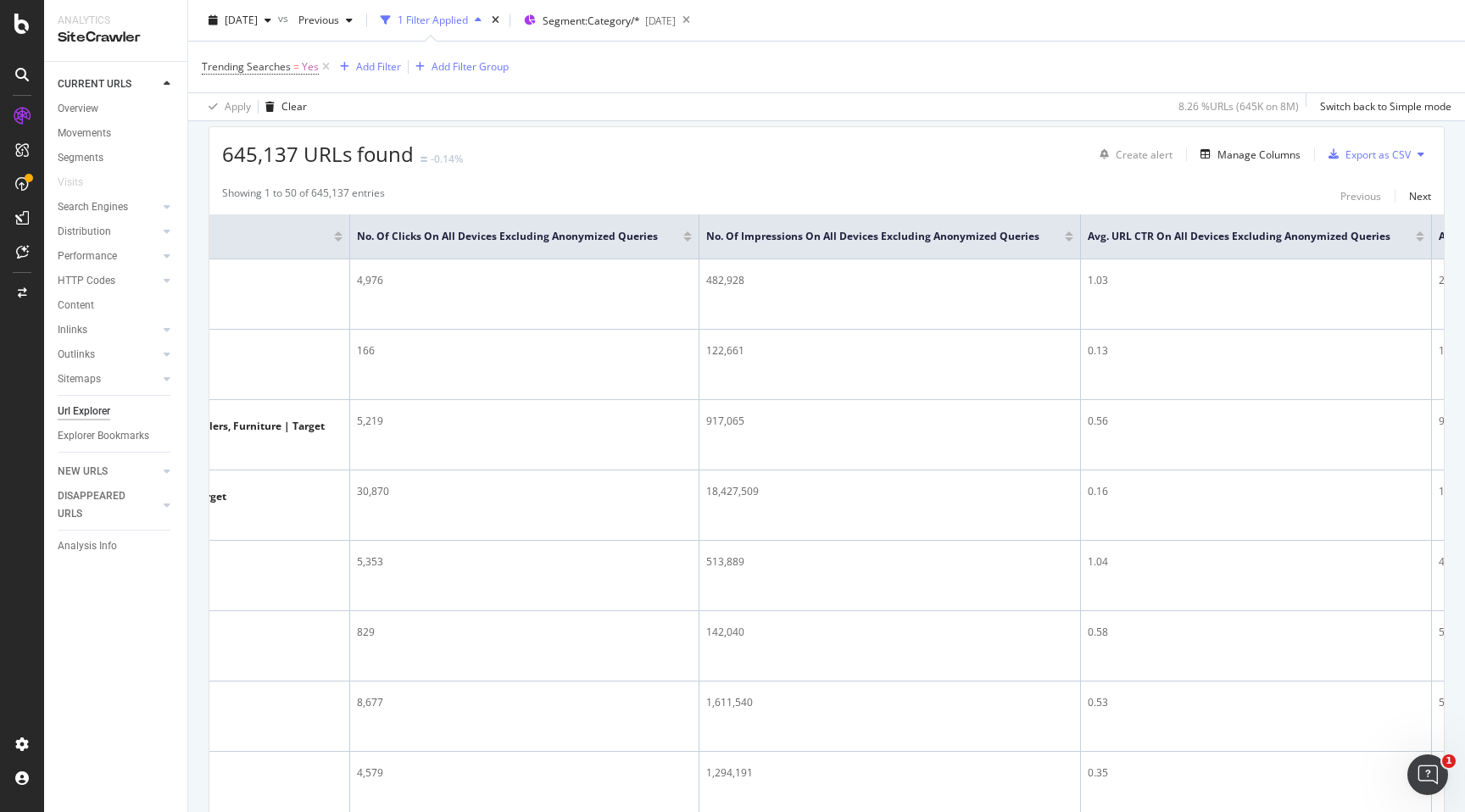
click at [838, 227] on th "No. of Impressions On All Devices excluding anonymized queries" at bounding box center [891, 237] width 382 height 45
click at [855, 242] on span "No. of Impressions On All Devices excluding anonymized queries" at bounding box center [873, 236] width 333 height 15
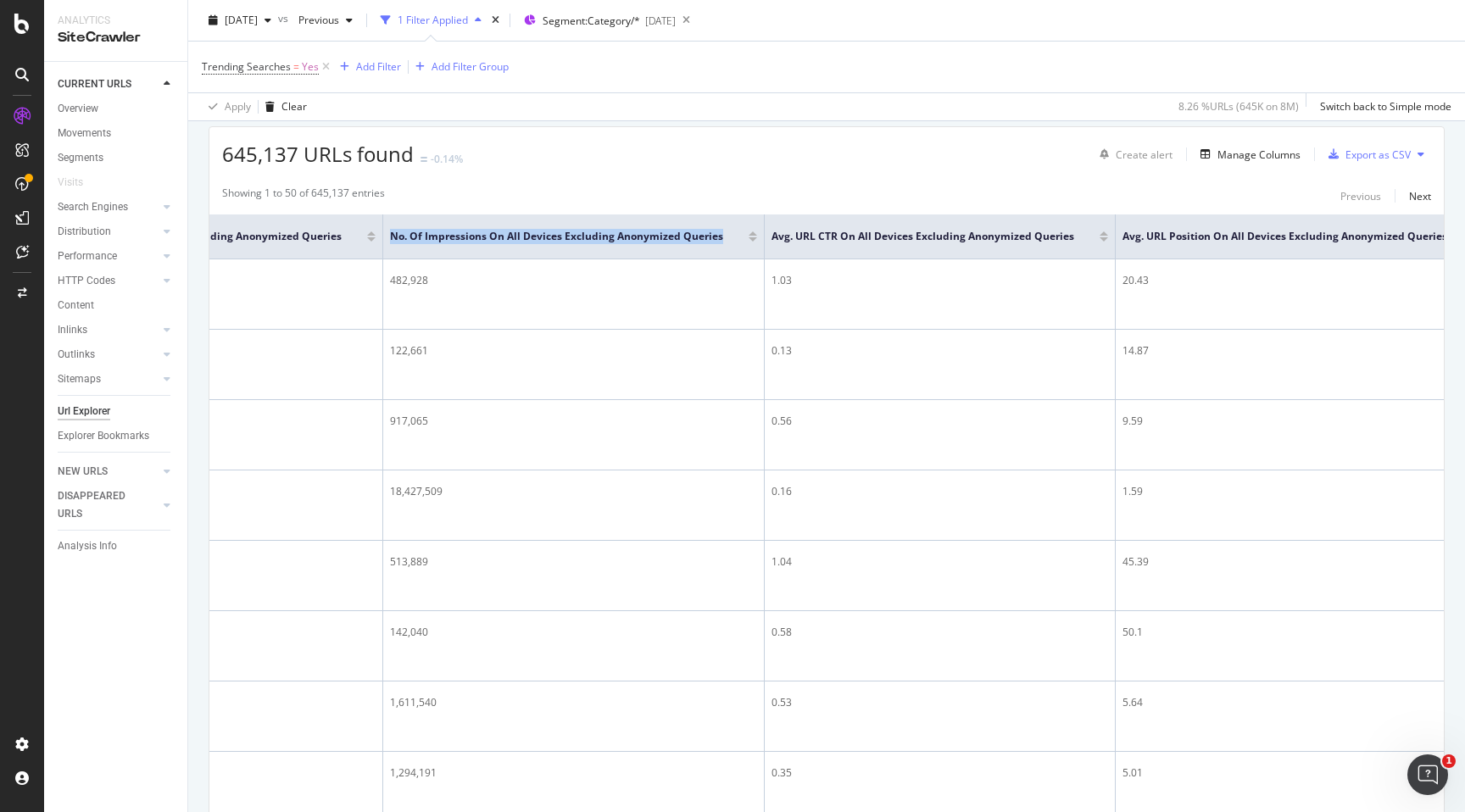
scroll to position [0, 632]
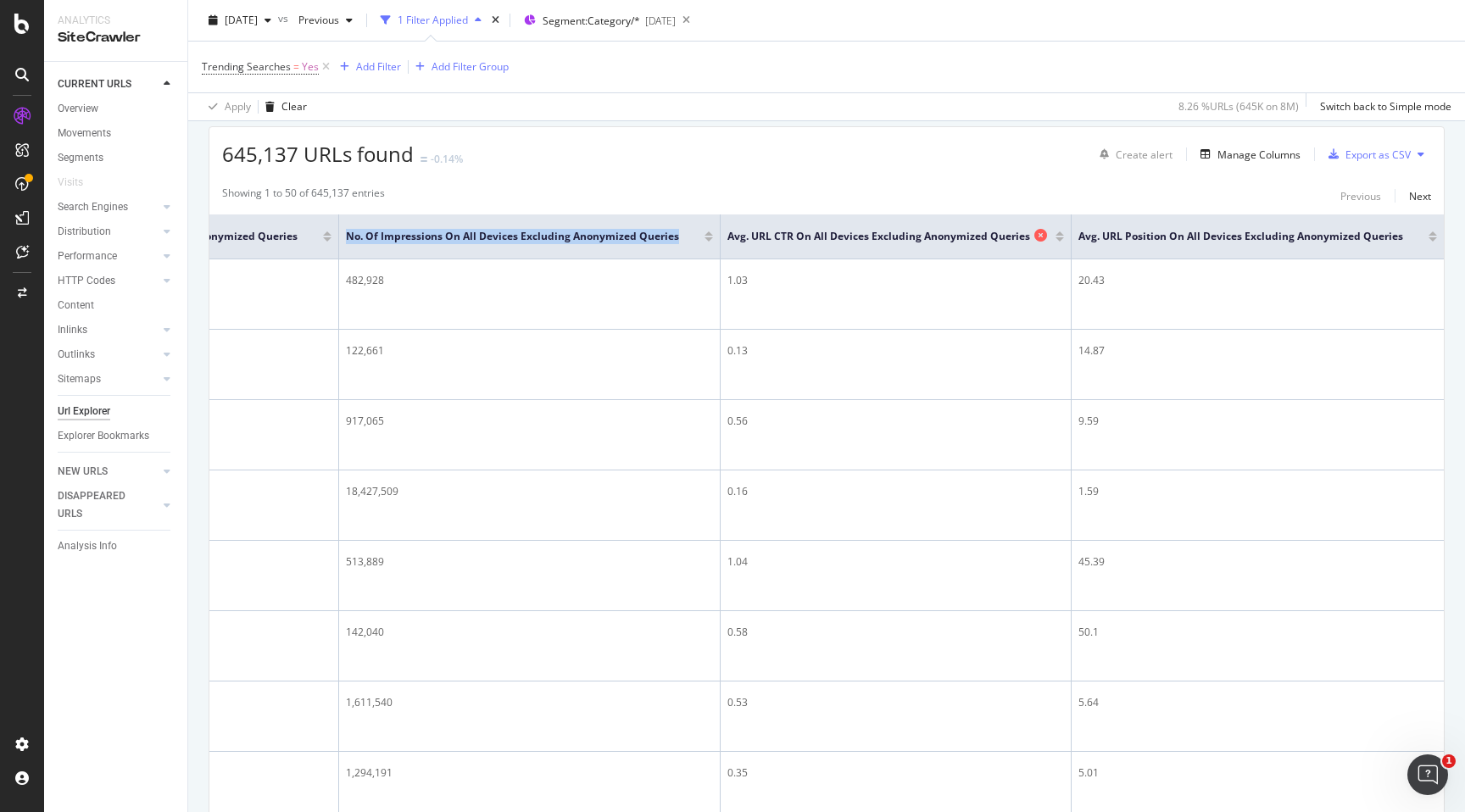
click at [920, 237] on span "Avg. URL CTR On All Devices excluding anonymized queries" at bounding box center [879, 236] width 303 height 15
click at [1173, 239] on span "Avg. URL Position On All Devices excluding anonymized queries" at bounding box center [1241, 236] width 325 height 15
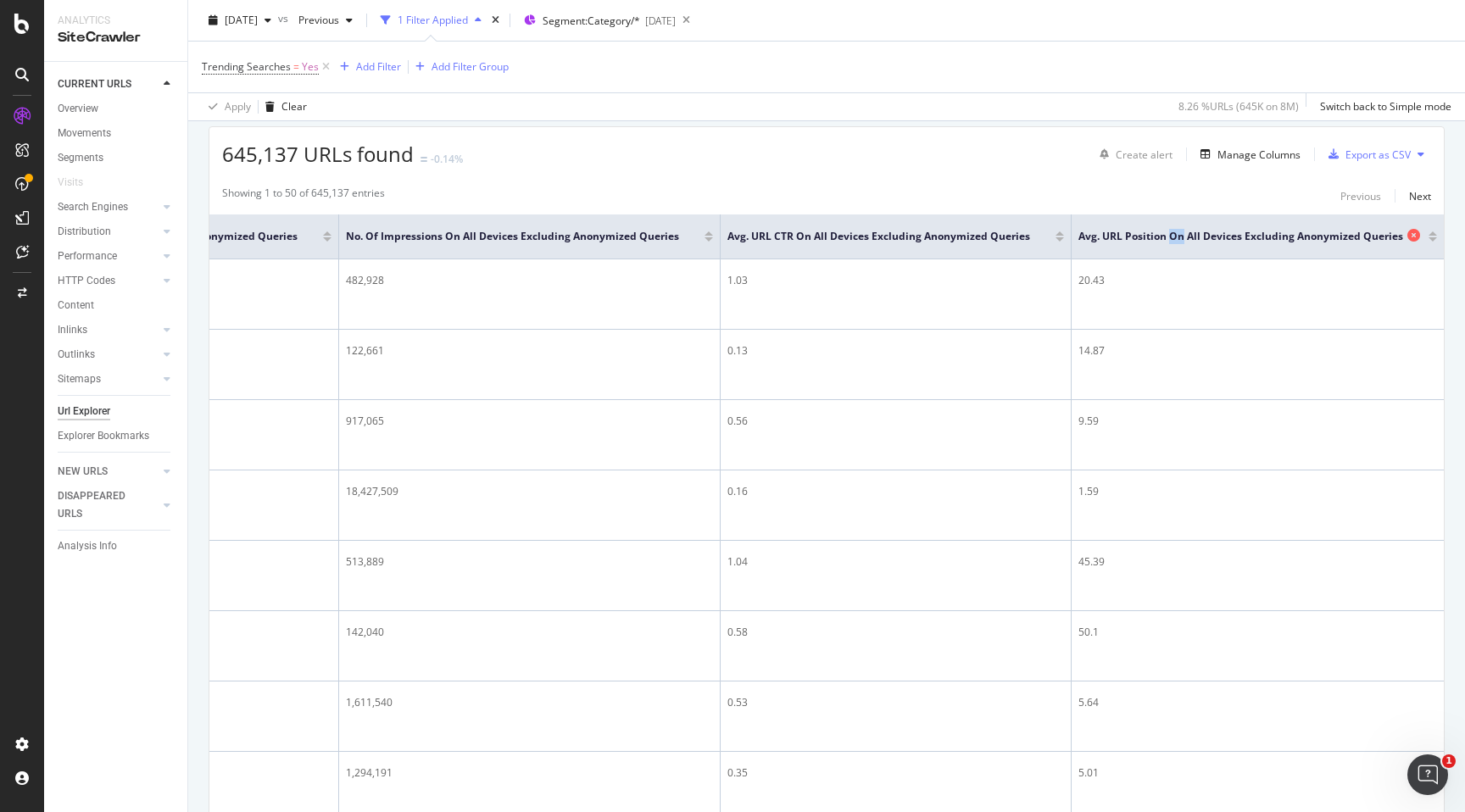
click at [1173, 239] on span "Avg. URL Position On All Devices excluding anonymized queries" at bounding box center [1241, 236] width 325 height 15
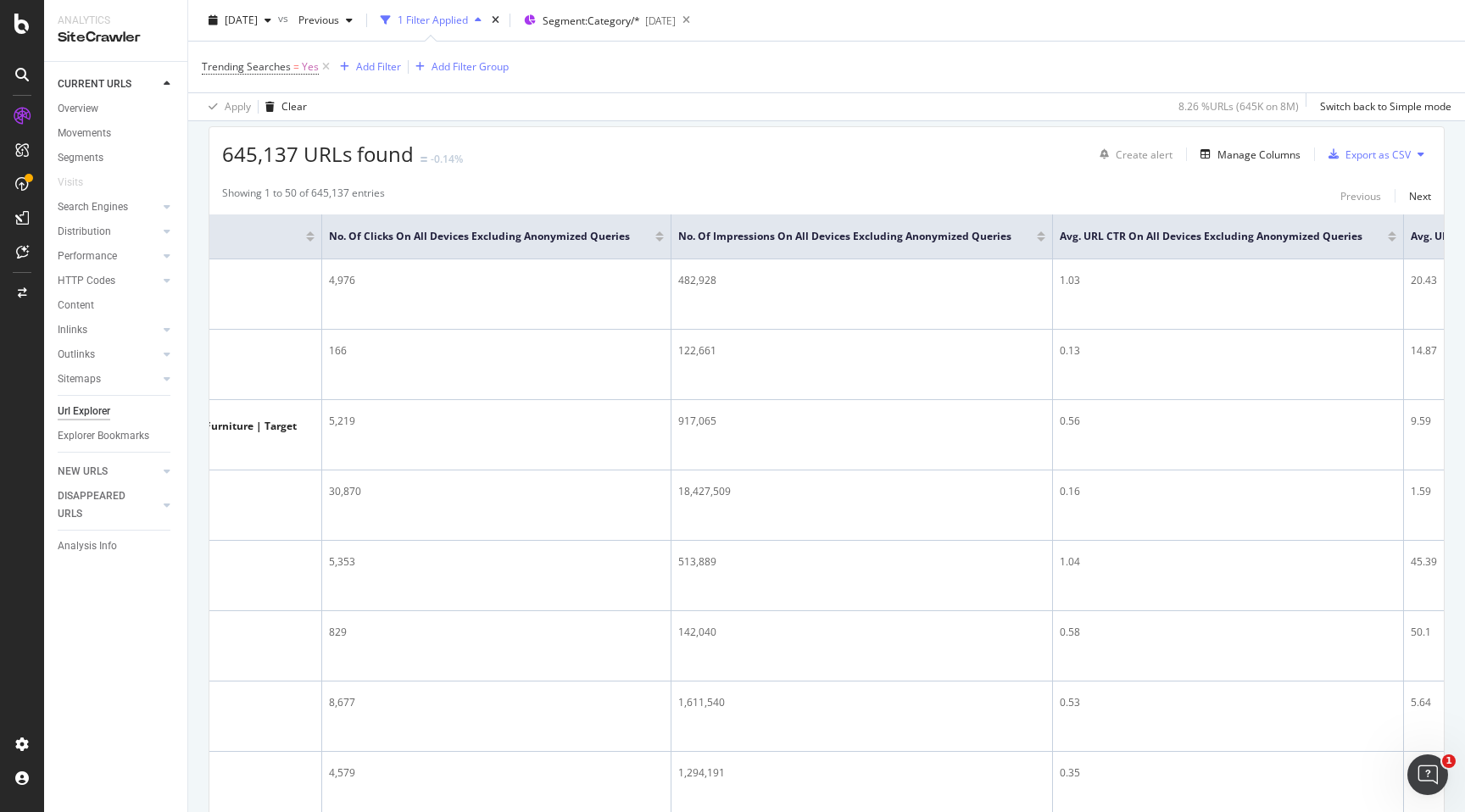
scroll to position [0, 0]
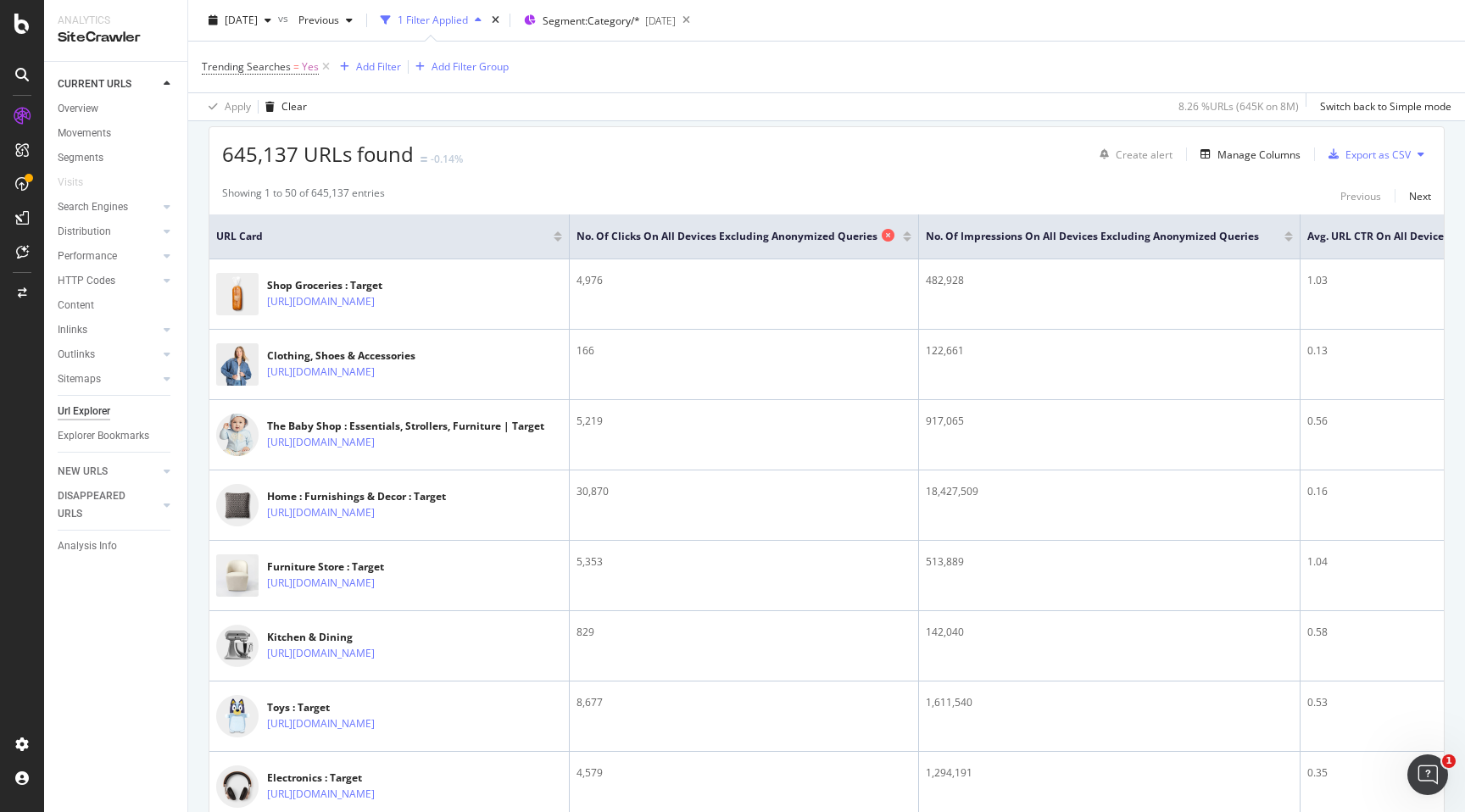
click at [790, 230] on span "No. of Clicks On All Devices excluding anonymized queries" at bounding box center [727, 236] width 301 height 15
click at [1002, 223] on th "No. of Impressions On All Devices excluding anonymized queries" at bounding box center [1110, 237] width 382 height 45
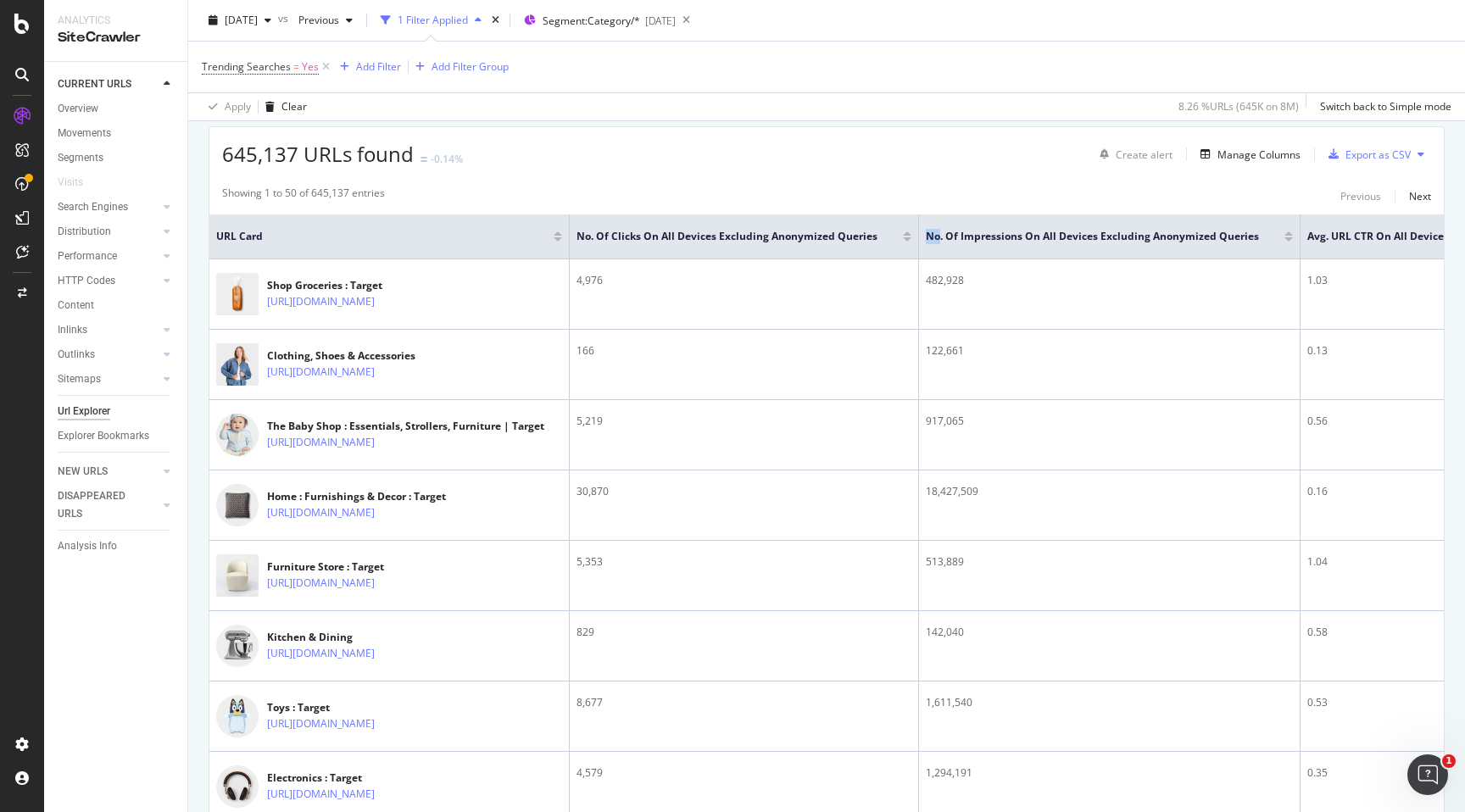
click at [1011, 227] on th "No. of Impressions On All Devices excluding anonymized queries" at bounding box center [1110, 237] width 382 height 45
click at [1035, 230] on span "No. of Impressions On All Devices excluding anonymized queries" at bounding box center [1092, 236] width 333 height 15
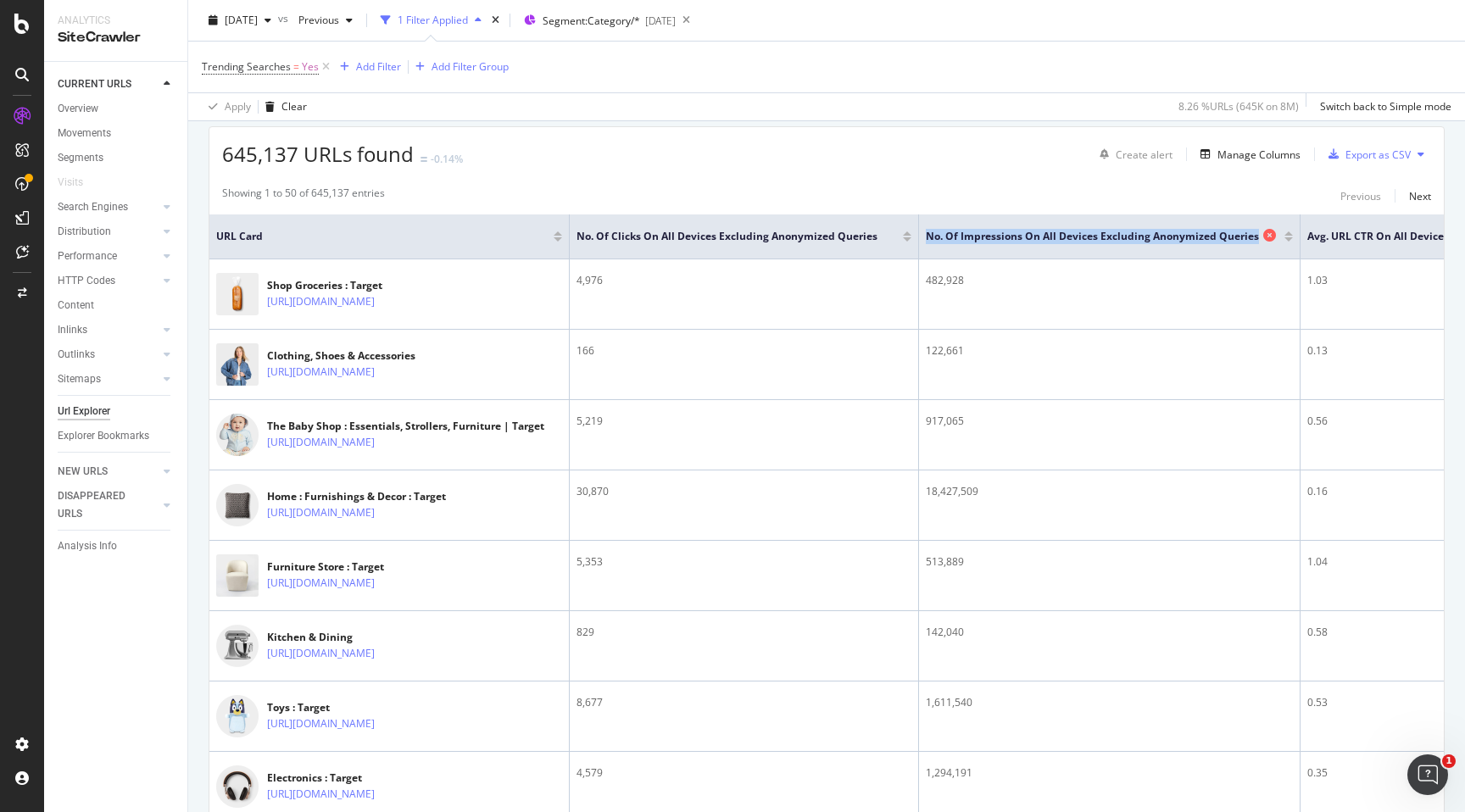
click at [1035, 230] on span "No. of Impressions On All Devices excluding anonymized queries" at bounding box center [1092, 236] width 333 height 15
click at [1044, 230] on span "No. of Impressions On All Devices excluding anonymized queries" at bounding box center [1092, 236] width 333 height 15
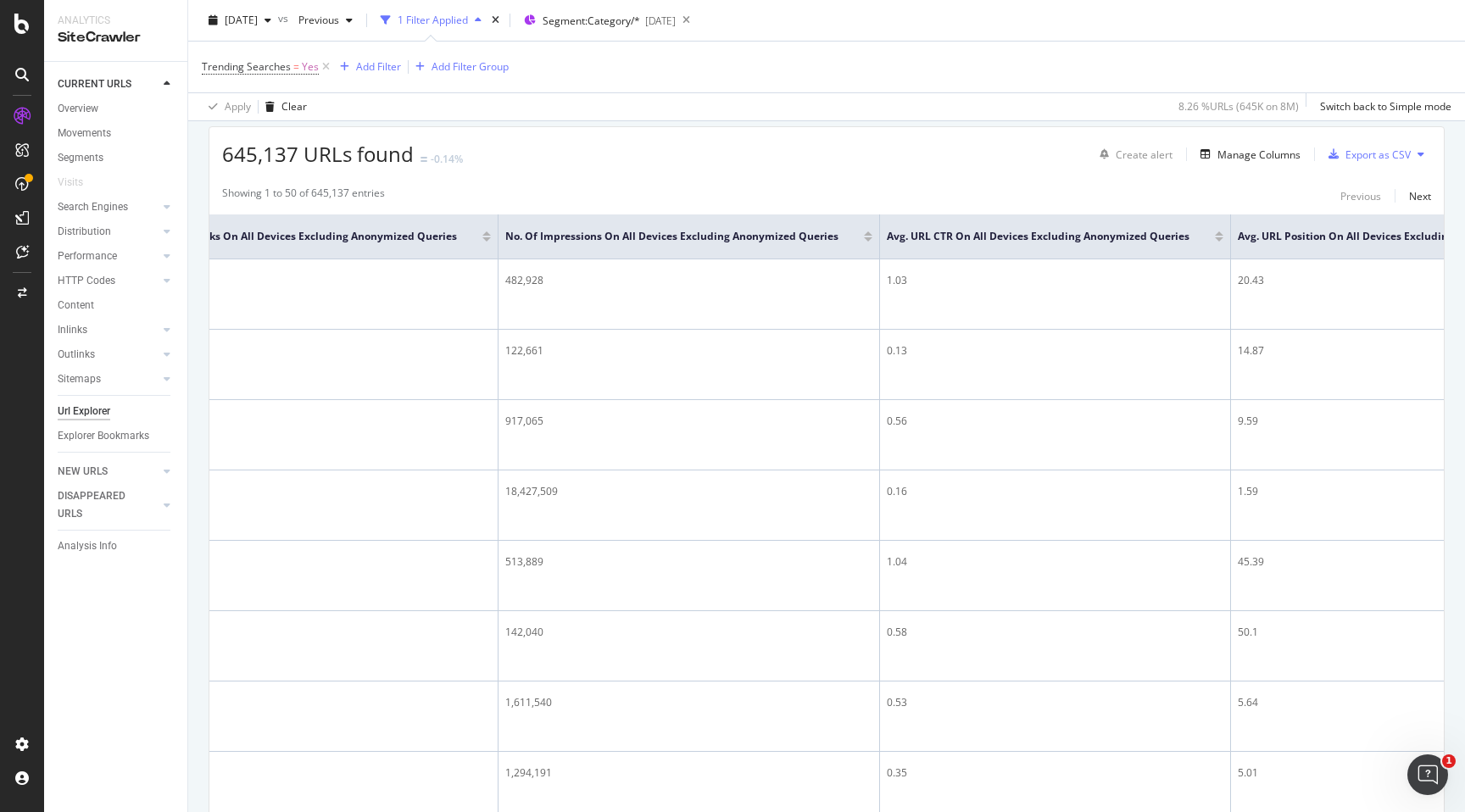
scroll to position [0, 632]
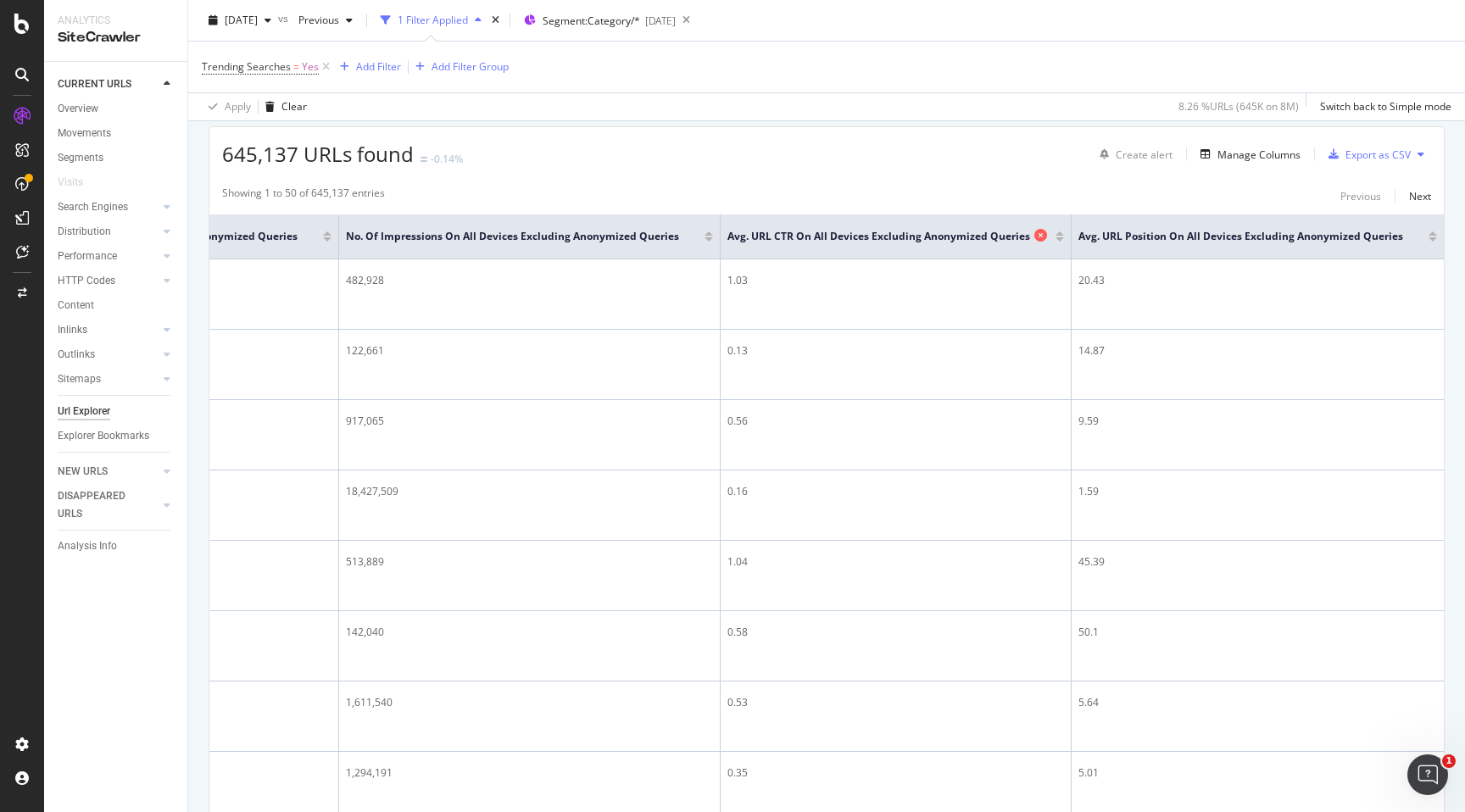
click at [995, 240] on span "Avg. URL CTR On All Devices excluding anonymized queries" at bounding box center [879, 236] width 303 height 15
click at [1162, 230] on span "Avg. URL Position On All Devices excluding anonymized queries" at bounding box center [1241, 236] width 325 height 15
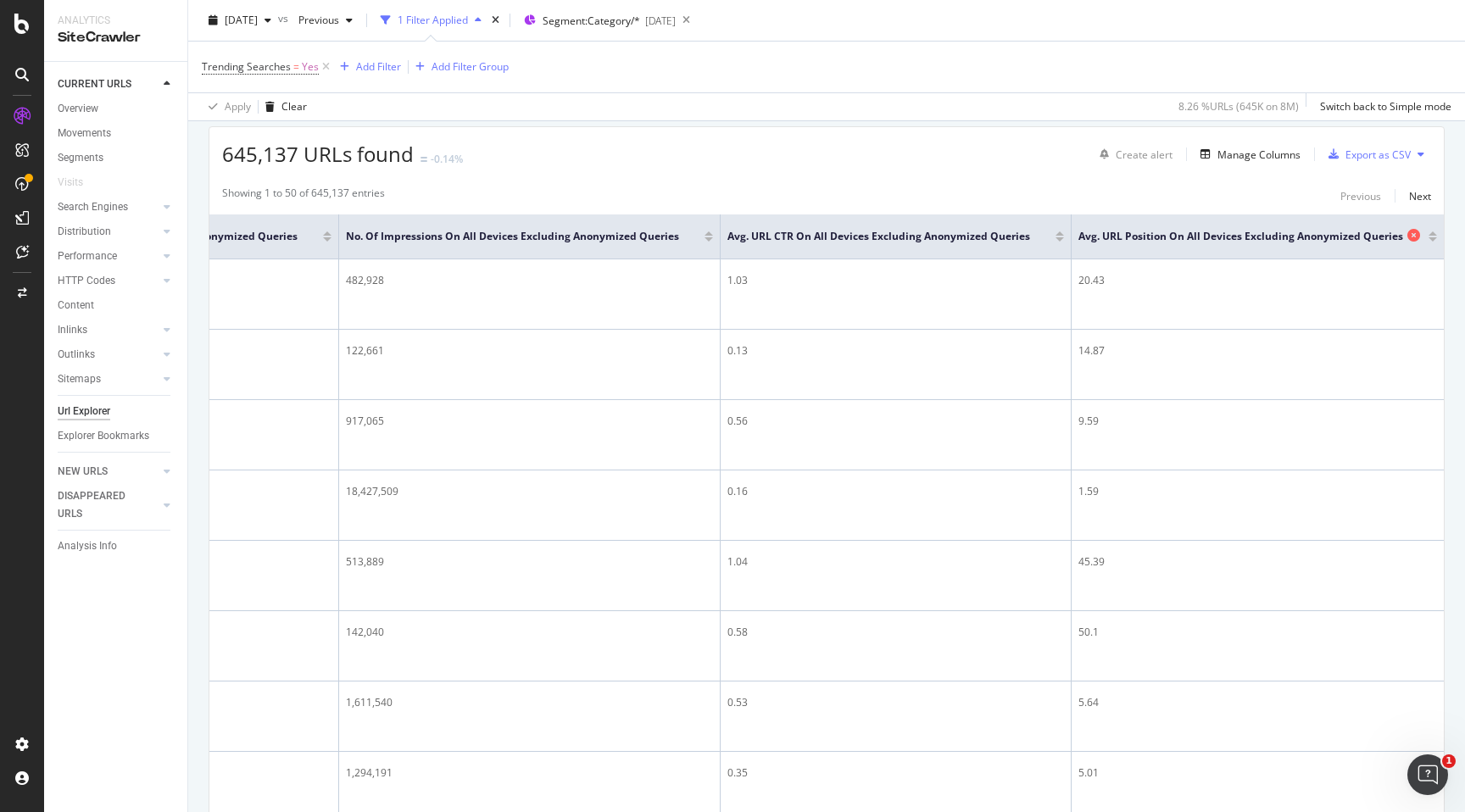
click at [1162, 230] on span "Avg. URL Position On All Devices excluding anonymized queries" at bounding box center [1241, 236] width 325 height 15
click at [918, 225] on th "Avg. URL CTR On All Devices excluding anonymized queries" at bounding box center [897, 237] width 351 height 45
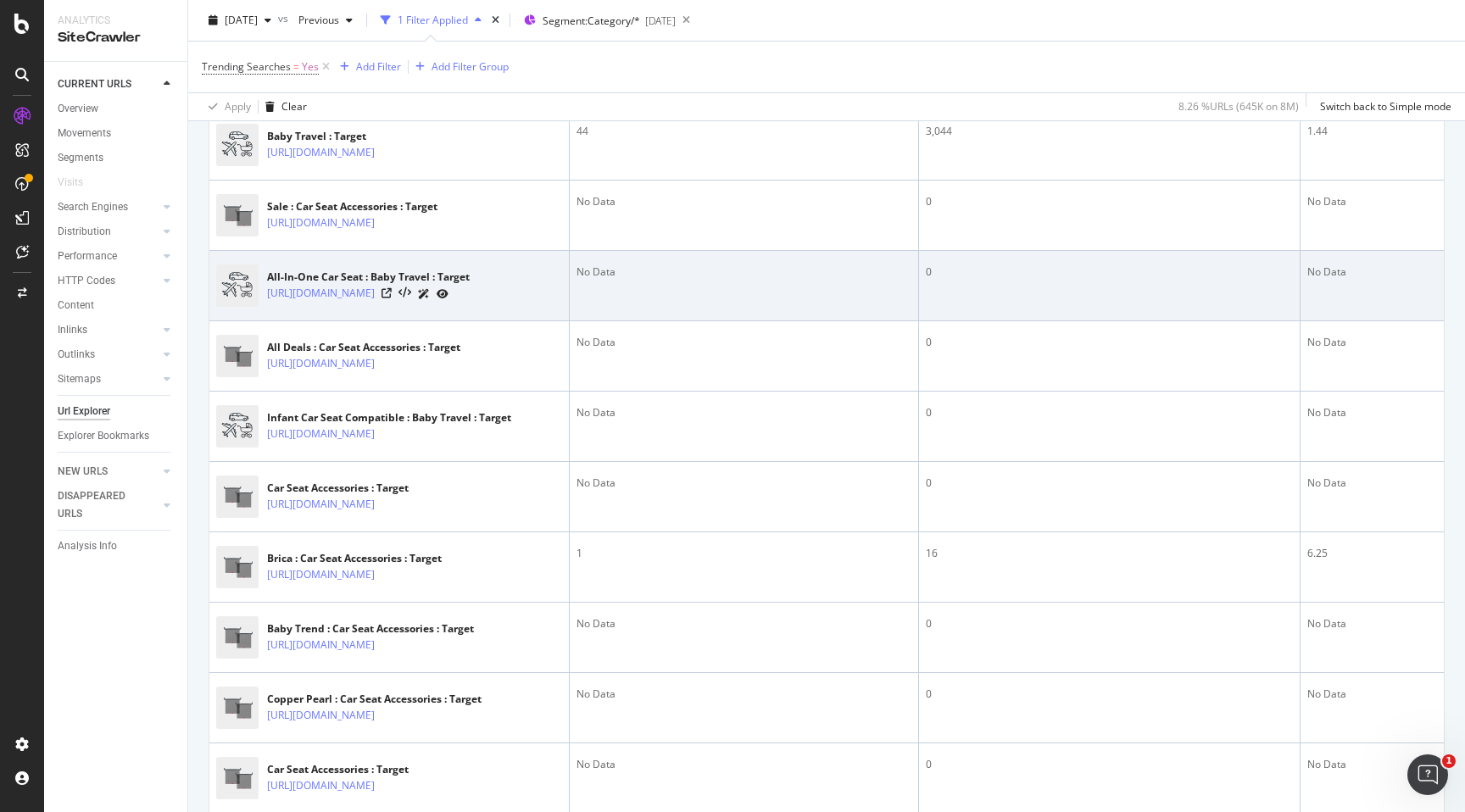
scroll to position [3538, 0]
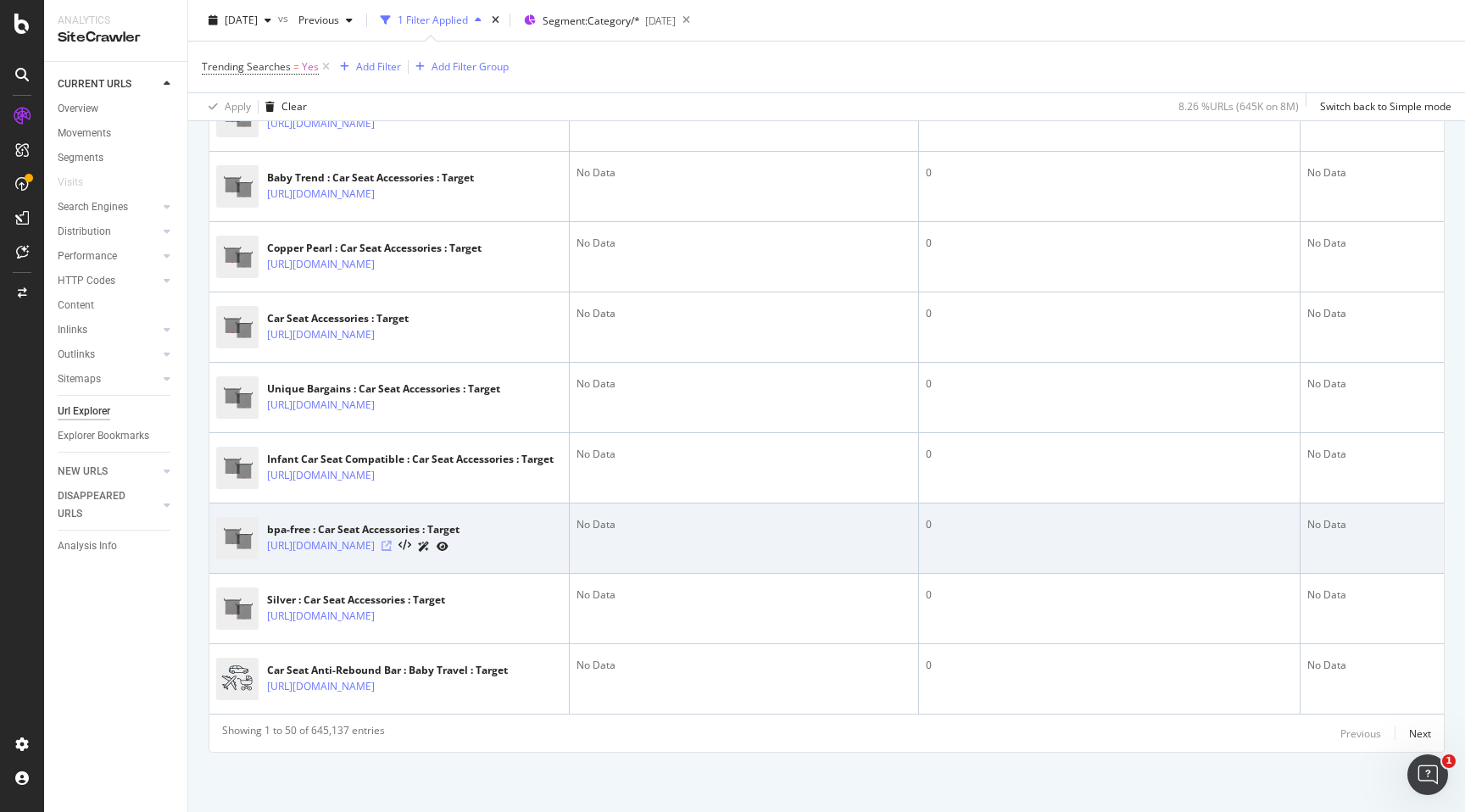
click at [392, 541] on icon at bounding box center [386, 546] width 10 height 10
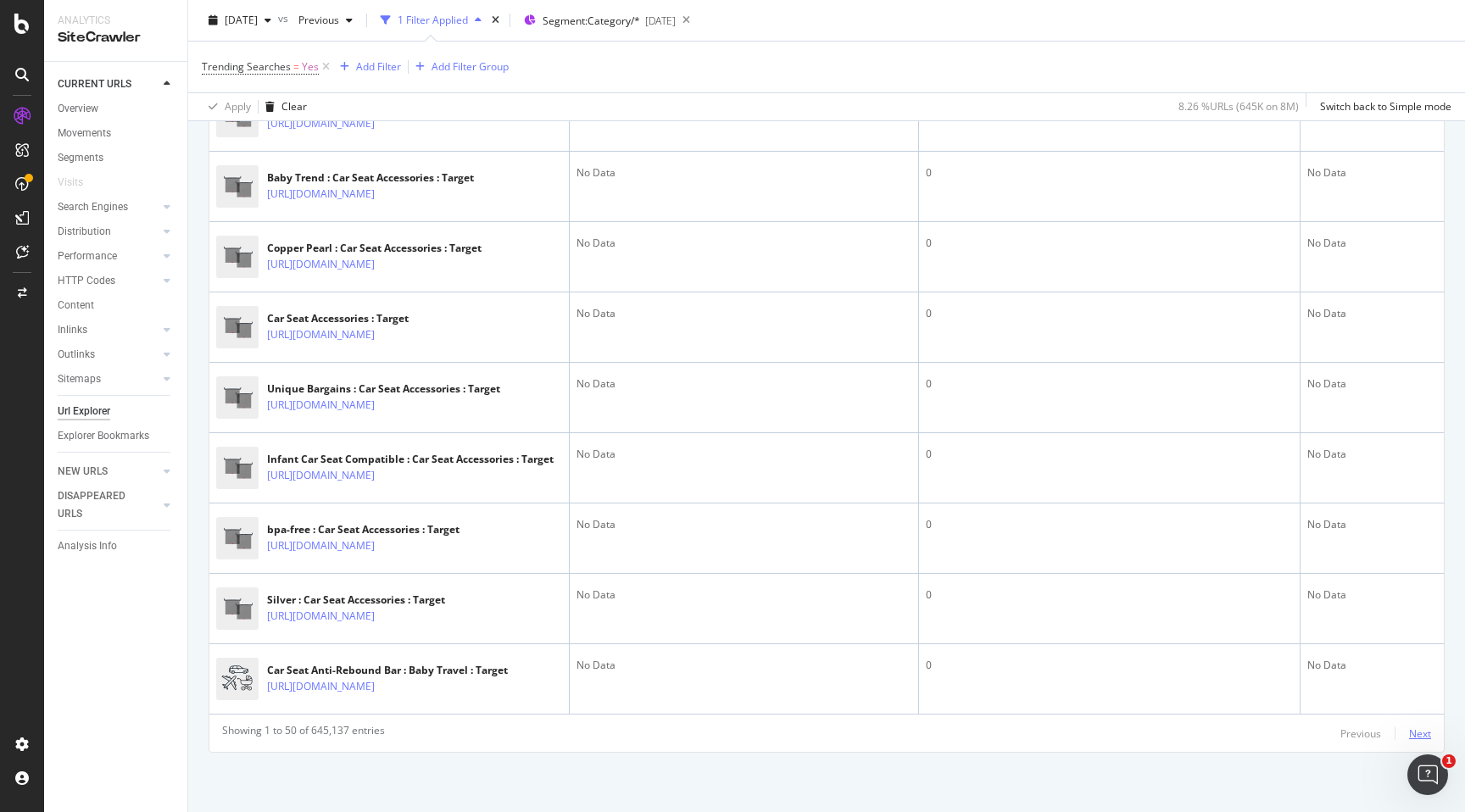
click at [1421, 740] on div "Next" at bounding box center [1420, 734] width 22 height 14
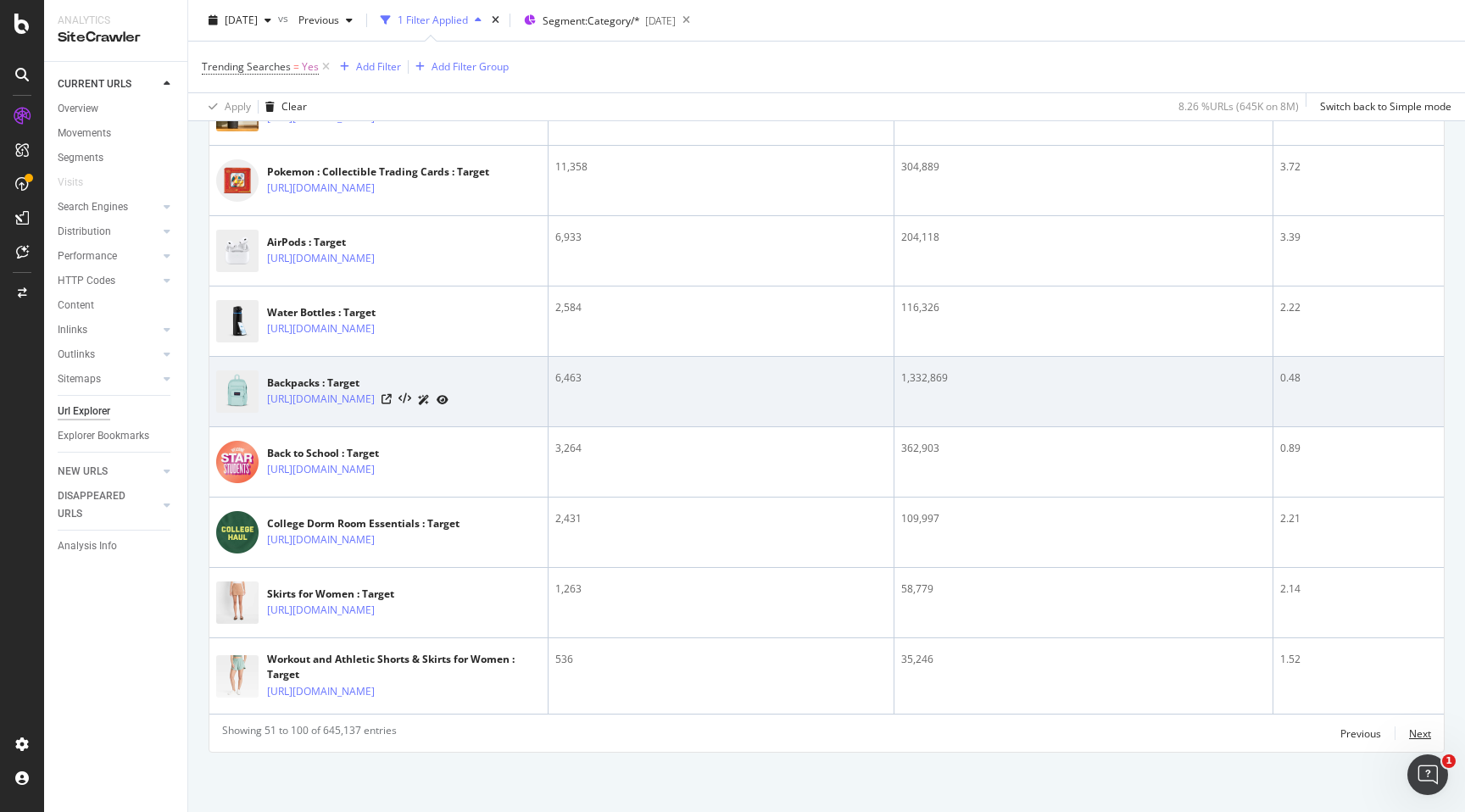
scroll to position [4042, 0]
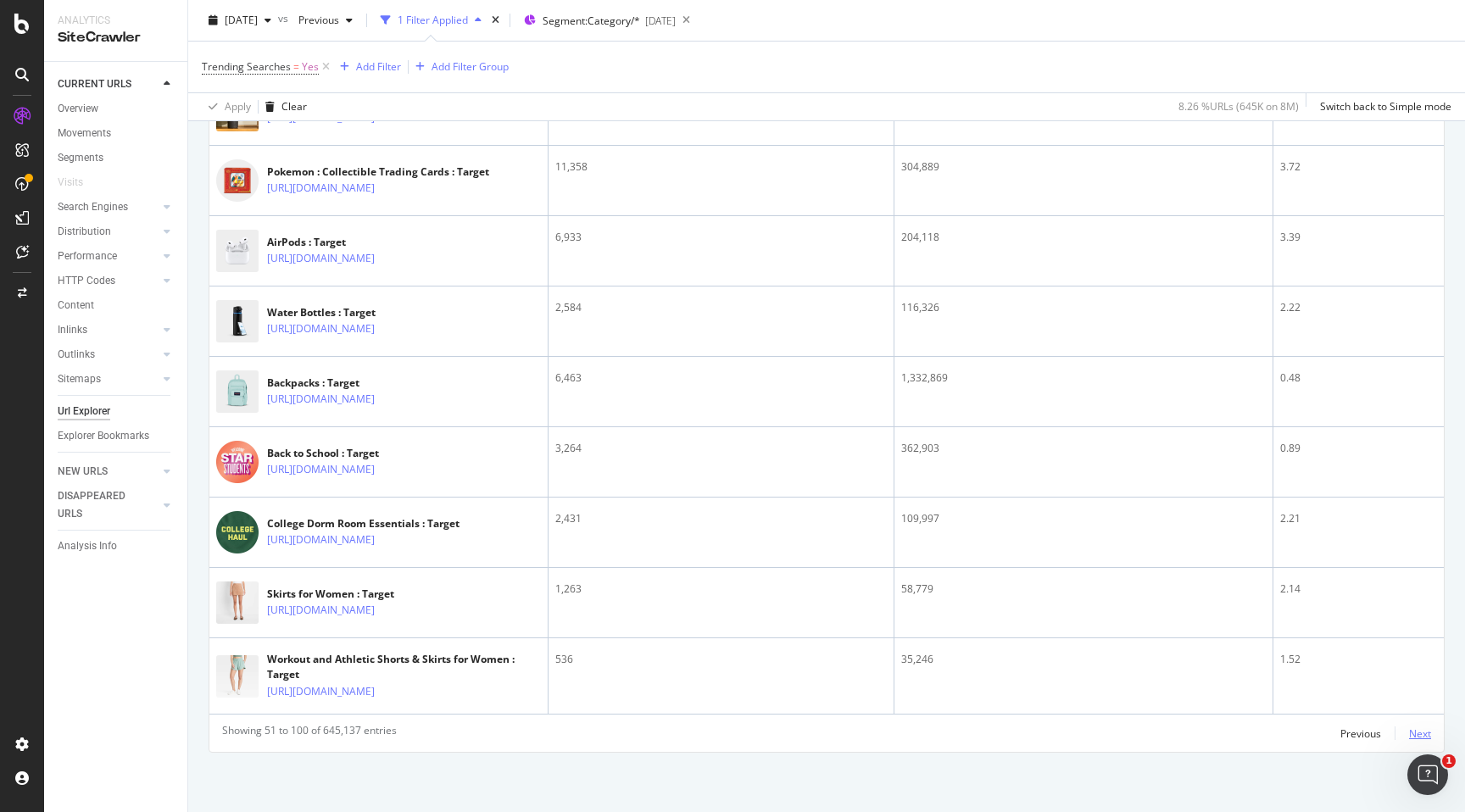
click at [1417, 734] on div "Next" at bounding box center [1420, 734] width 22 height 14
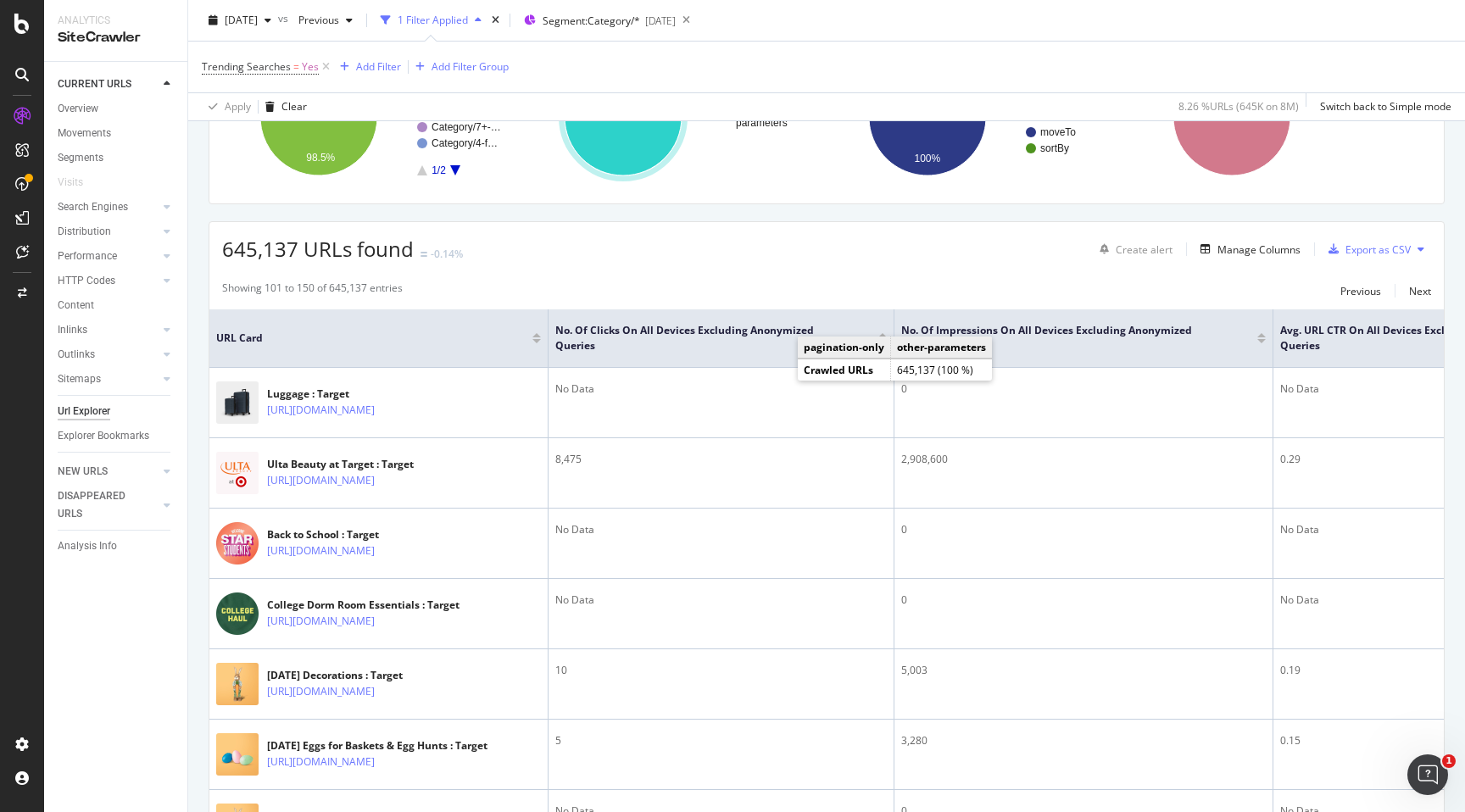
scroll to position [0, 0]
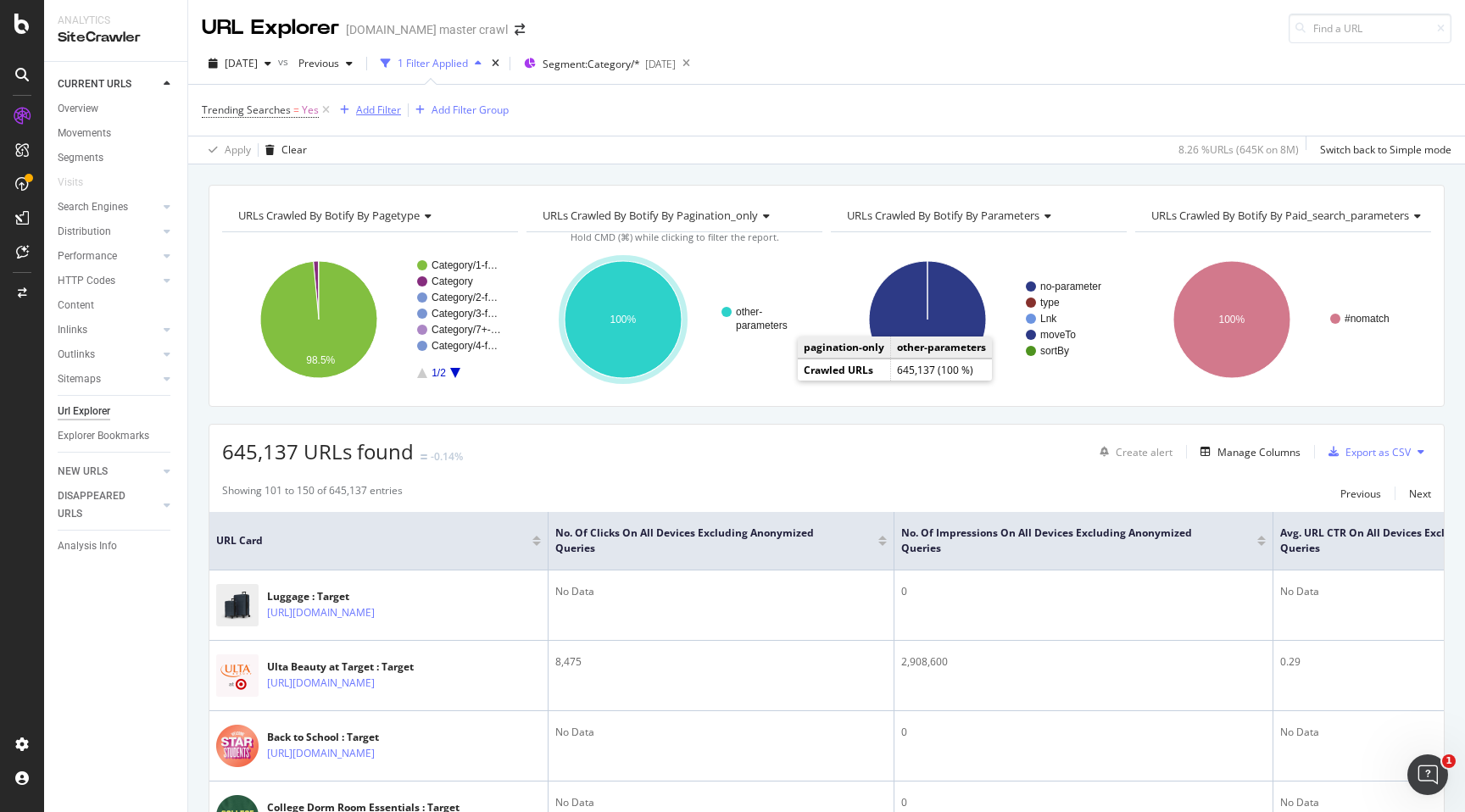
click at [397, 107] on div "Add Filter" at bounding box center [379, 110] width 45 height 14
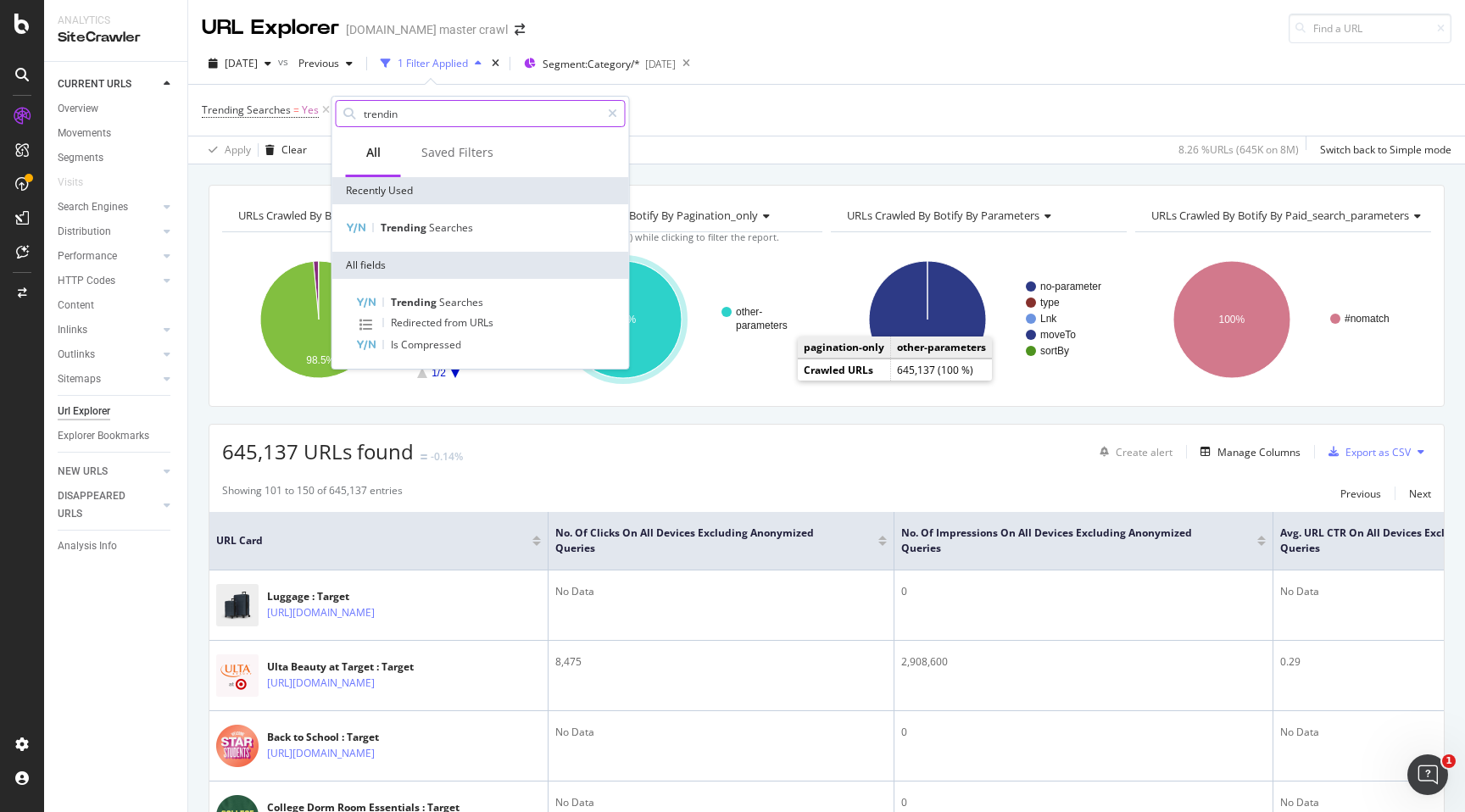
click at [436, 120] on input "trendin" at bounding box center [481, 113] width 239 height 25
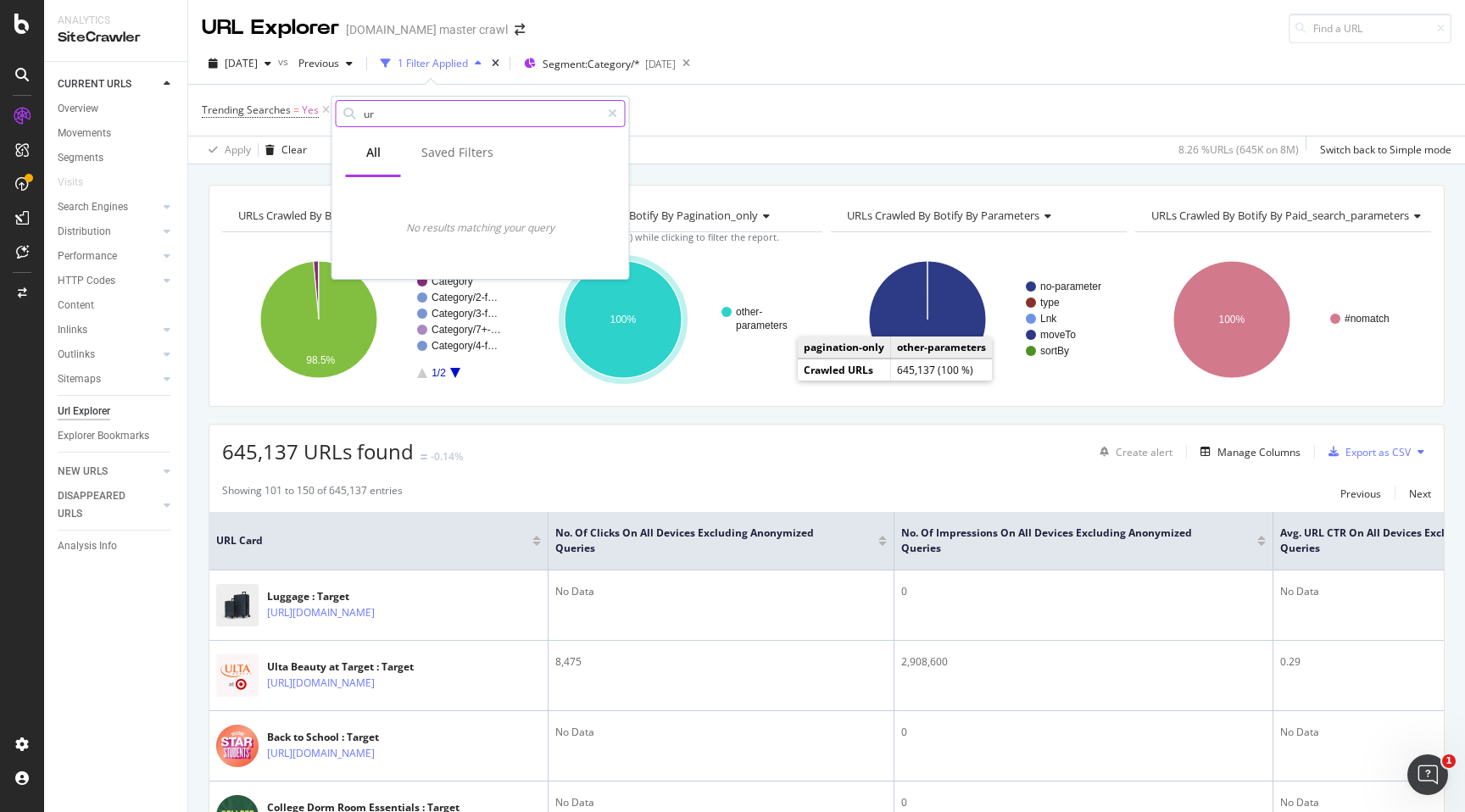
type input "url"
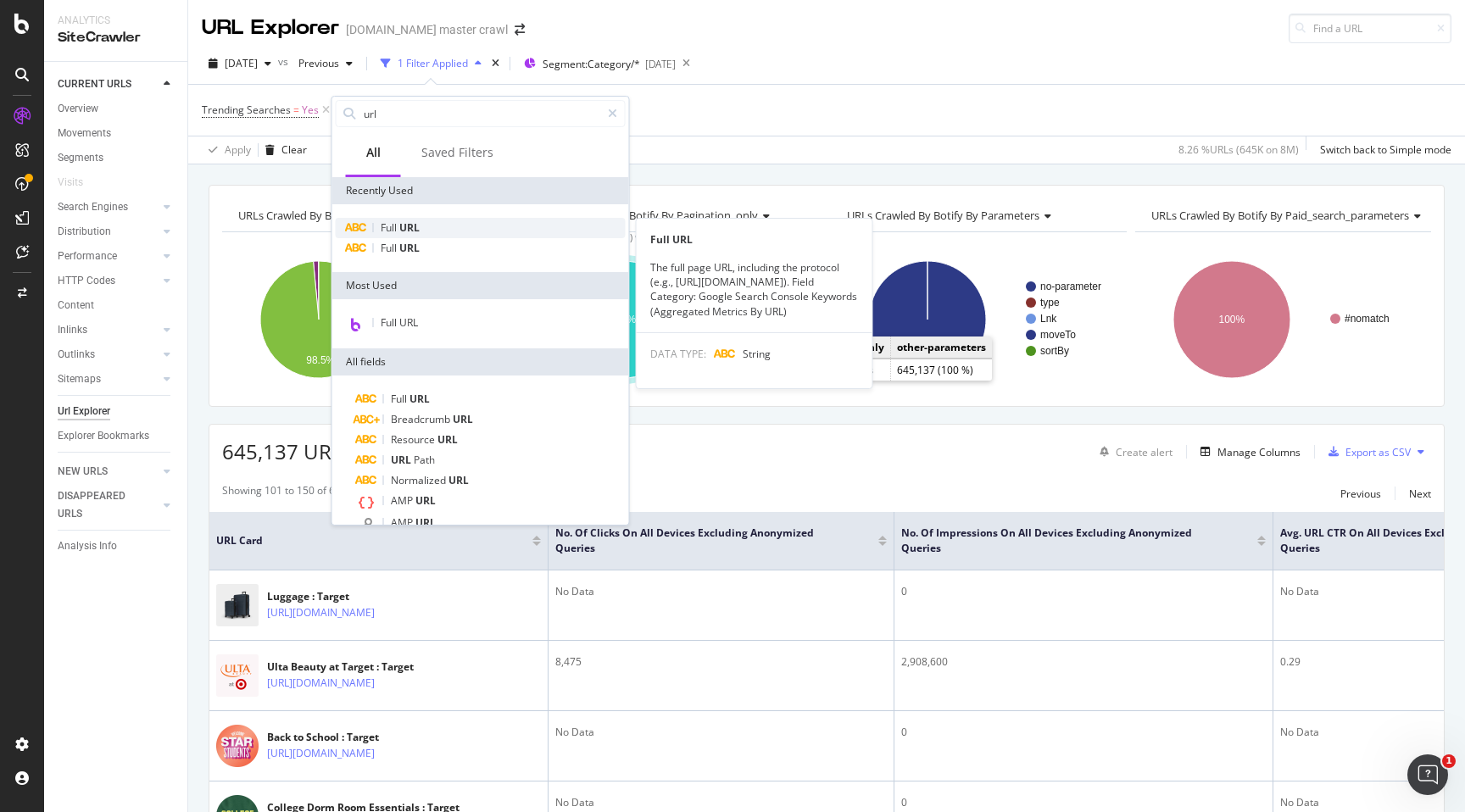
click at [433, 226] on div "Full URL" at bounding box center [481, 228] width 290 height 21
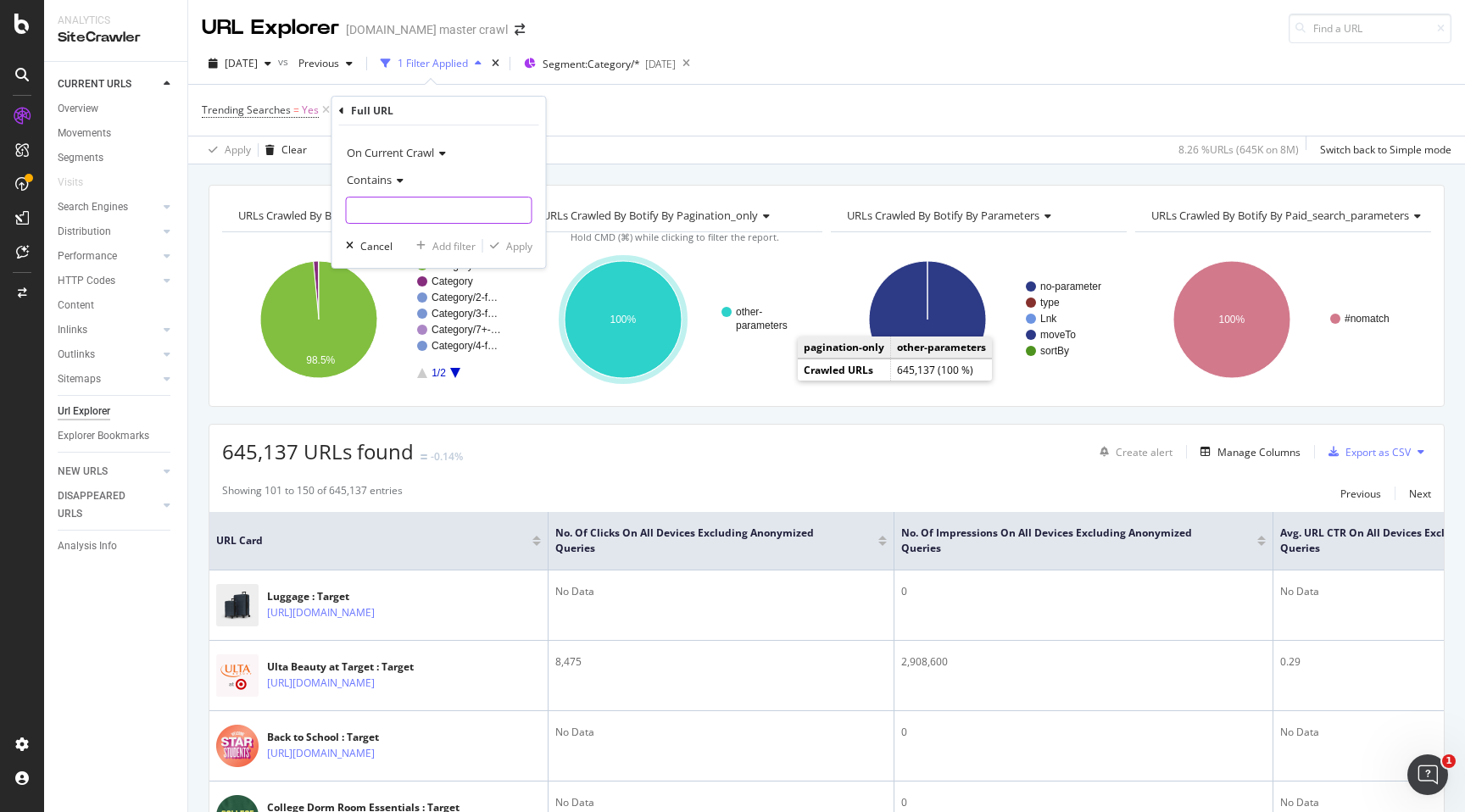
click at [430, 208] on input "text" at bounding box center [439, 210] width 185 height 27
type input "?"
click at [518, 249] on div "Apply" at bounding box center [519, 247] width 26 height 14
click at [511, 243] on div "Apply" at bounding box center [519, 247] width 26 height 14
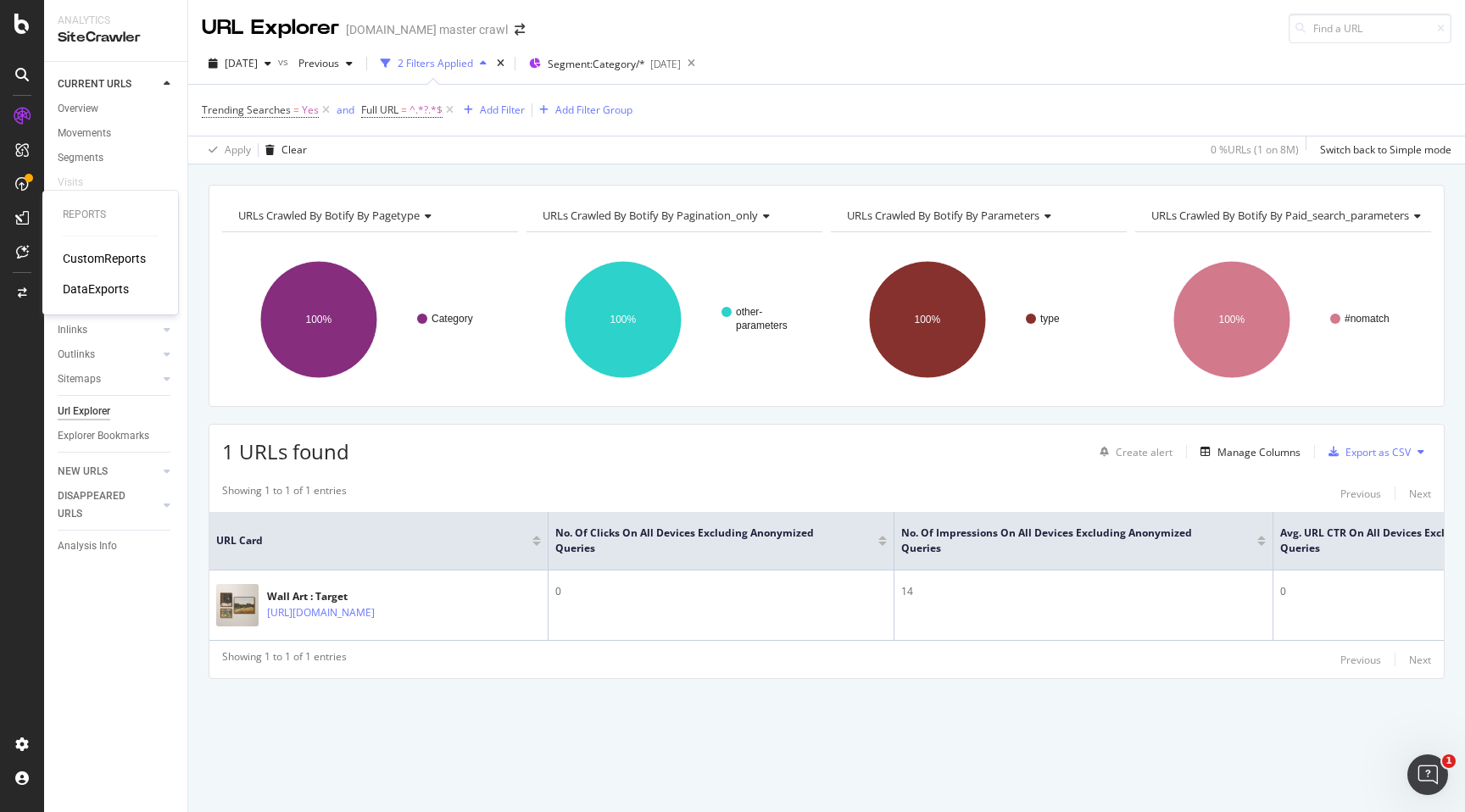
click at [87, 281] on div "DataExports" at bounding box center [95, 289] width 66 height 17
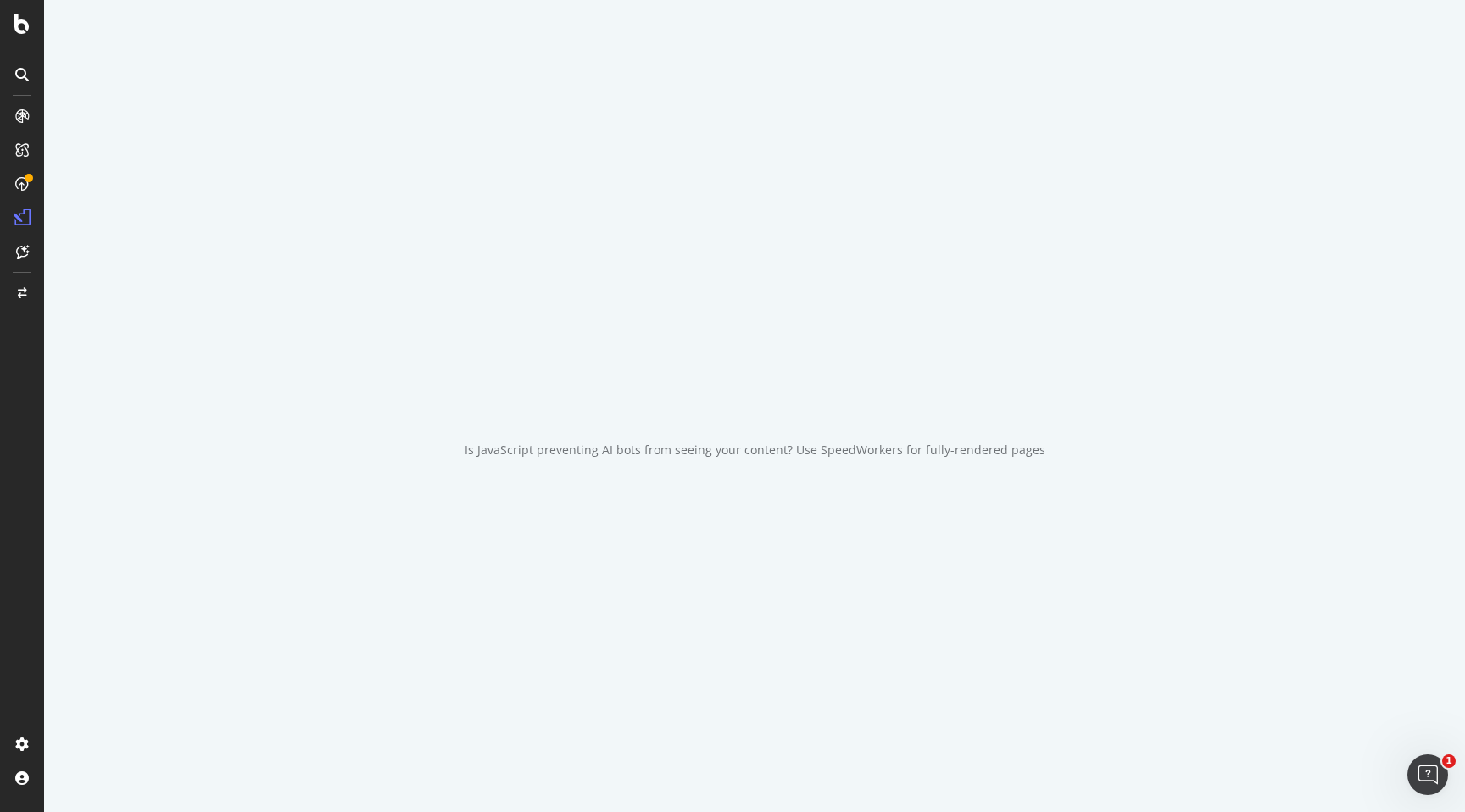
click at [87, 280] on div "Is JavaScript preventing AI bots from seeing your content? Use SpeedWorkers for…" at bounding box center [755, 406] width 1421 height 812
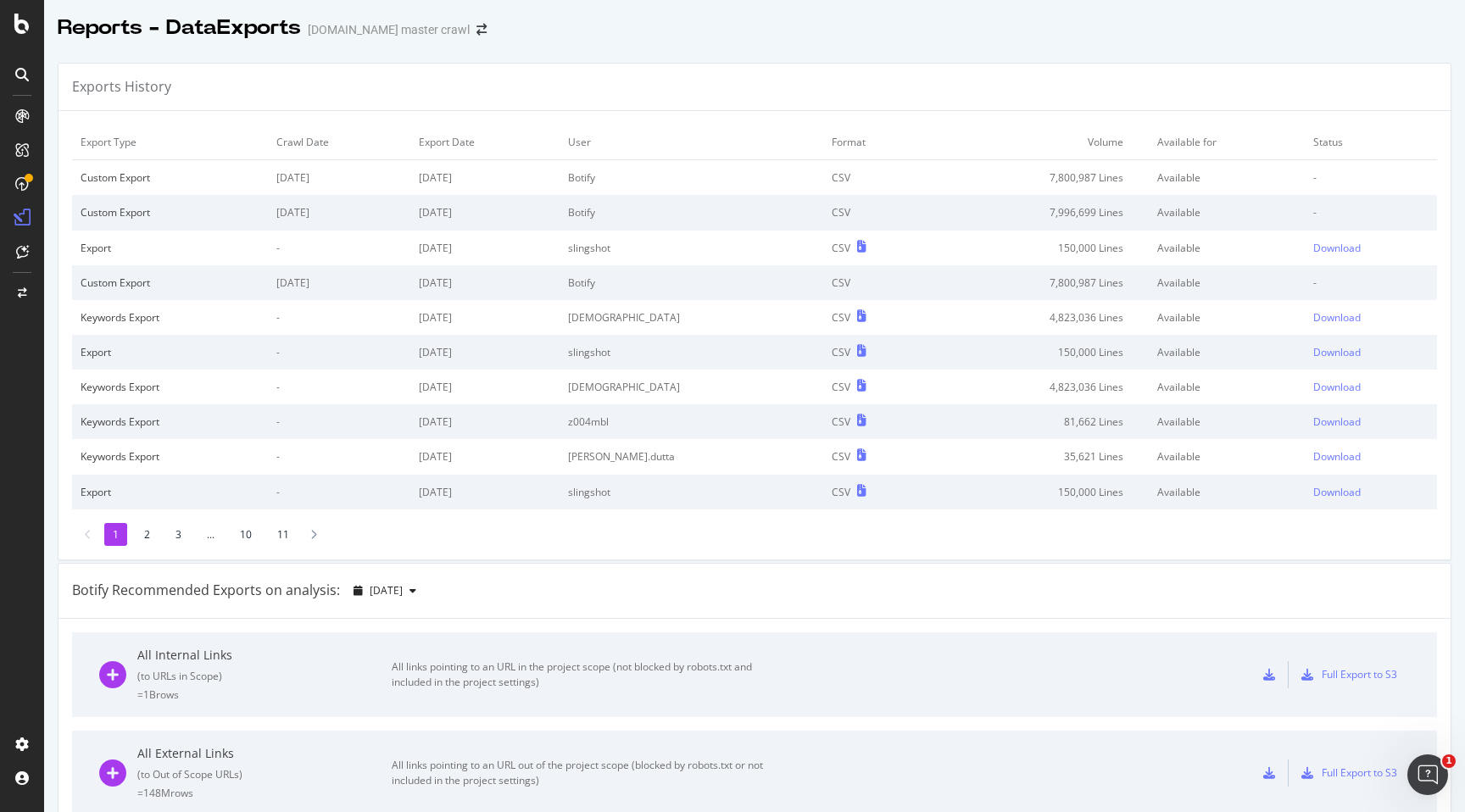
click at [769, 246] on td "slingshot" at bounding box center [692, 248] width 264 height 35
click at [713, 92] on div "Exports History" at bounding box center [755, 87] width 1392 height 48
